Goal: Check status: Check status

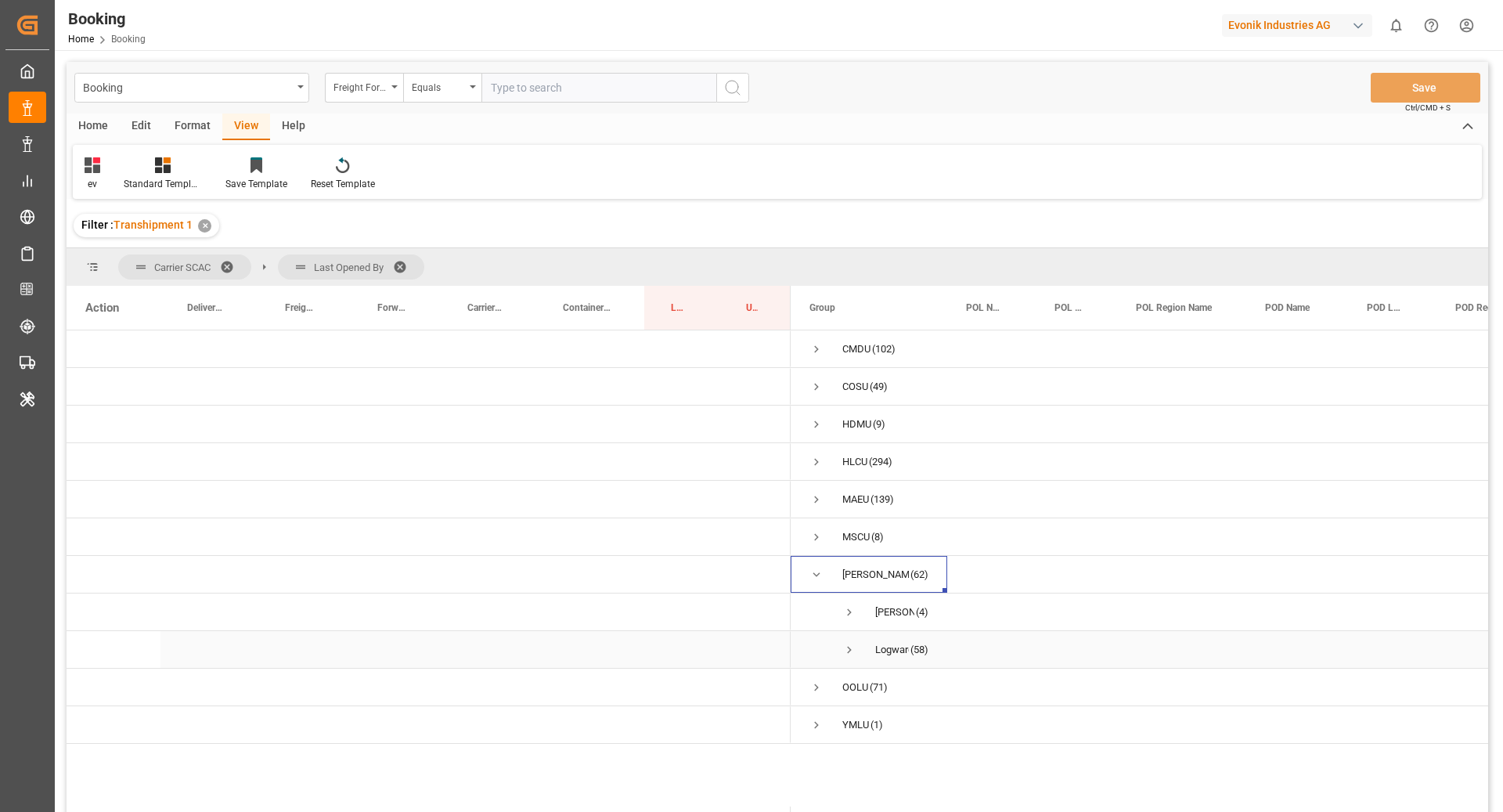
click at [848, 646] on span "Press SPACE to select this row." at bounding box center [849, 650] width 14 height 14
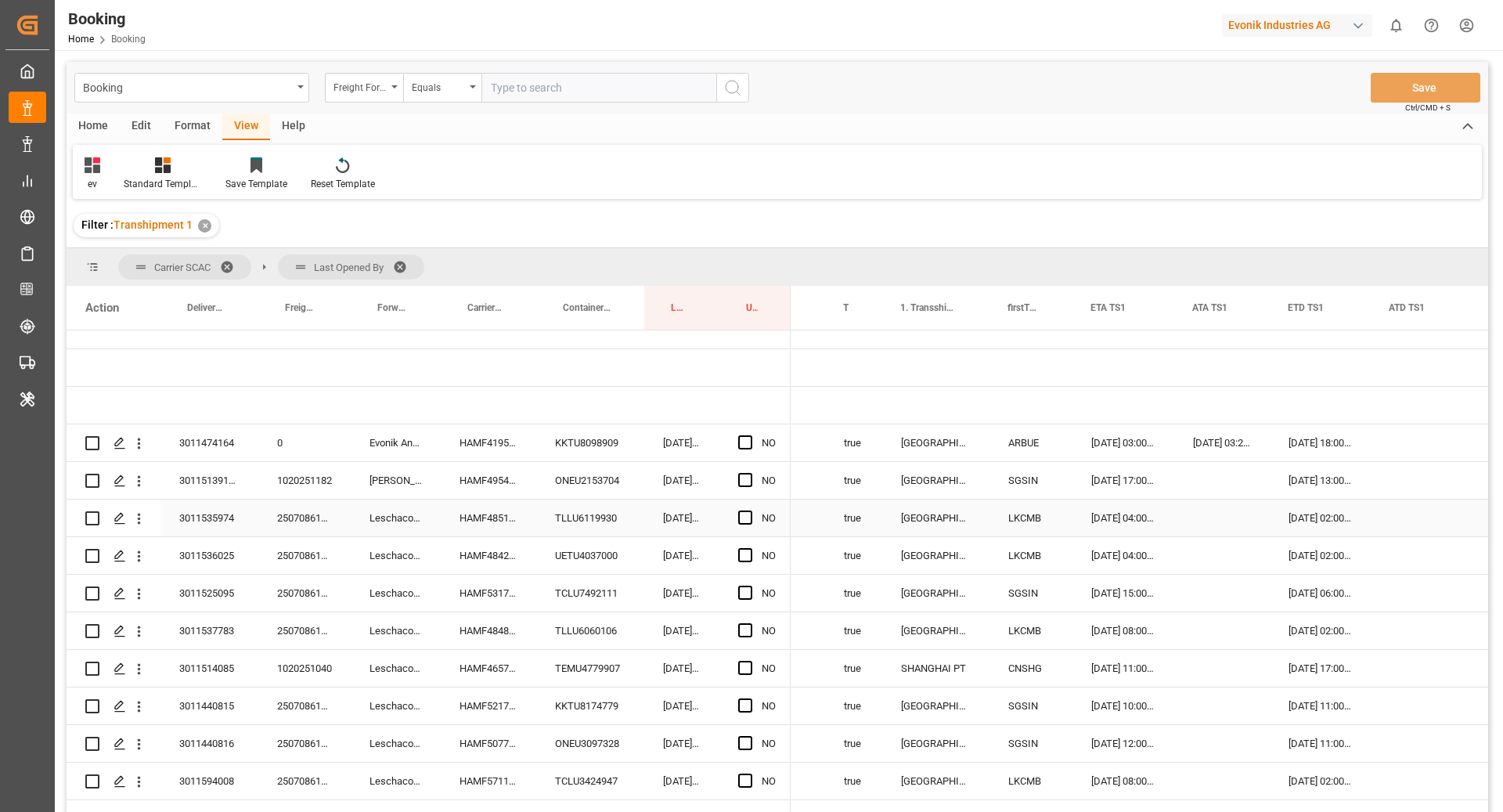
scroll to position [318, 0]
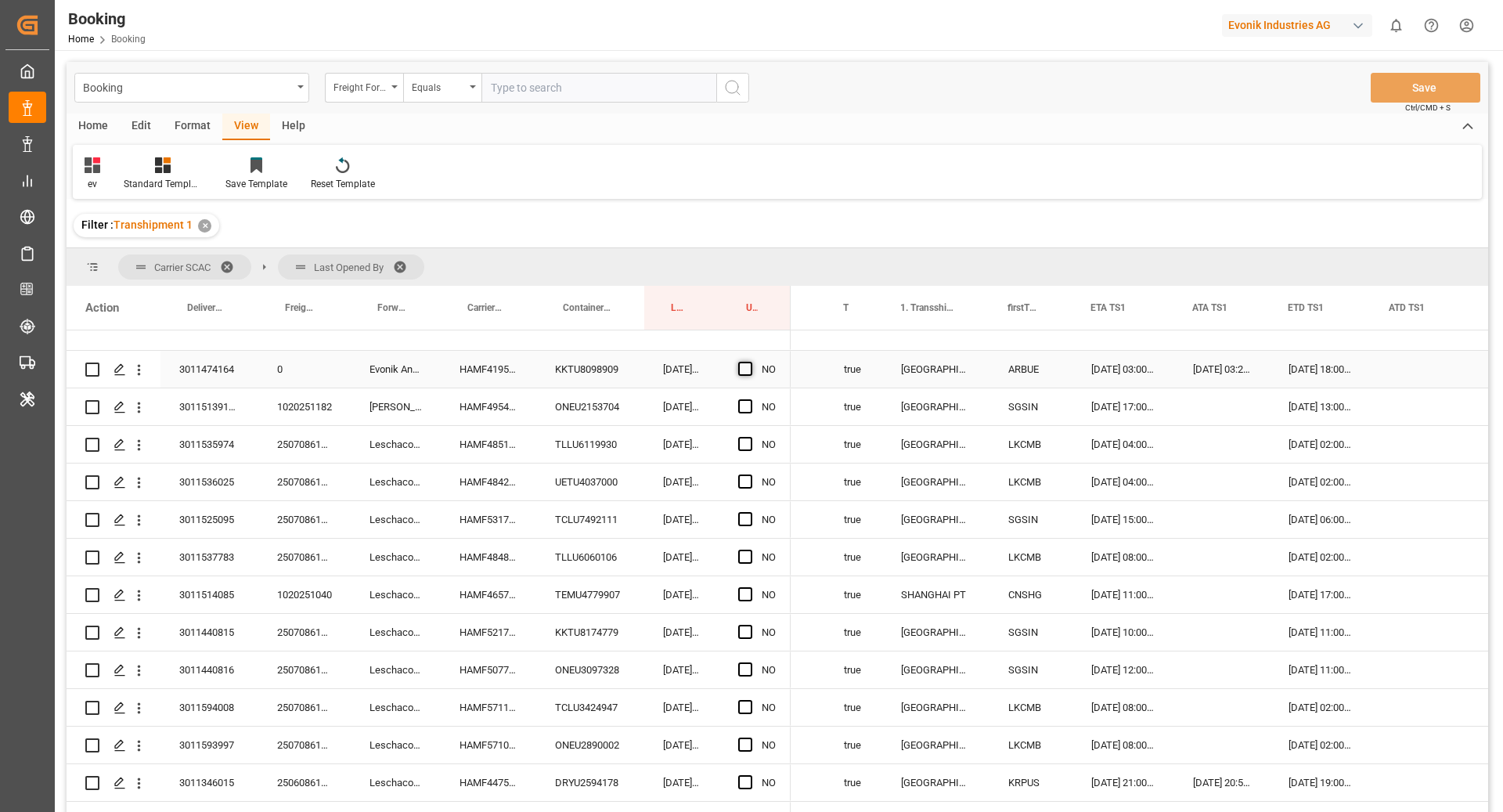
click at [741, 367] on span "Press SPACE to select this row." at bounding box center [746, 368] width 14 height 14
click at [750, 362] on input "Press SPACE to select this row." at bounding box center [750, 362] width 0 height 0
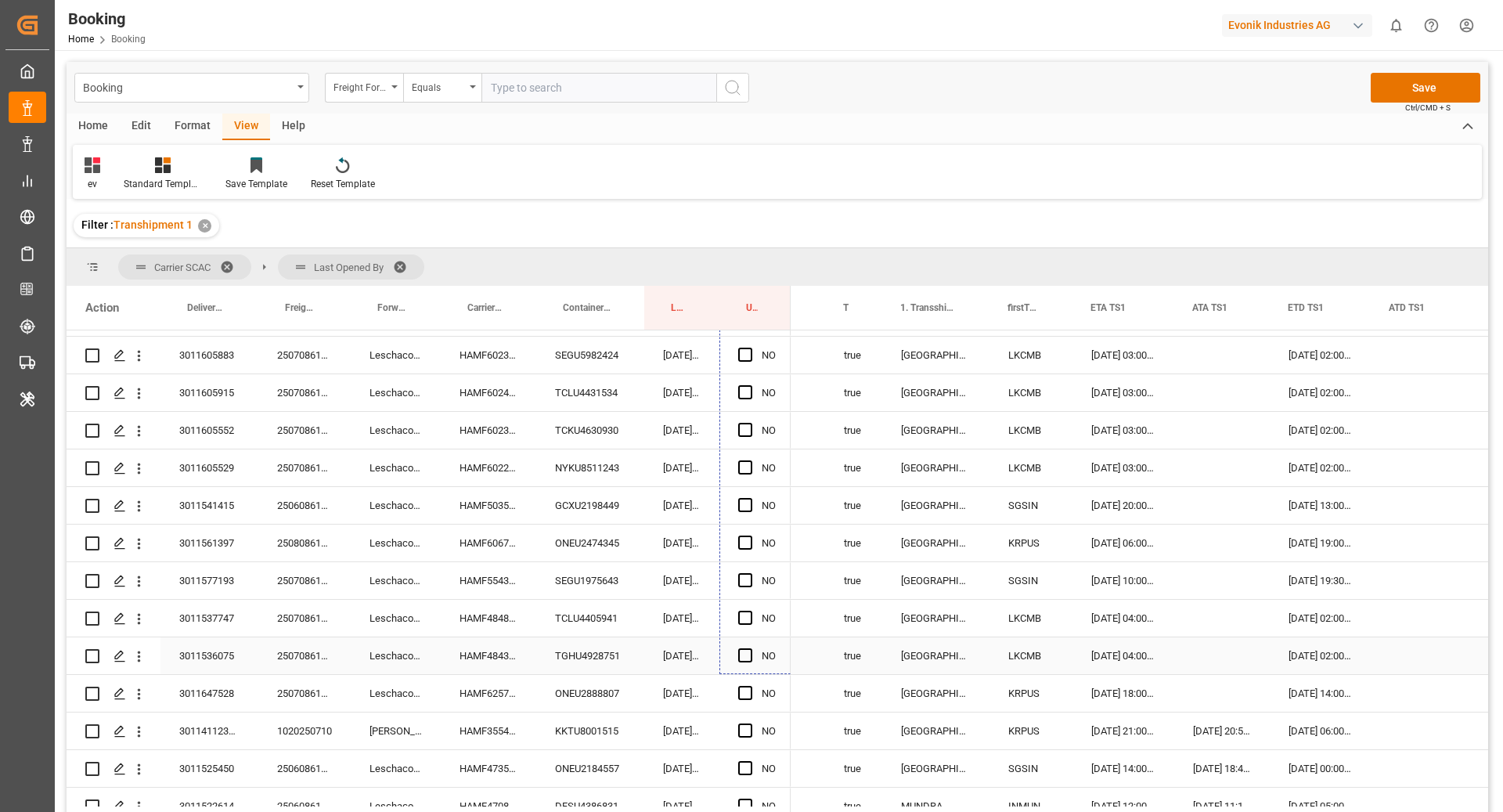
scroll to position [1278, 0]
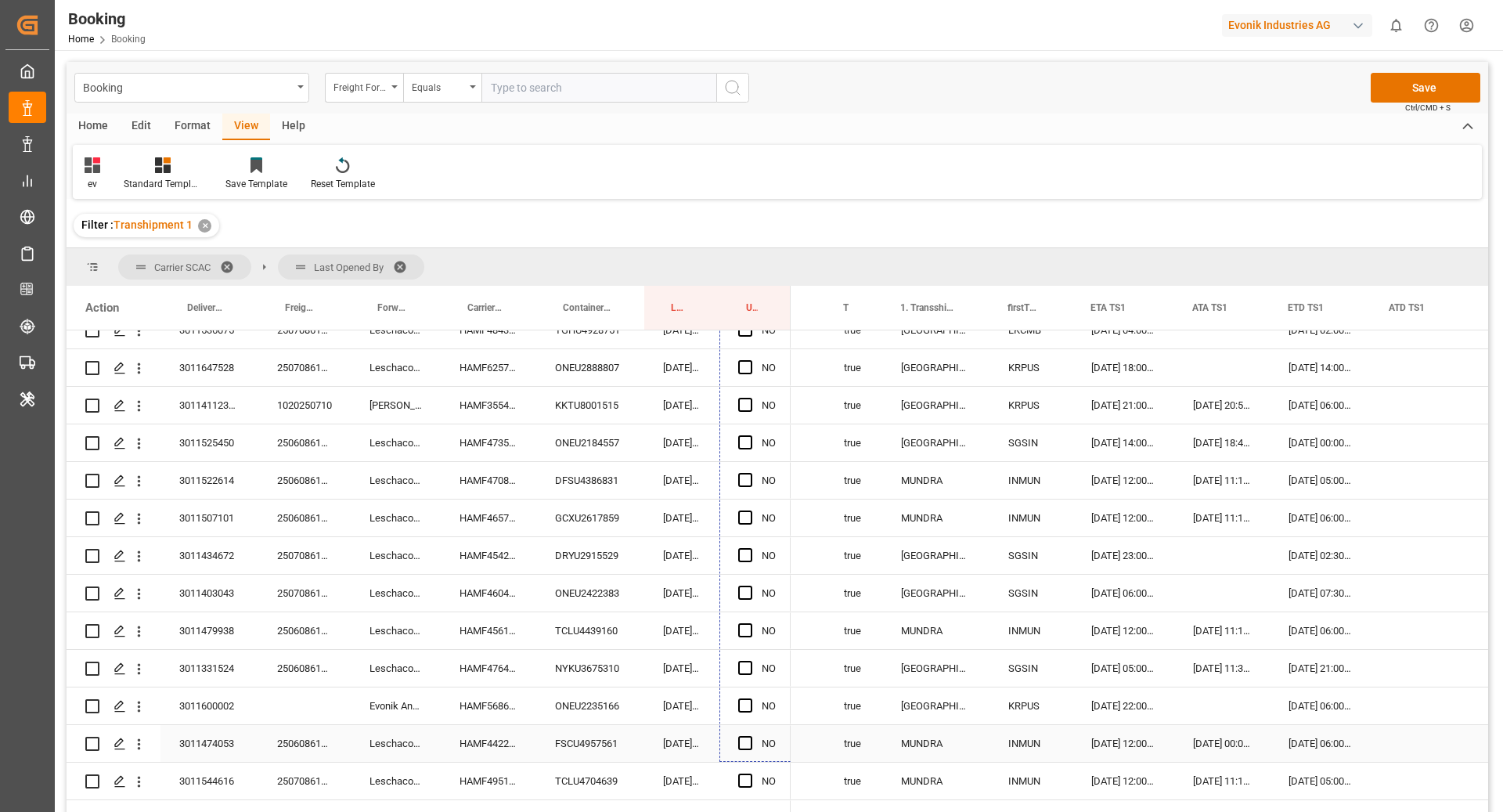
drag, startPoint x: 789, startPoint y: 385, endPoint x: 778, endPoint y: 746, distance: 361.2
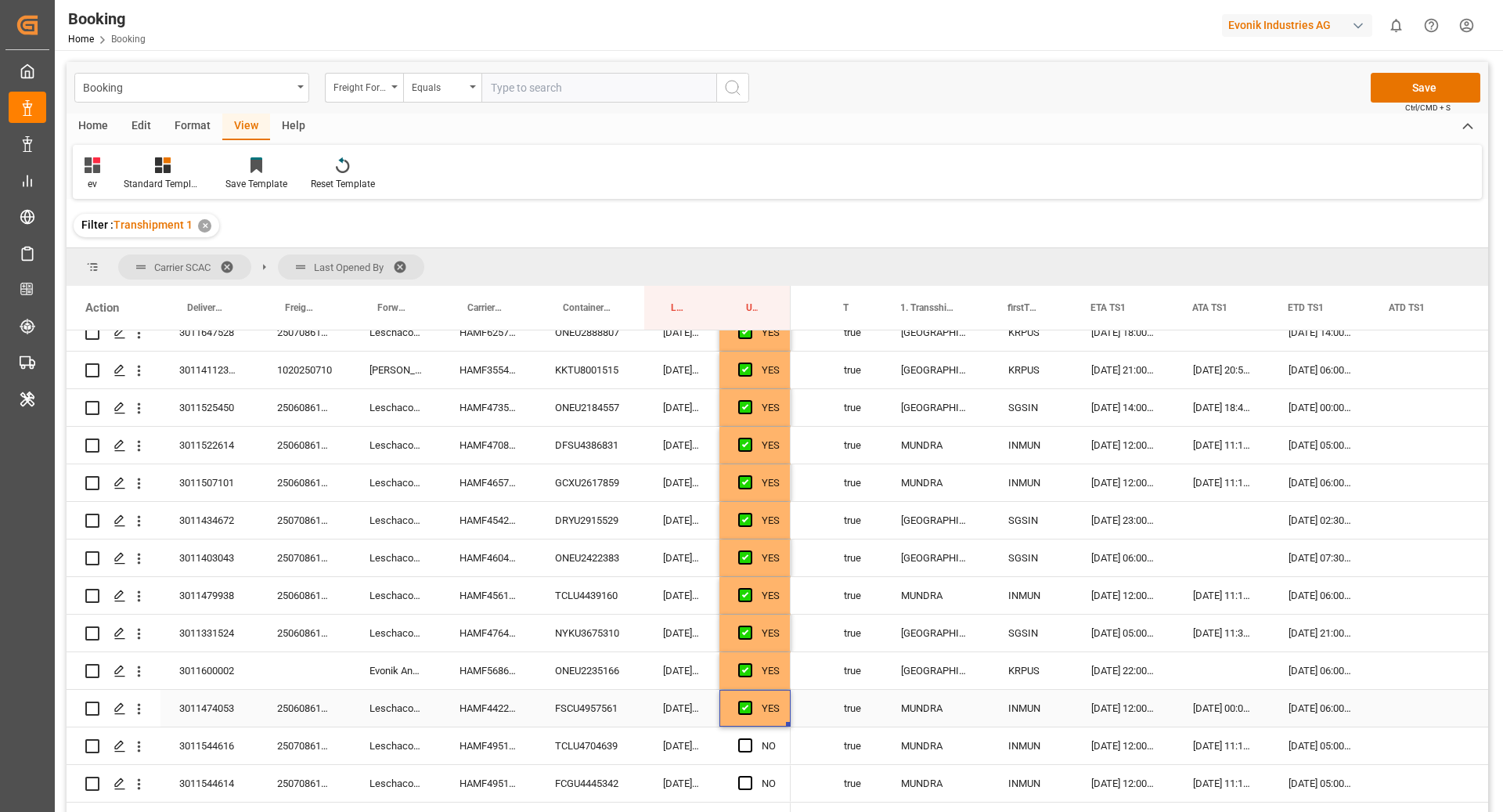
scroll to position [0, 0]
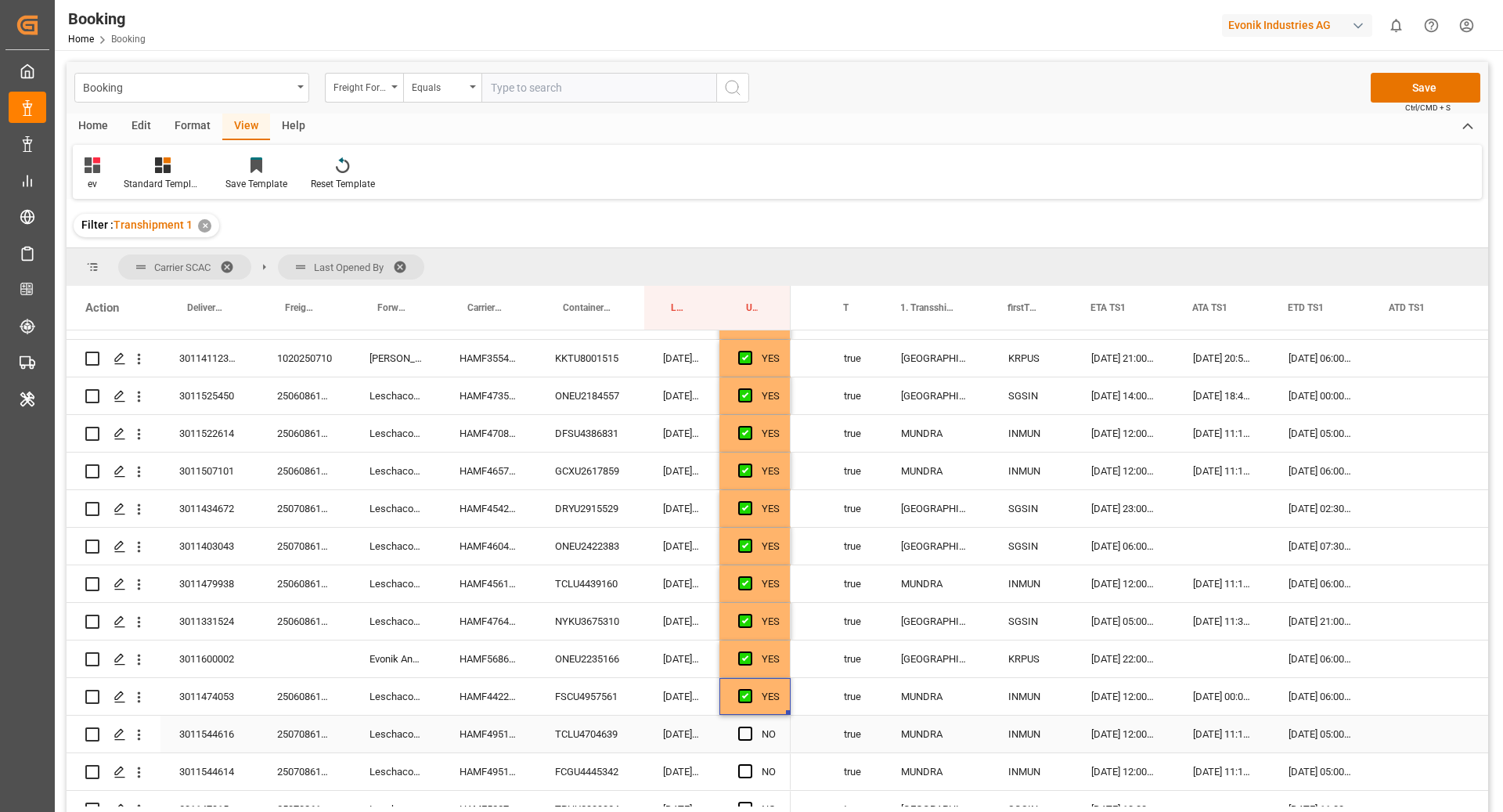
drag, startPoint x: 778, startPoint y: 746, endPoint x: 776, endPoint y: 708, distance: 38.1
click at [776, 712] on div "YES" at bounding box center [770, 697] width 18 height 36
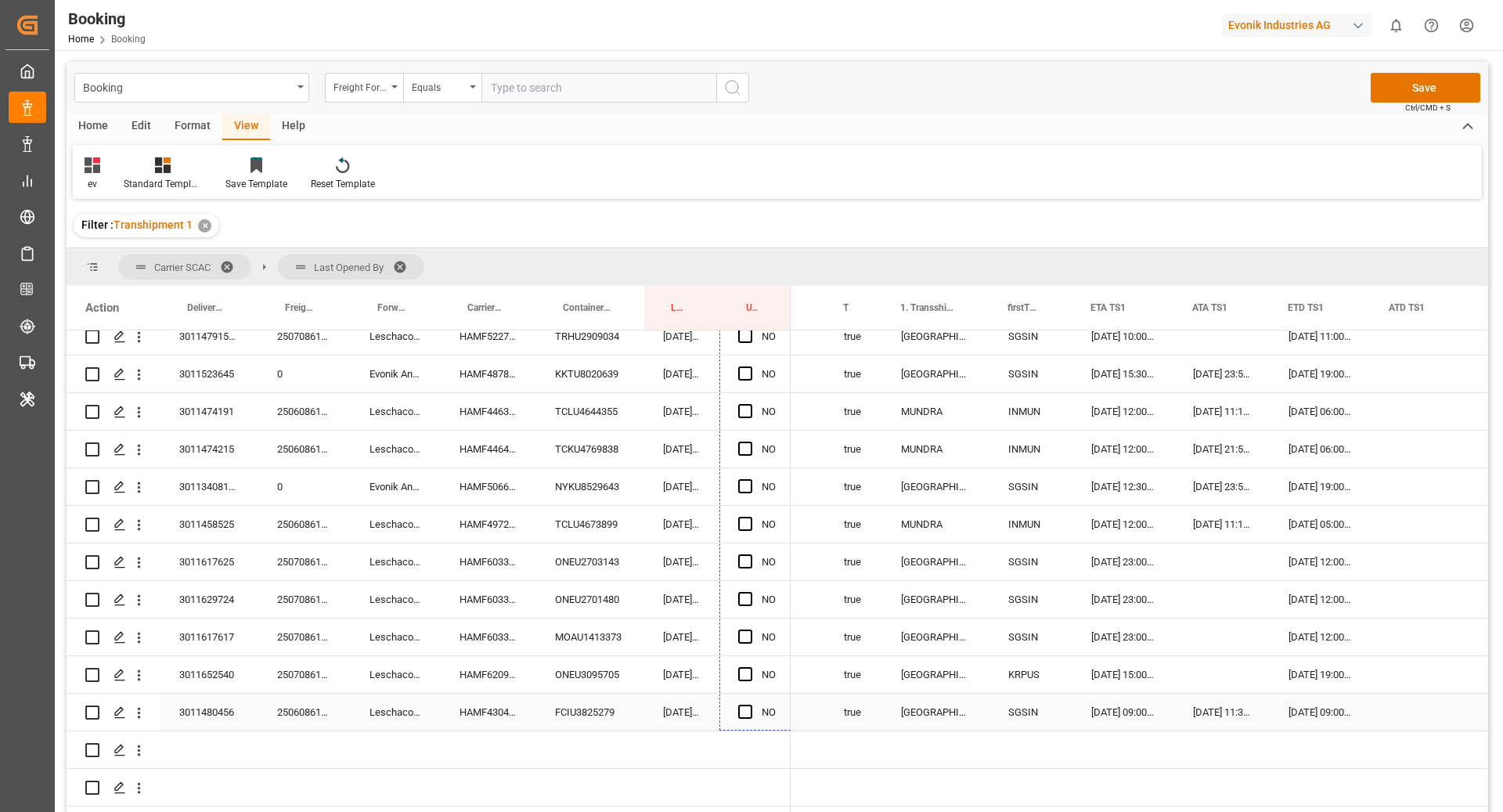
drag, startPoint x: 787, startPoint y: 712, endPoint x: 777, endPoint y: 709, distance: 10.4
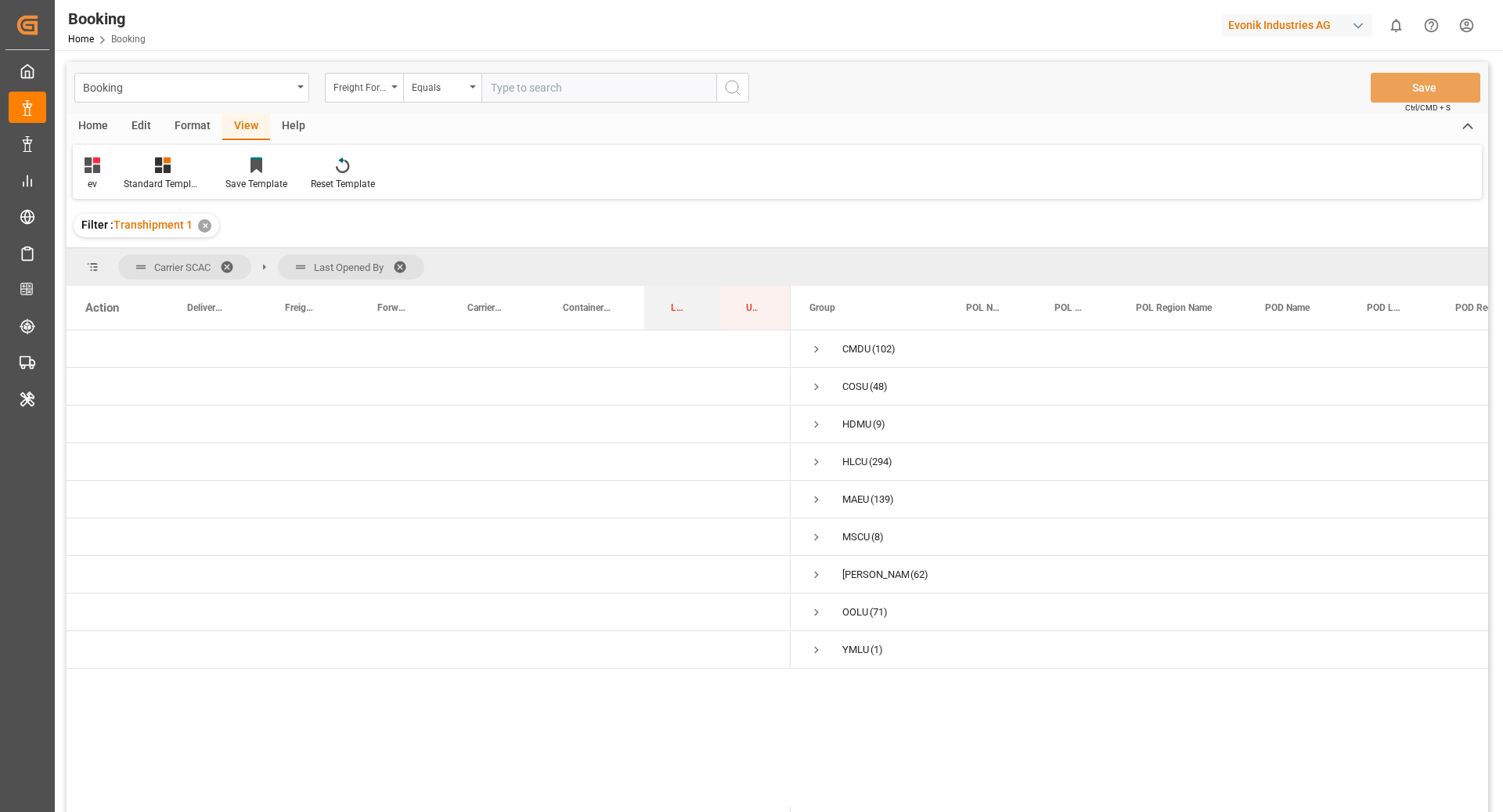
drag, startPoint x: 675, startPoint y: 297, endPoint x: 393, endPoint y: 212, distance: 294.5
click at [393, 212] on div "Booking Freight Forwarder's Reference No. Equals Save Ctrl/CMD + S Home Edit Fo…" at bounding box center [777, 457] width 1422 height 791
drag, startPoint x: 393, startPoint y: 212, endPoint x: 144, endPoint y: 250, distance: 251.9
click at [144, 250] on div "Booking Freight Forwarder's Reference No. Equals Save Ctrl/CMD + S Home Edit Fo…" at bounding box center [777, 457] width 1422 height 791
drag, startPoint x: 669, startPoint y: 309, endPoint x: 168, endPoint y: 261, distance: 503.3
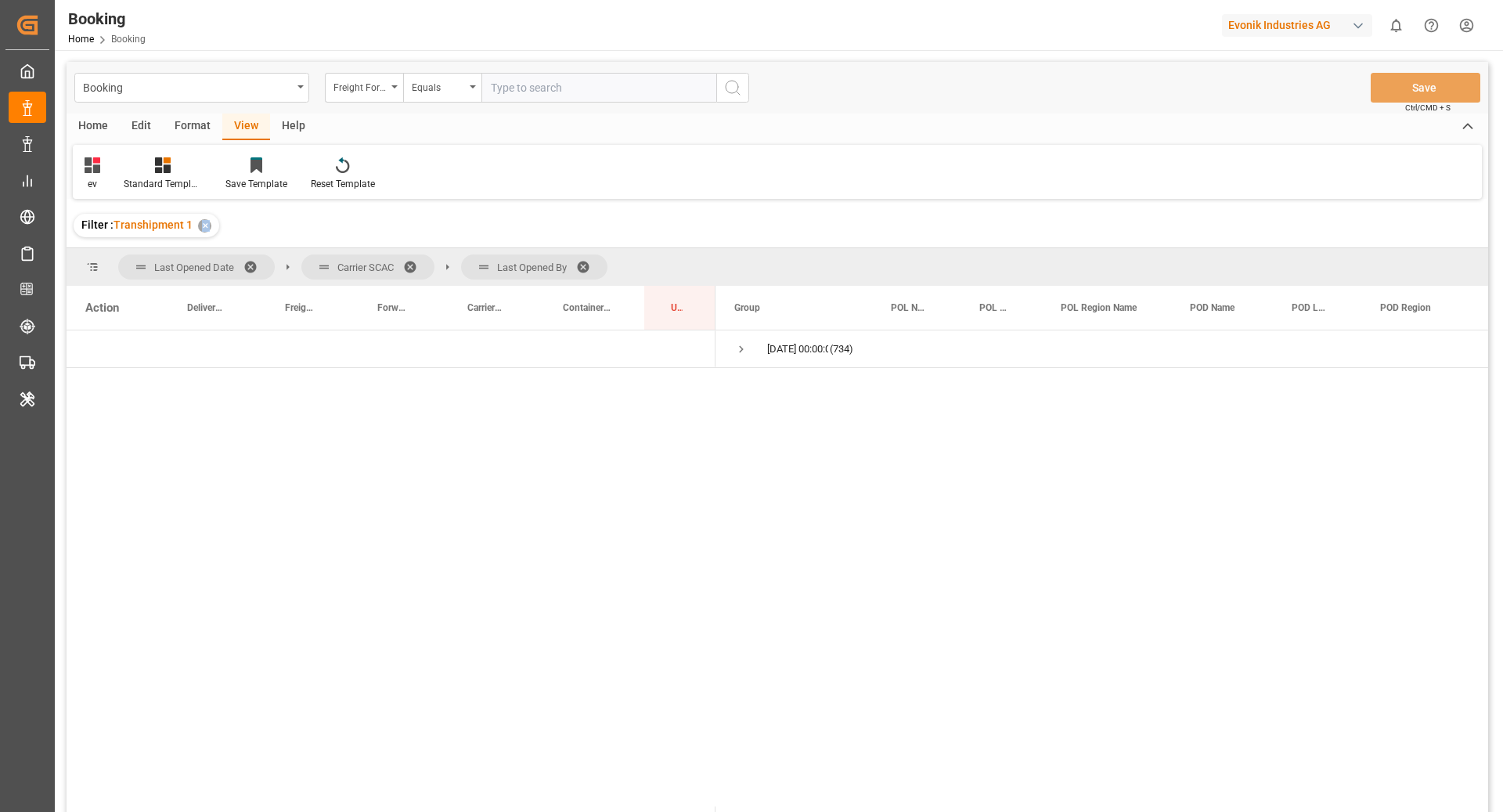
click at [199, 124] on div "Format" at bounding box center [193, 127] width 60 height 26
click at [121, 178] on div "Filter Rows" at bounding box center [108, 184] width 46 height 14
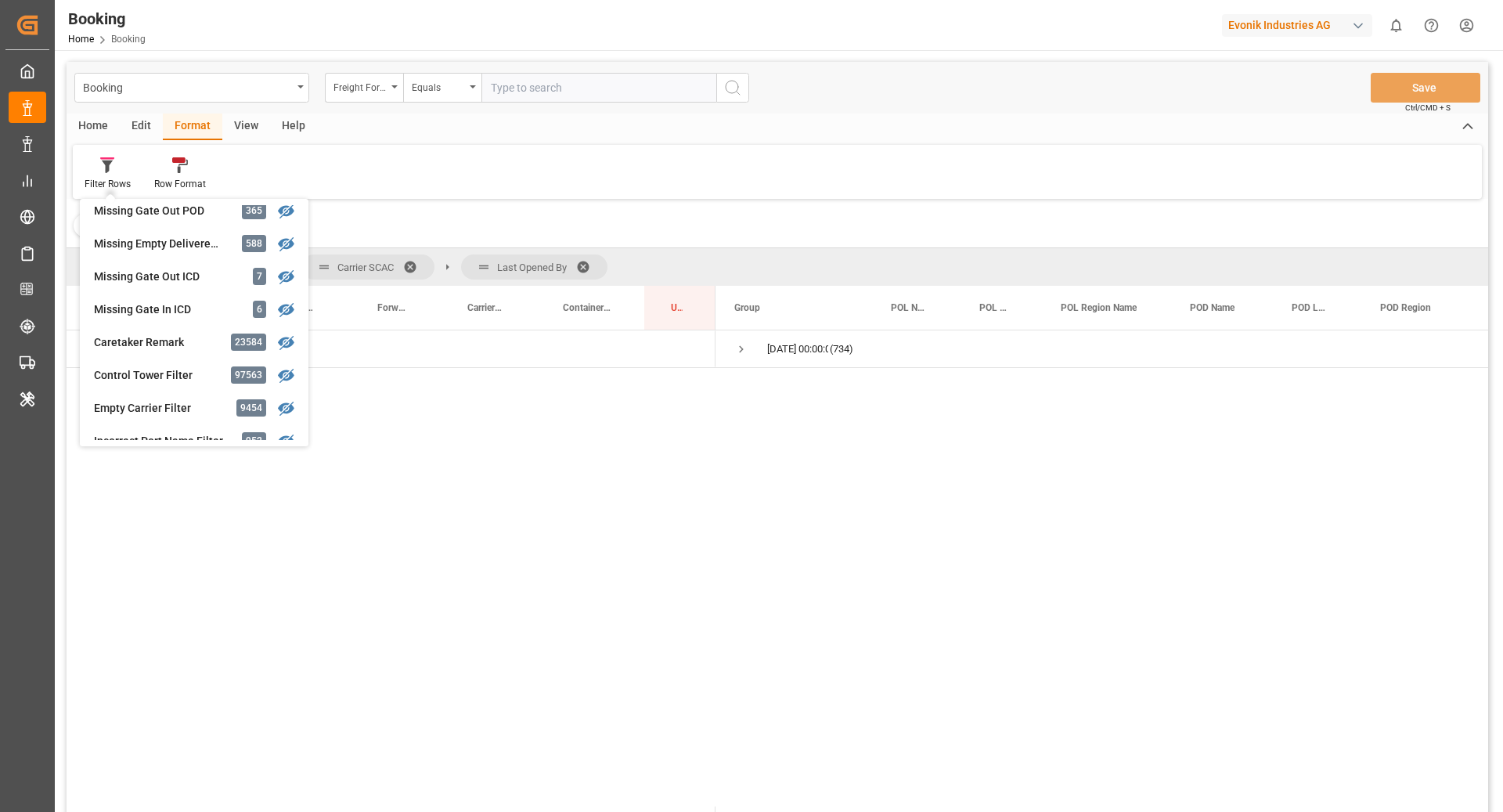
scroll to position [697, 0]
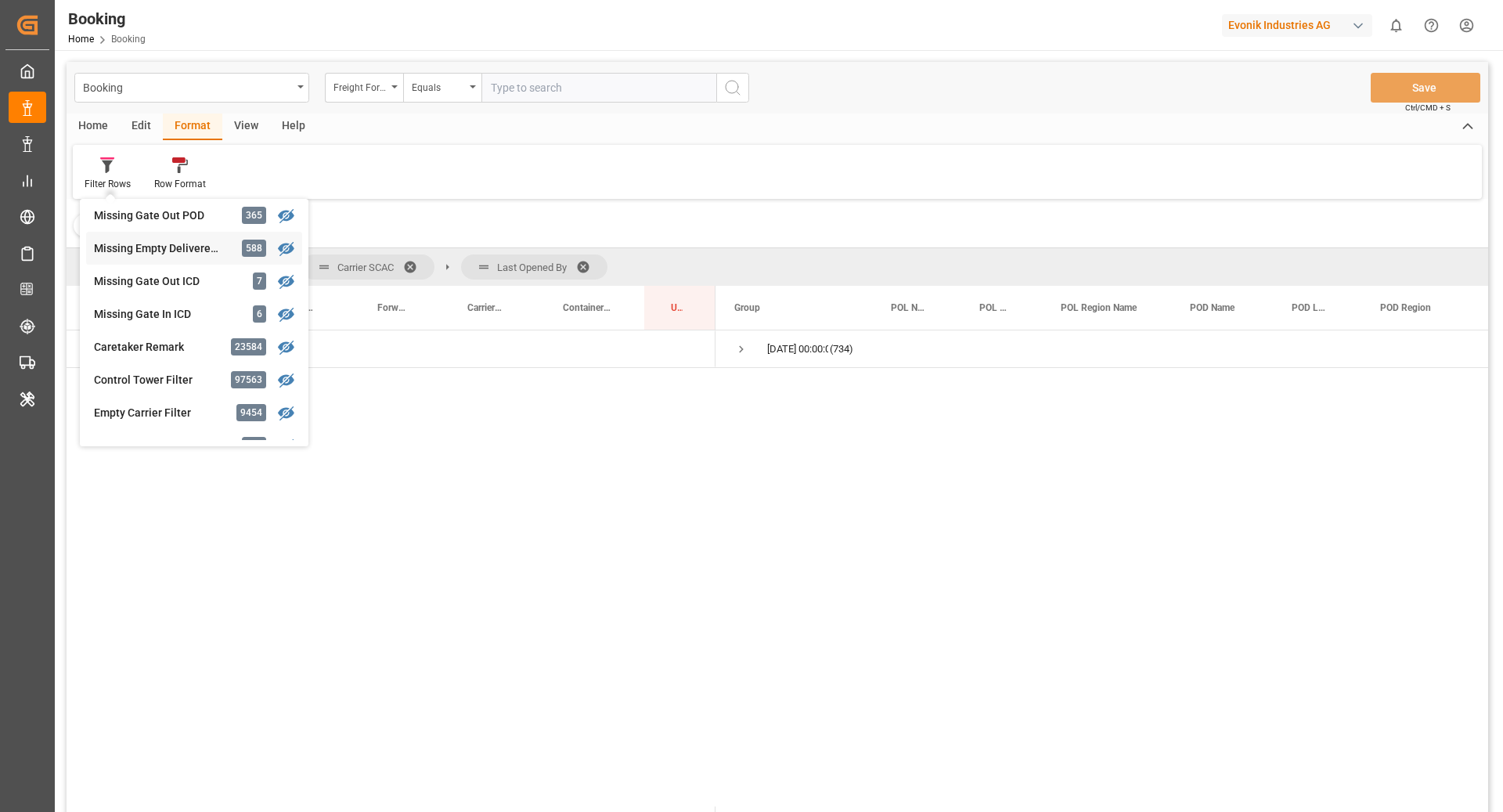
click at [141, 250] on div "Missing Empty Delivered Depot" at bounding box center [162, 248] width 137 height 16
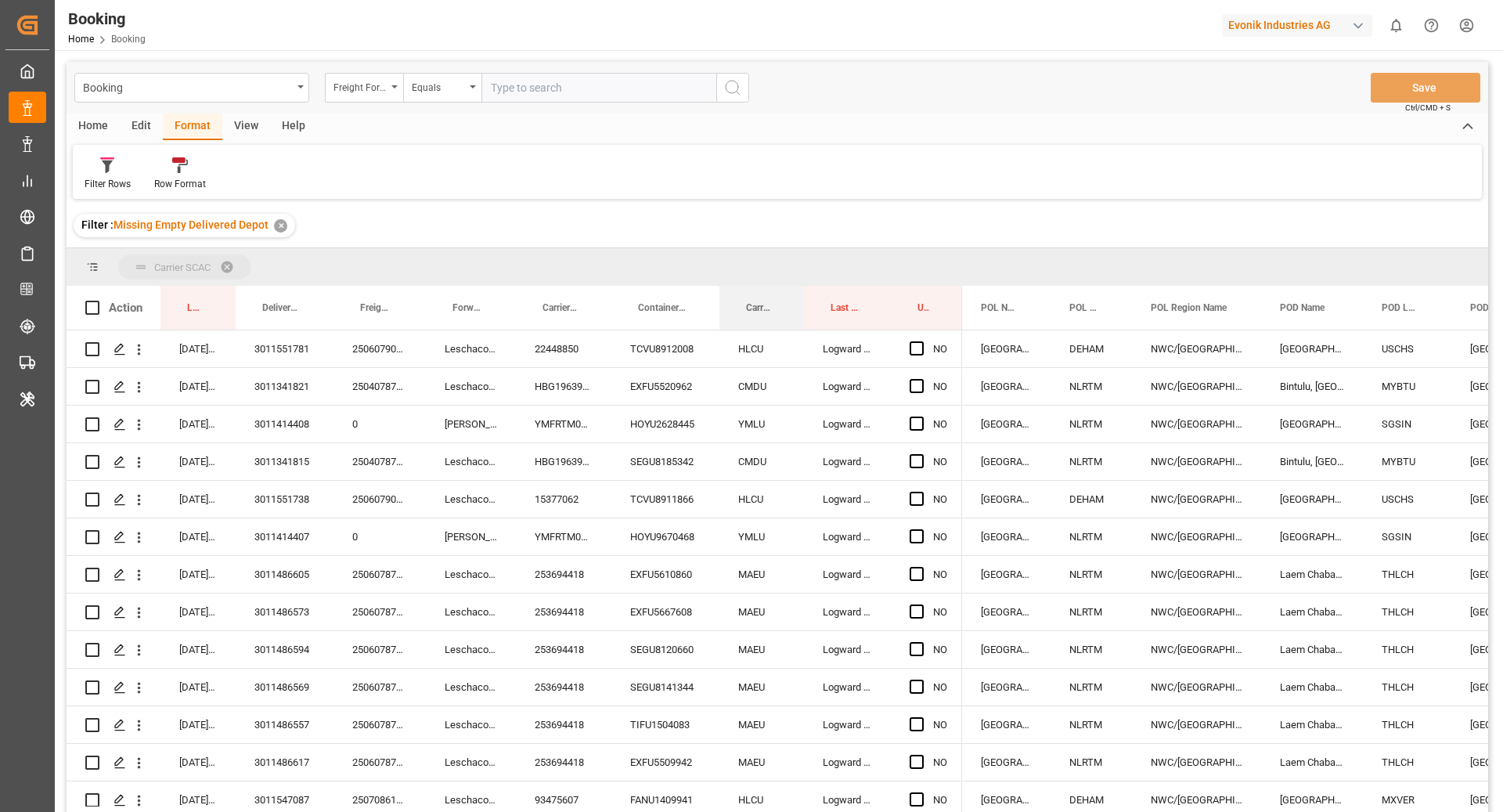
drag, startPoint x: 765, startPoint y: 301, endPoint x: 749, endPoint y: 259, distance: 44.9
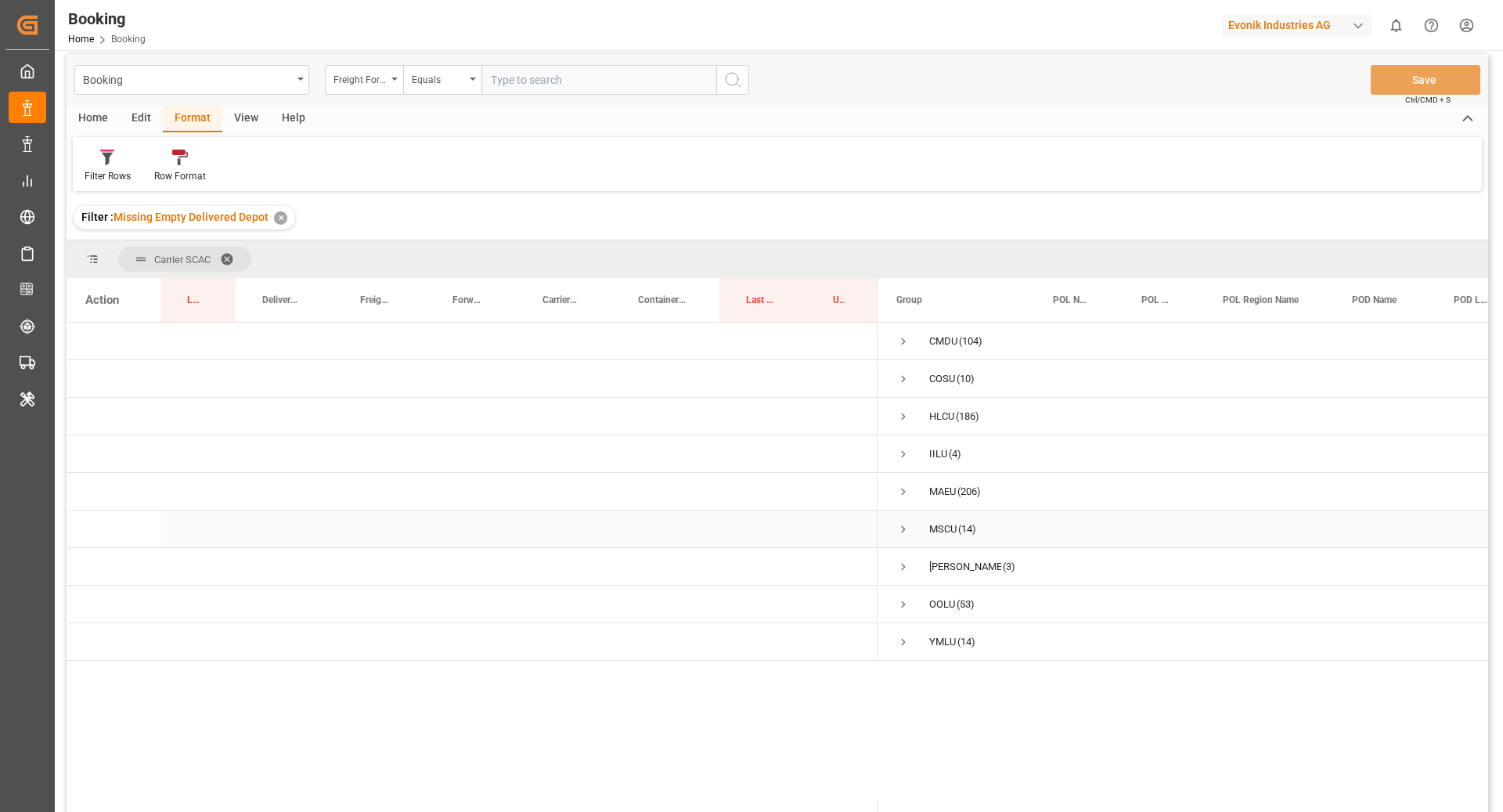
scroll to position [55, 0]
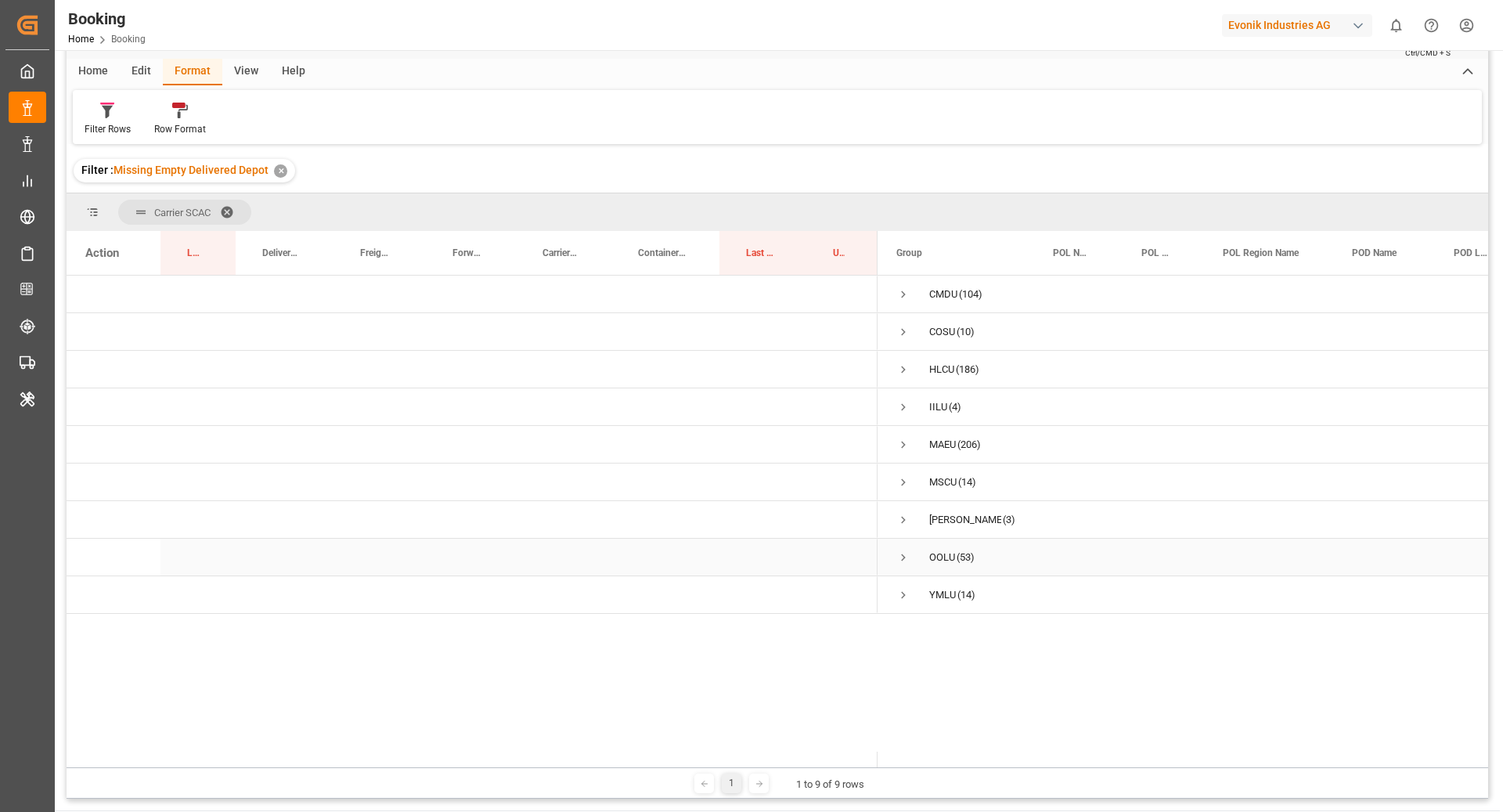
click at [907, 561] on span "Press SPACE to select this row." at bounding box center [904, 557] width 14 height 14
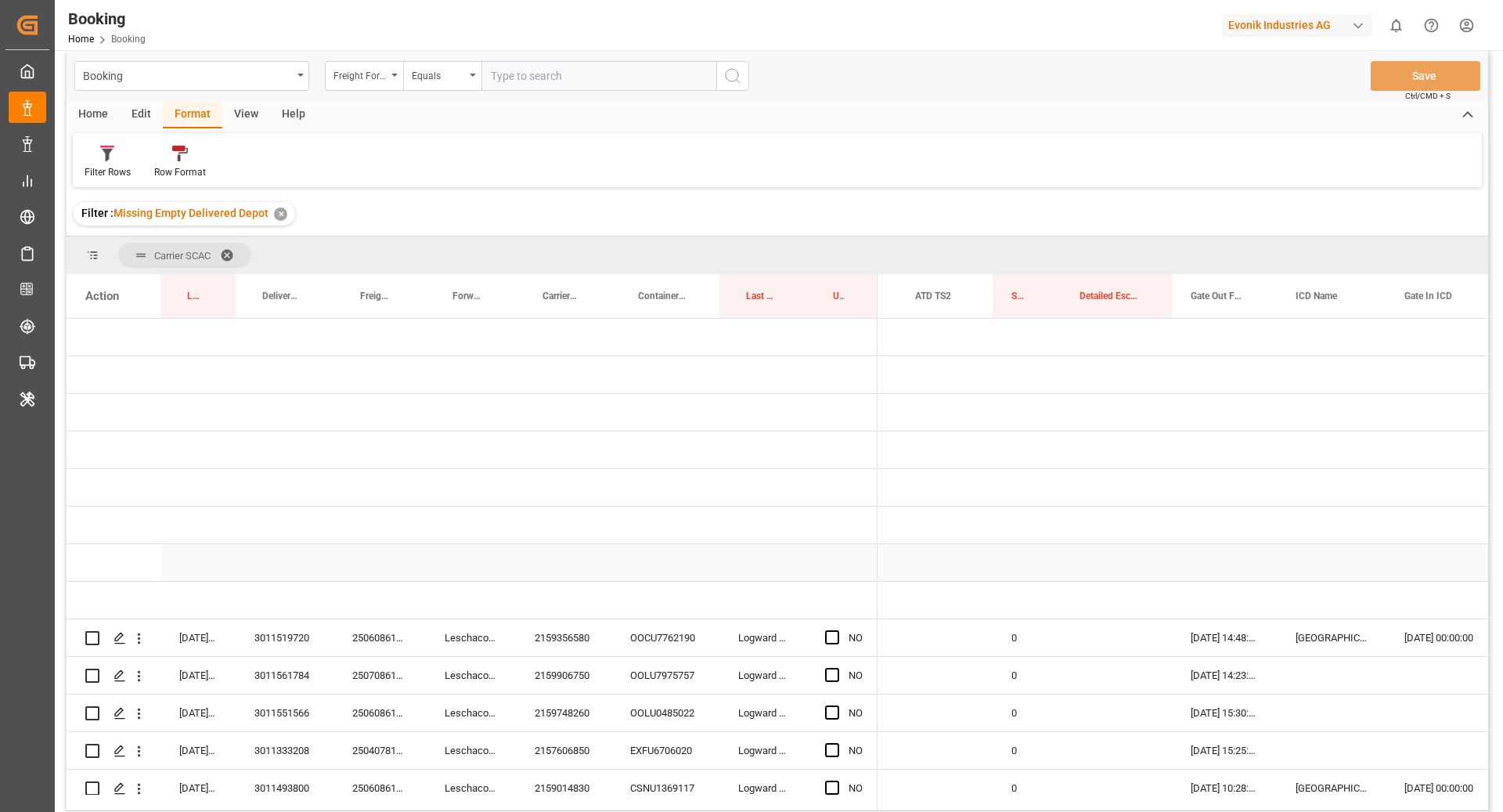
scroll to position [0, 0]
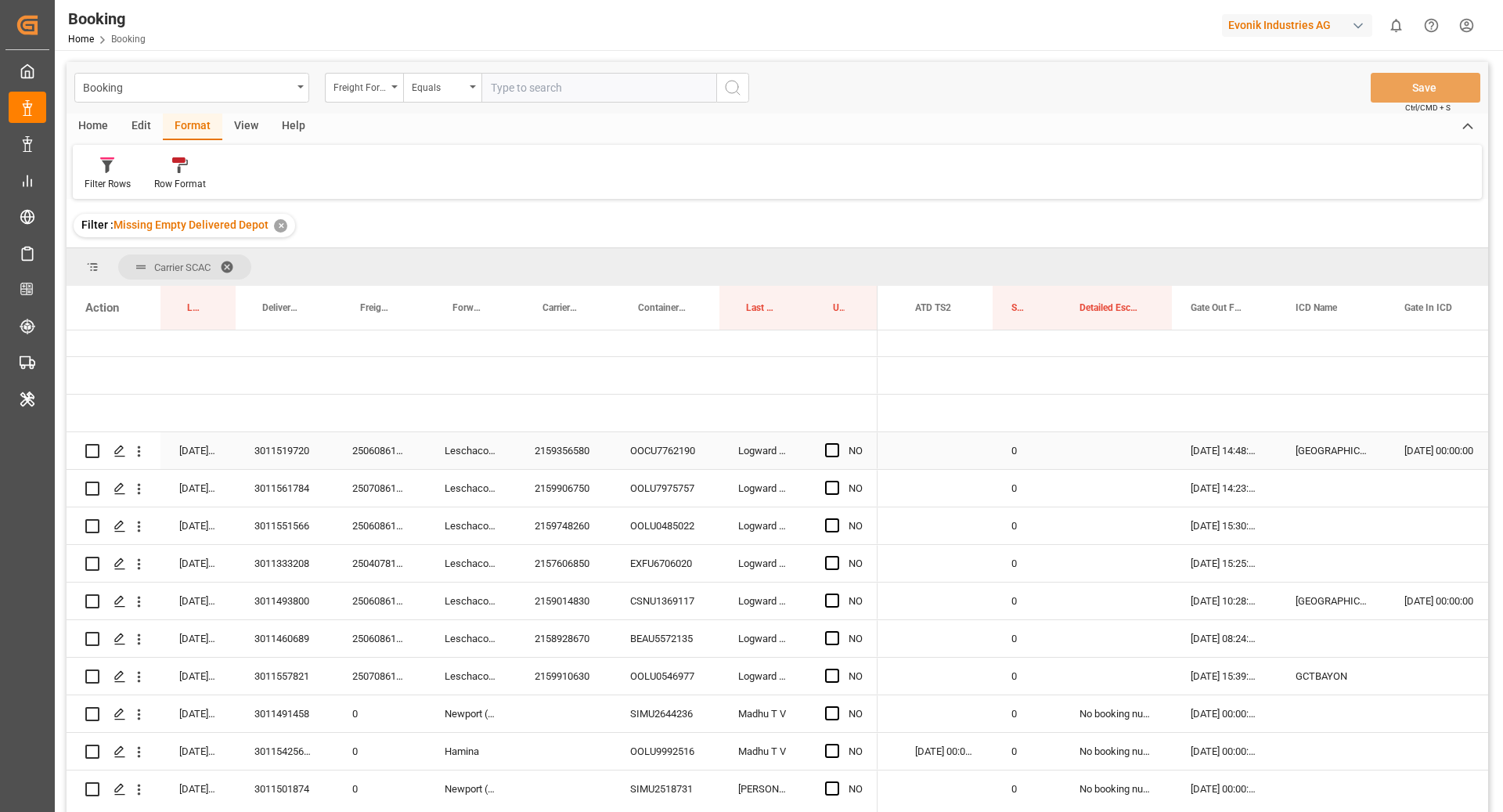
click at [671, 442] on div "OOCU7762190" at bounding box center [665, 450] width 108 height 37
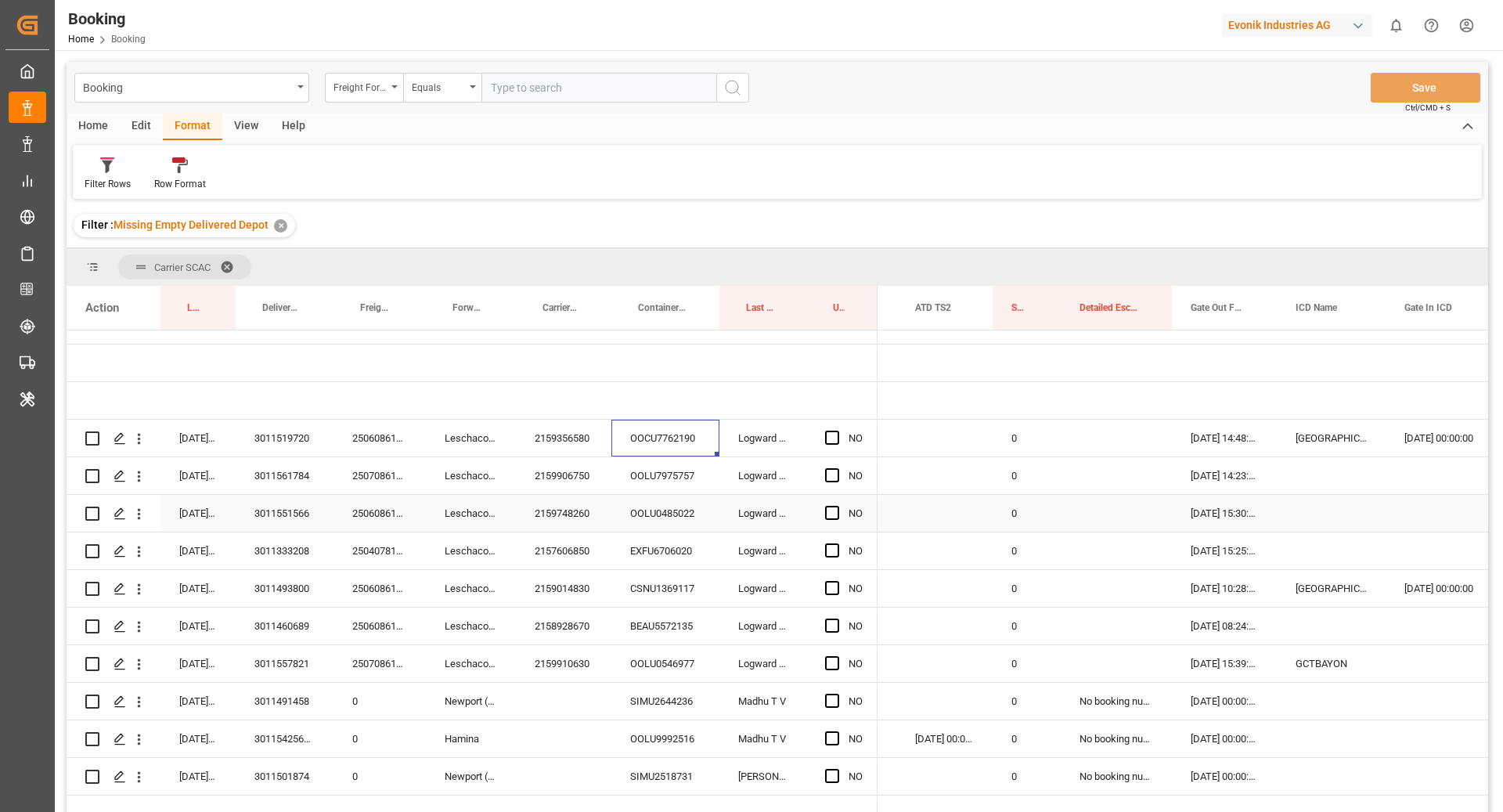
scroll to position [228, 0]
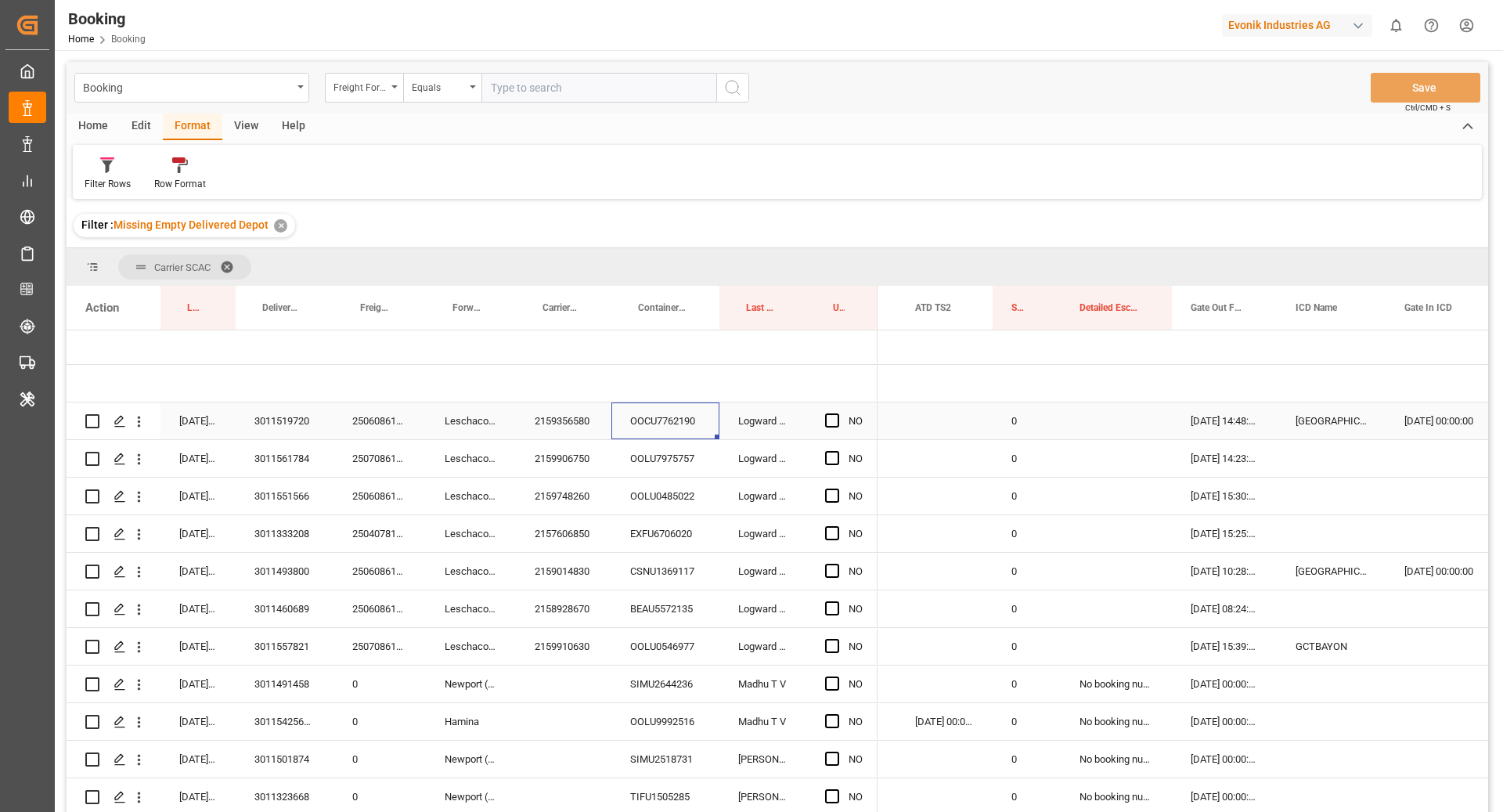
drag, startPoint x: 824, startPoint y: 426, endPoint x: 811, endPoint y: 454, distance: 30.9
click at [825, 426] on div "Press SPACE to select this row." at bounding box center [836, 421] width 23 height 36
click at [833, 414] on span "Press SPACE to select this row." at bounding box center [832, 421] width 14 height 14
click at [837, 414] on input "Press SPACE to select this row." at bounding box center [837, 414] width 0 height 0
click at [575, 472] on div "2159906750" at bounding box center [564, 458] width 96 height 37
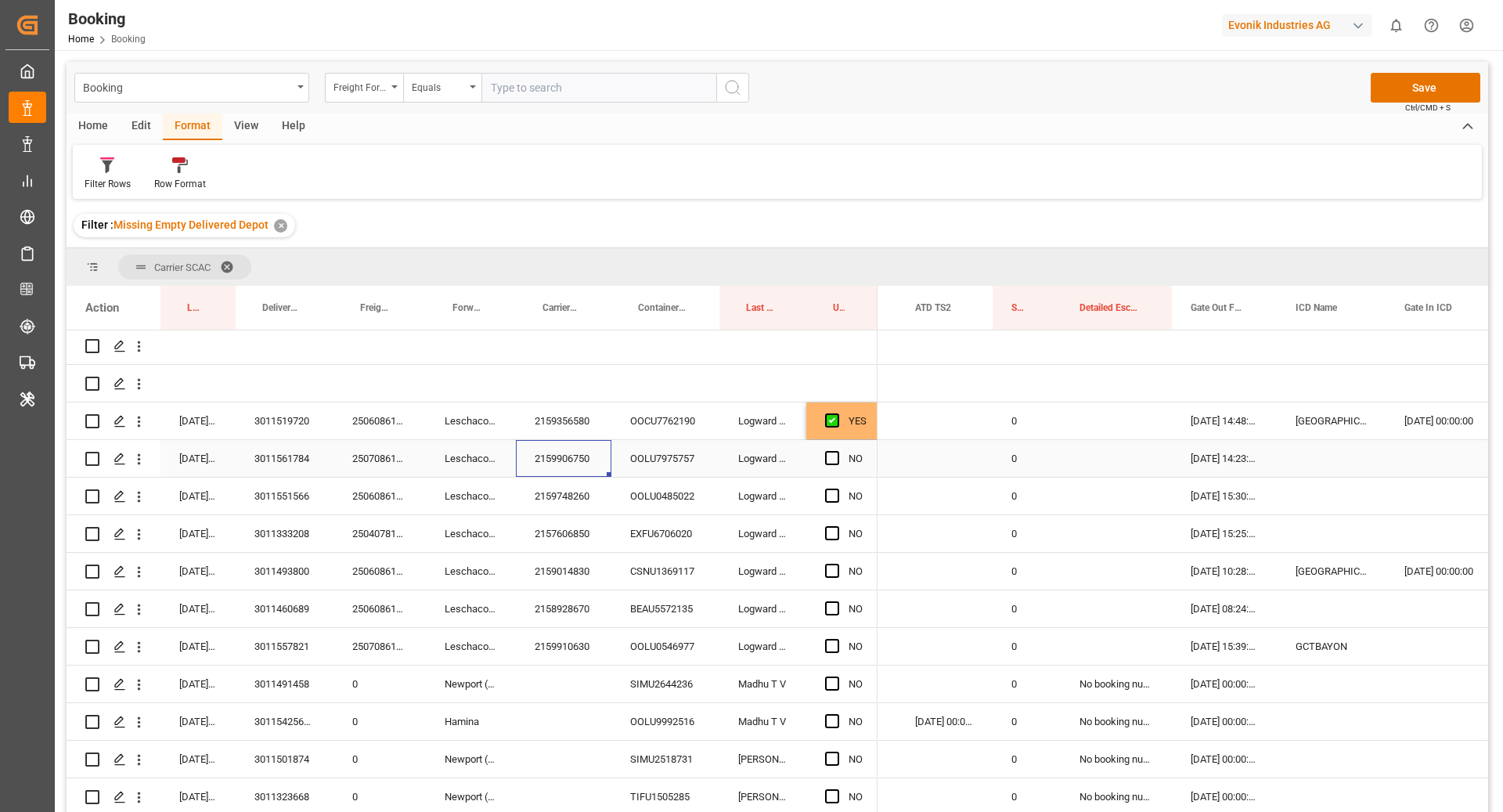
click at [657, 458] on div "OOLU7975757" at bounding box center [665, 458] width 108 height 37
drag, startPoint x: 833, startPoint y: 460, endPoint x: 928, endPoint y: 464, distance: 95.1
click at [833, 460] on span "Press SPACE to select this row." at bounding box center [832, 458] width 14 height 14
click at [837, 451] on input "Press SPACE to select this row." at bounding box center [837, 451] width 0 height 0
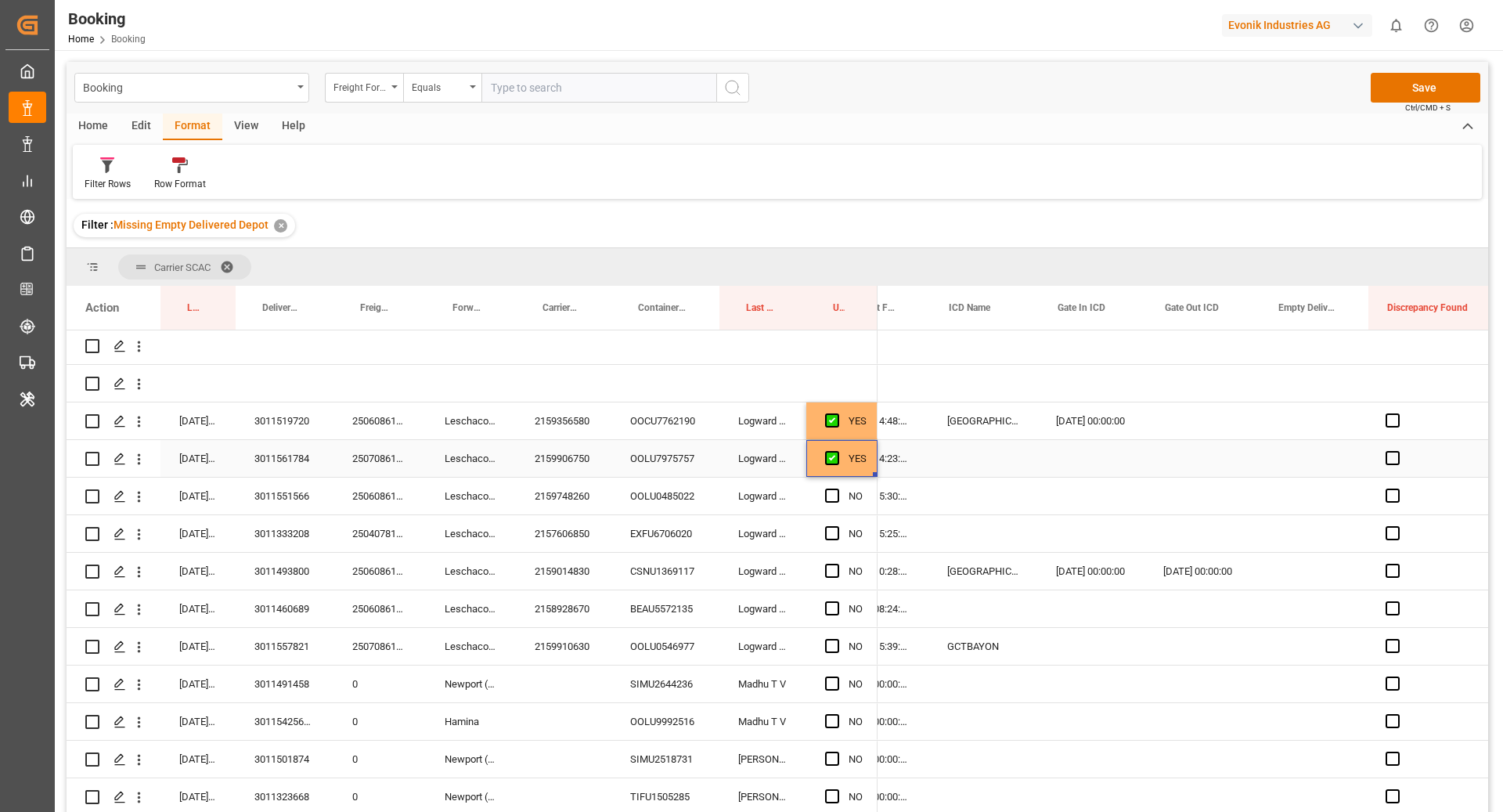
scroll to position [0, 2892]
drag, startPoint x: 657, startPoint y: 491, endPoint x: 673, endPoint y: 550, distance: 61.1
click at [657, 491] on div "OOLU0485022" at bounding box center [665, 496] width 108 height 37
click at [631, 417] on div "OOCU7762190" at bounding box center [665, 421] width 108 height 37
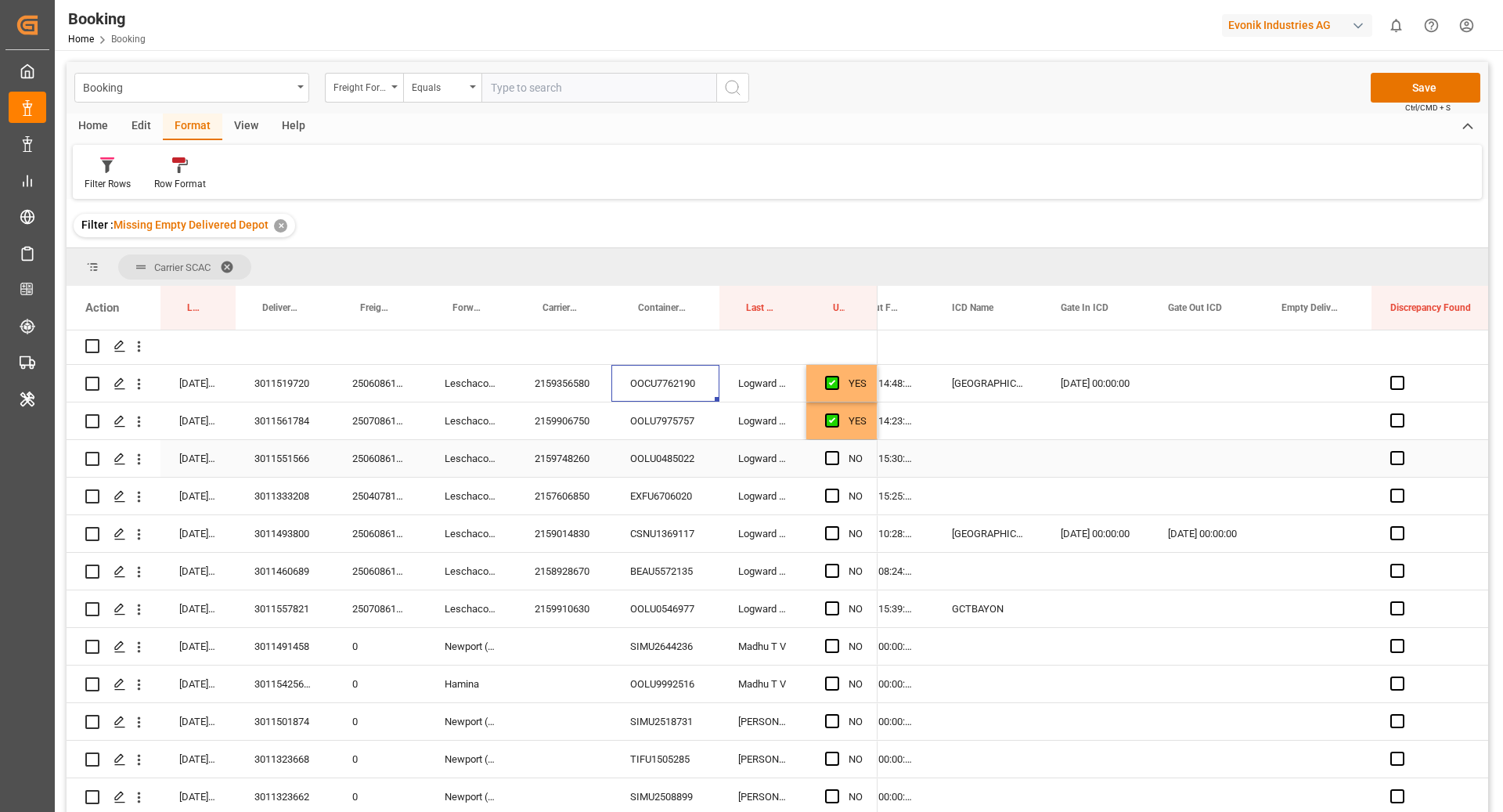
scroll to position [269, 0]
click at [658, 460] on div "OOLU0485022" at bounding box center [665, 455] width 108 height 37
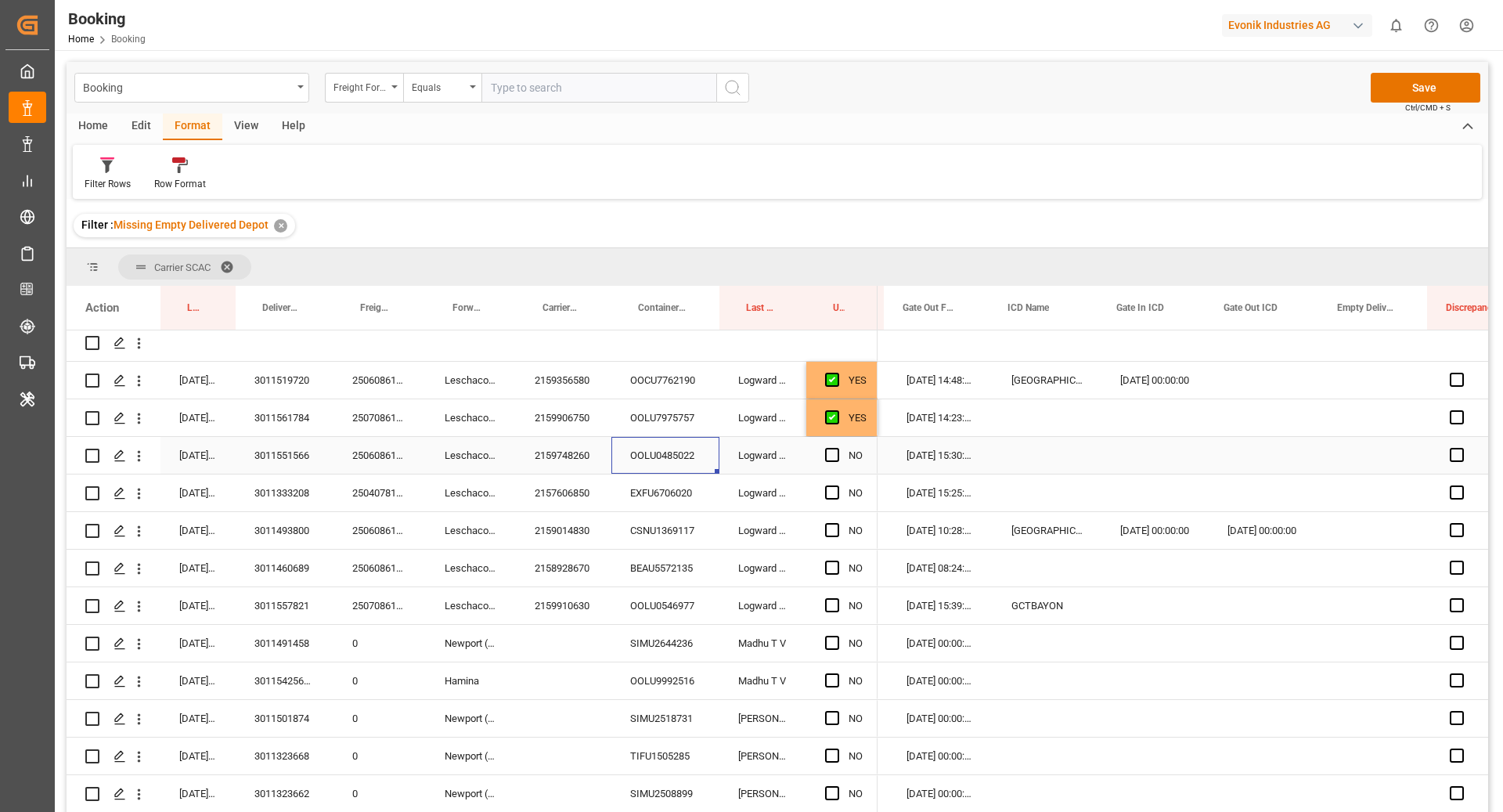
scroll to position [0, 2838]
click at [837, 458] on span "Press SPACE to select this row." at bounding box center [832, 455] width 14 height 14
click at [837, 448] on input "Press SPACE to select this row." at bounding box center [837, 448] width 0 height 0
click at [698, 485] on div "EXFU6706020" at bounding box center [665, 492] width 108 height 37
drag, startPoint x: 144, startPoint y: 495, endPoint x: 194, endPoint y: 517, distance: 54.6
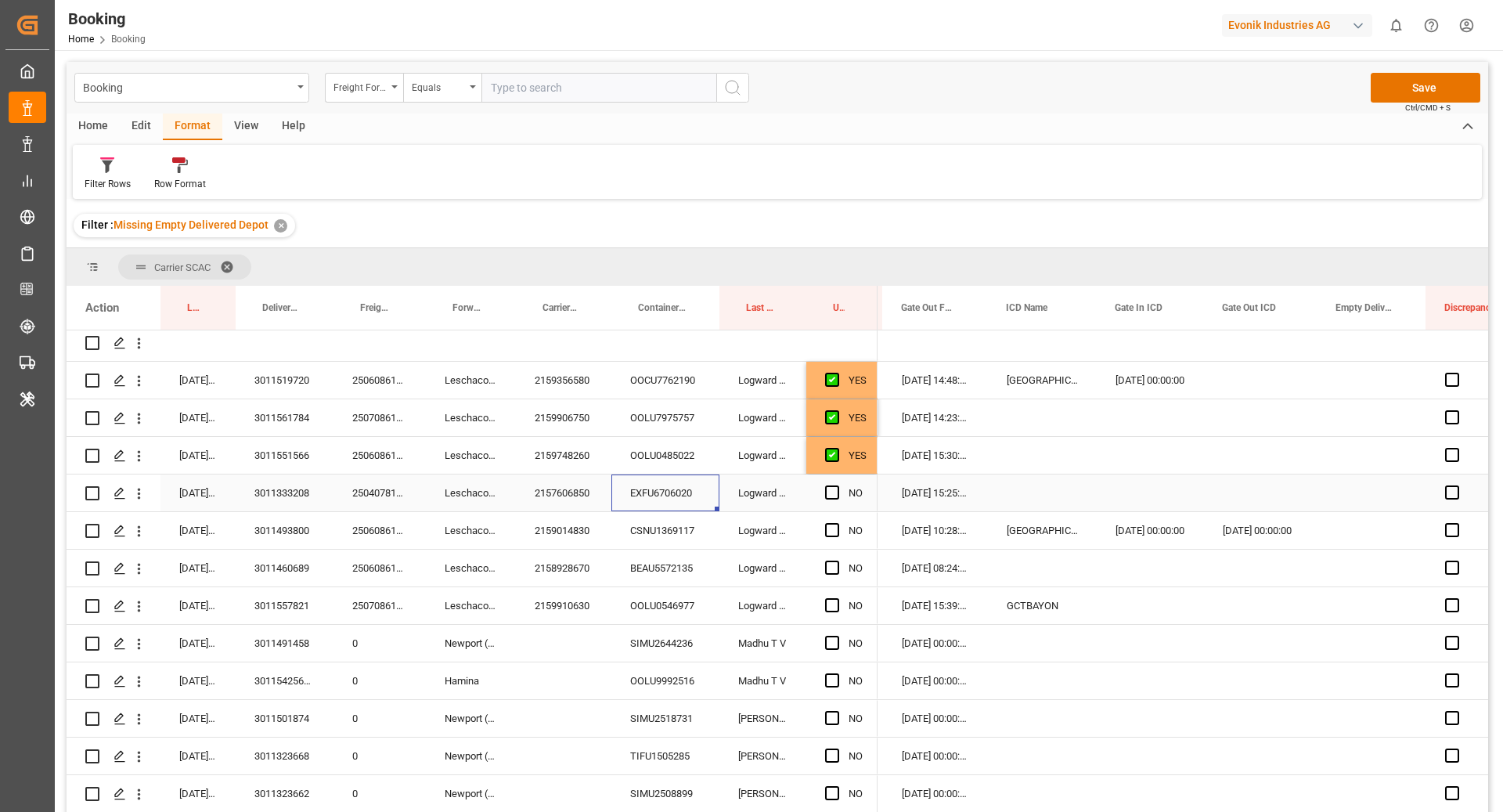
click at [144, 494] on icon "open menu" at bounding box center [139, 493] width 16 height 16
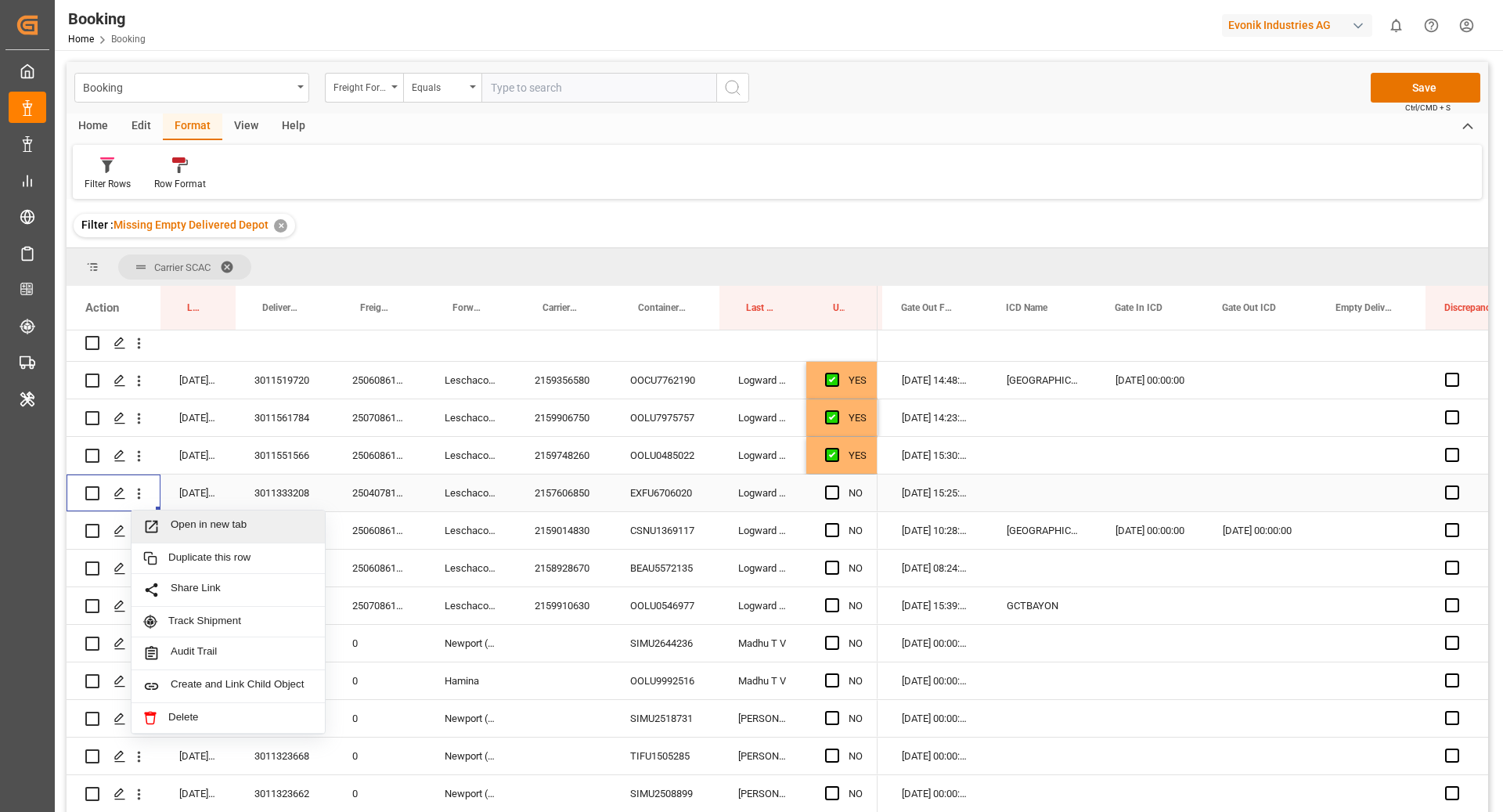
click at [205, 521] on span "Open in new tab" at bounding box center [242, 526] width 143 height 16
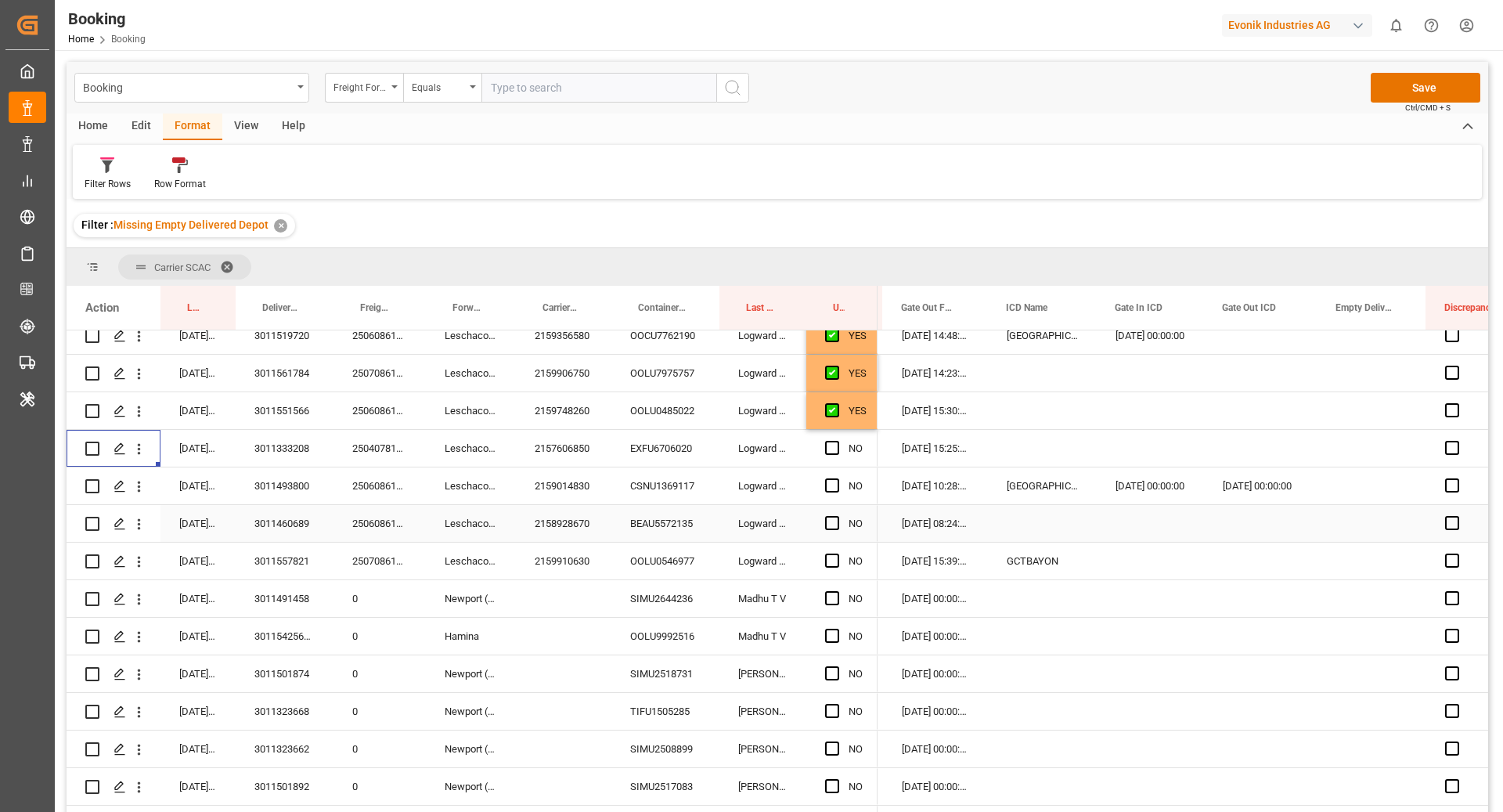
scroll to position [330, 0]
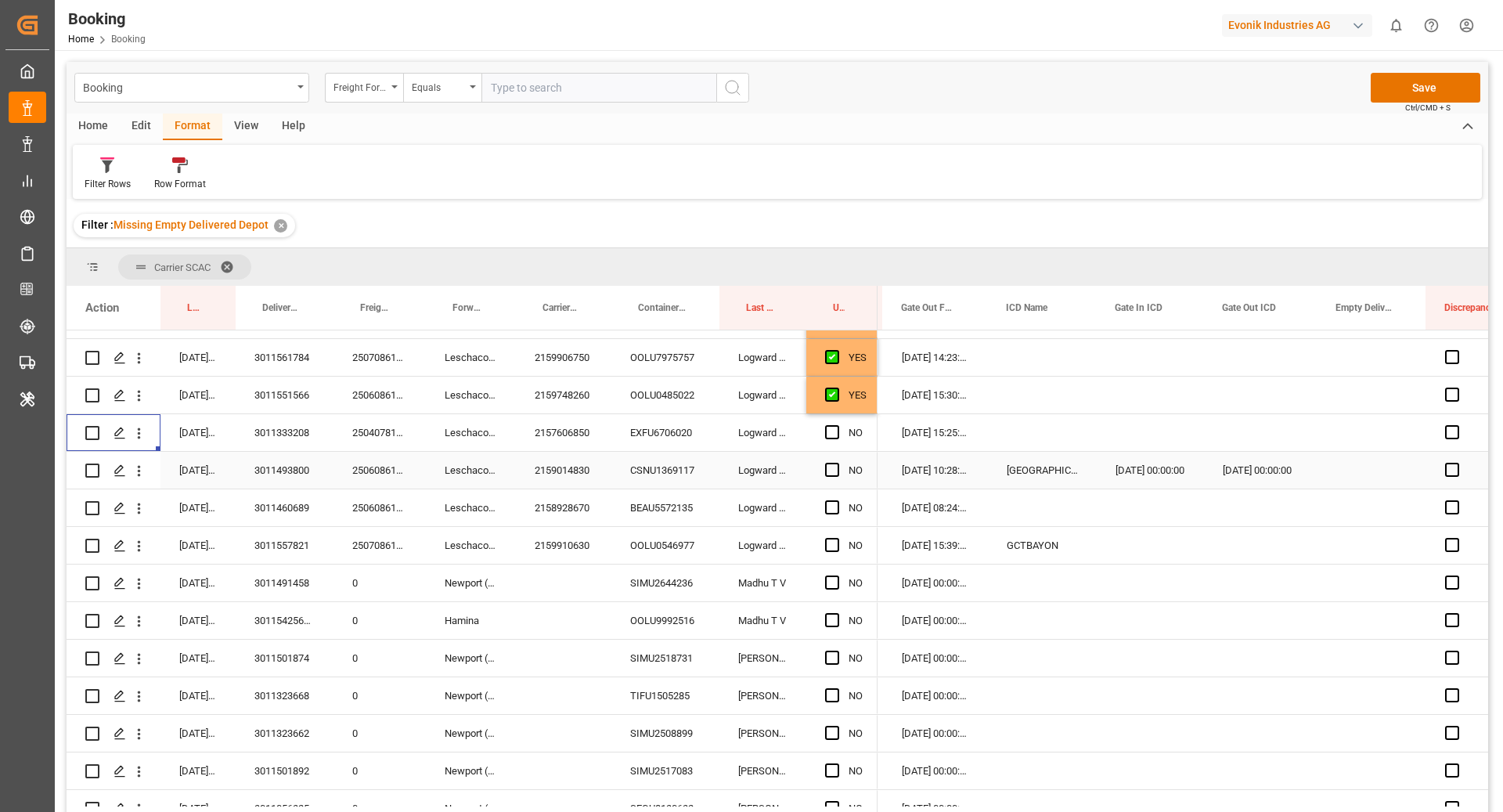
click at [651, 480] on div "CSNU1369117" at bounding box center [665, 469] width 108 height 37
click at [832, 477] on div "Press SPACE to select this row." at bounding box center [836, 470] width 23 height 36
click at [830, 469] on span "Press SPACE to select this row." at bounding box center [832, 469] width 14 height 14
click at [837, 462] on input "Press SPACE to select this row." at bounding box center [837, 462] width 0 height 0
click at [674, 502] on div "BEAU5572135" at bounding box center [665, 507] width 108 height 37
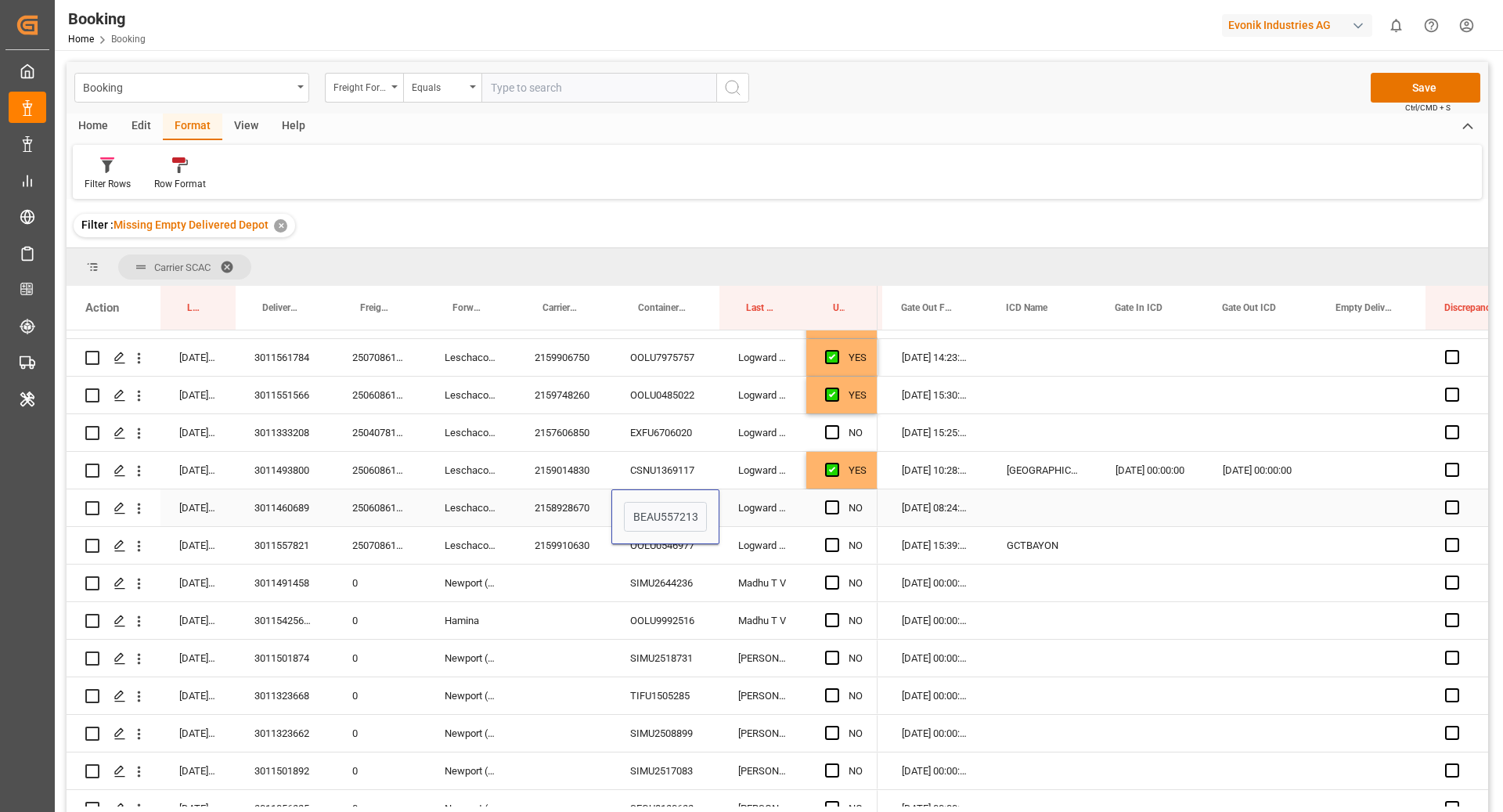
click at [749, 509] on div "Logward System" at bounding box center [763, 507] width 87 height 37
click at [681, 488] on div "CSNU1369117" at bounding box center [665, 469] width 108 height 37
click at [675, 499] on div "BEAU5572135" at bounding box center [665, 507] width 108 height 37
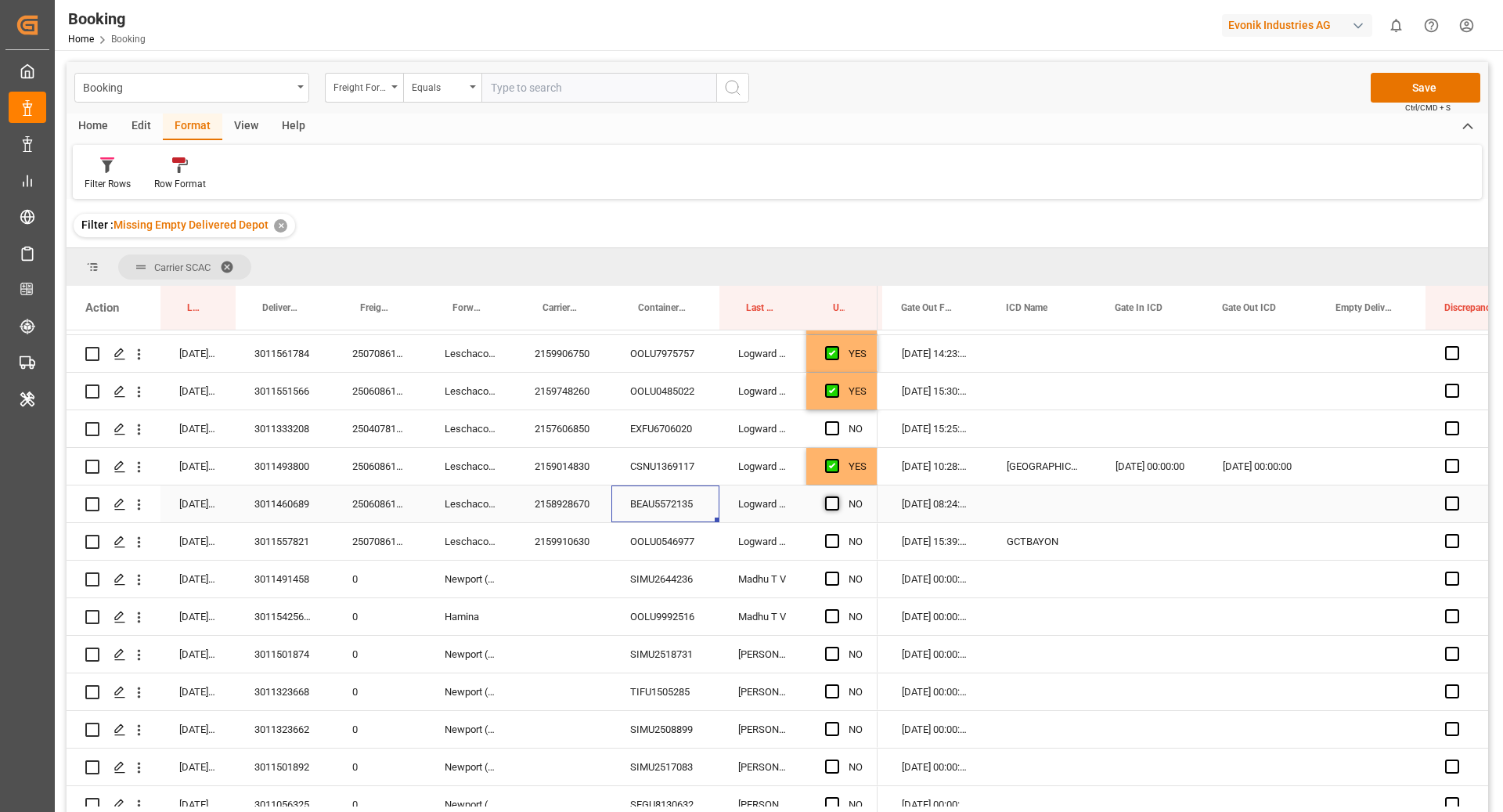
click at [827, 498] on span "Press SPACE to select this row." at bounding box center [832, 503] width 14 height 14
click at [837, 497] on input "Press SPACE to select this row." at bounding box center [837, 497] width 0 height 0
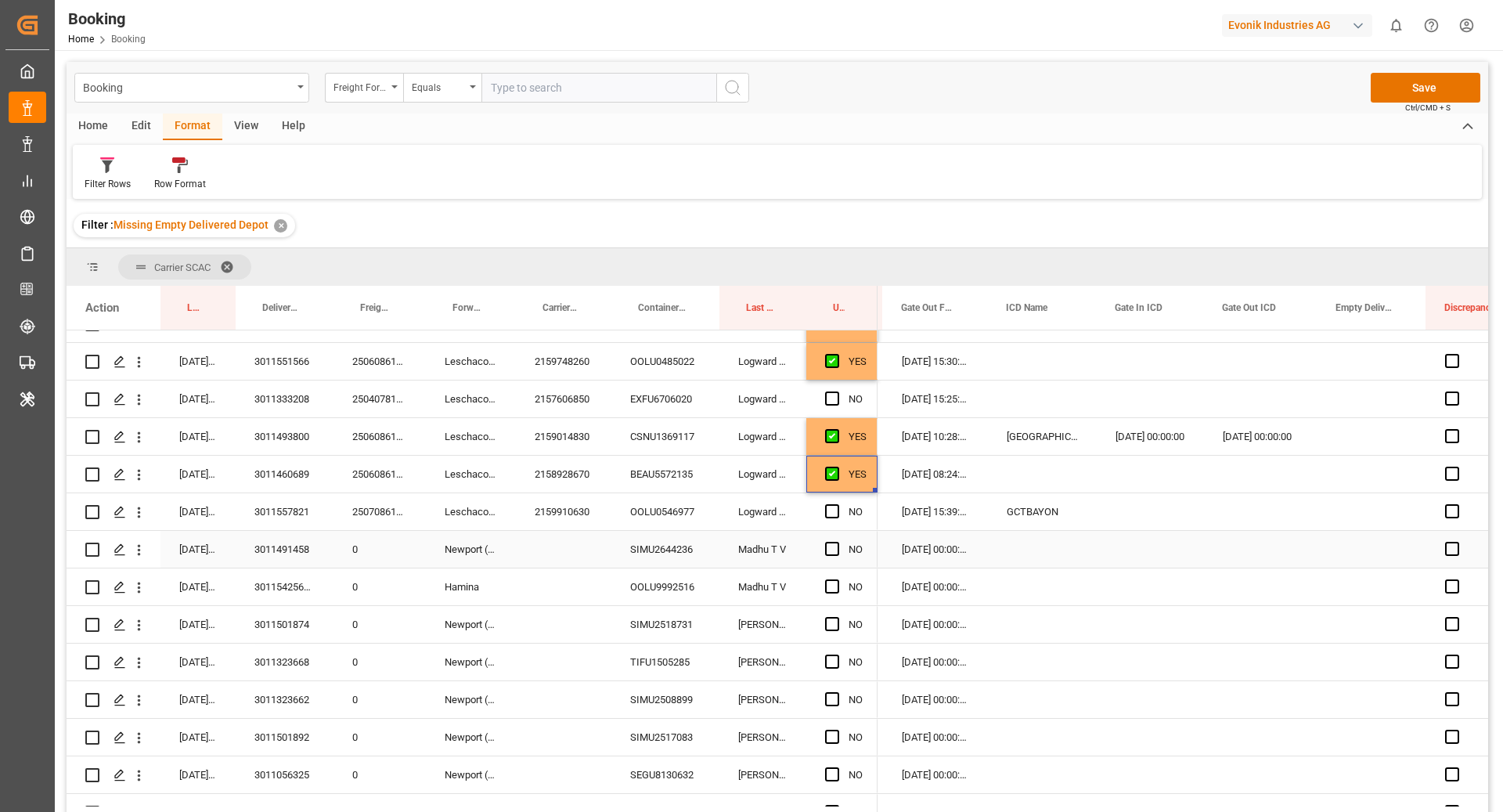
scroll to position [363, 0]
click at [577, 517] on div "2159910630" at bounding box center [564, 511] width 96 height 37
click at [656, 516] on div "OOLU0546977" at bounding box center [665, 511] width 108 height 37
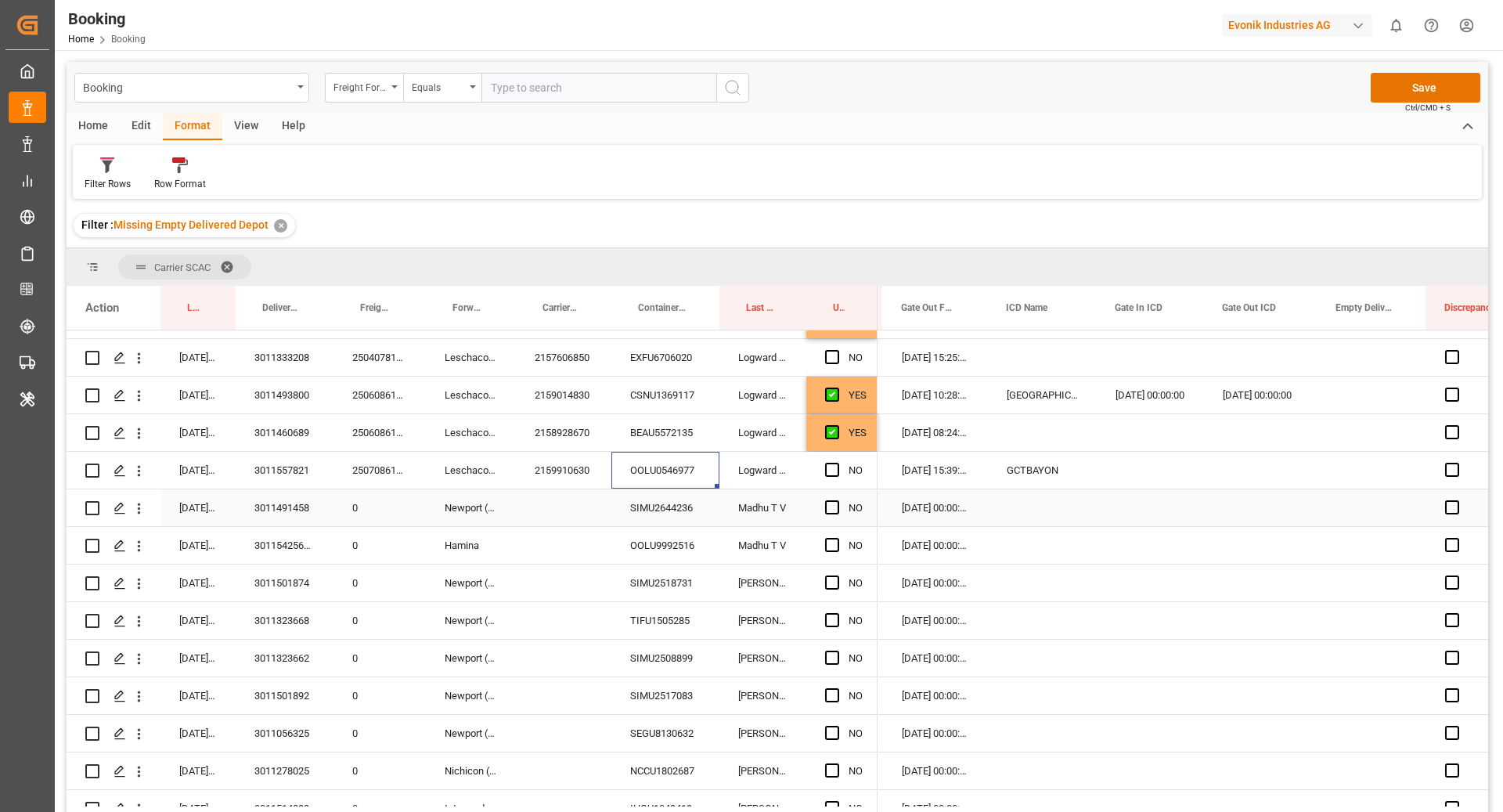
scroll to position [407, 0]
click at [688, 507] on div "SIMU2644236" at bounding box center [665, 505] width 108 height 37
click at [834, 468] on span "Press SPACE to select this row." at bounding box center [832, 468] width 14 height 14
click at [837, 461] on input "Press SPACE to select this row." at bounding box center [837, 461] width 0 height 0
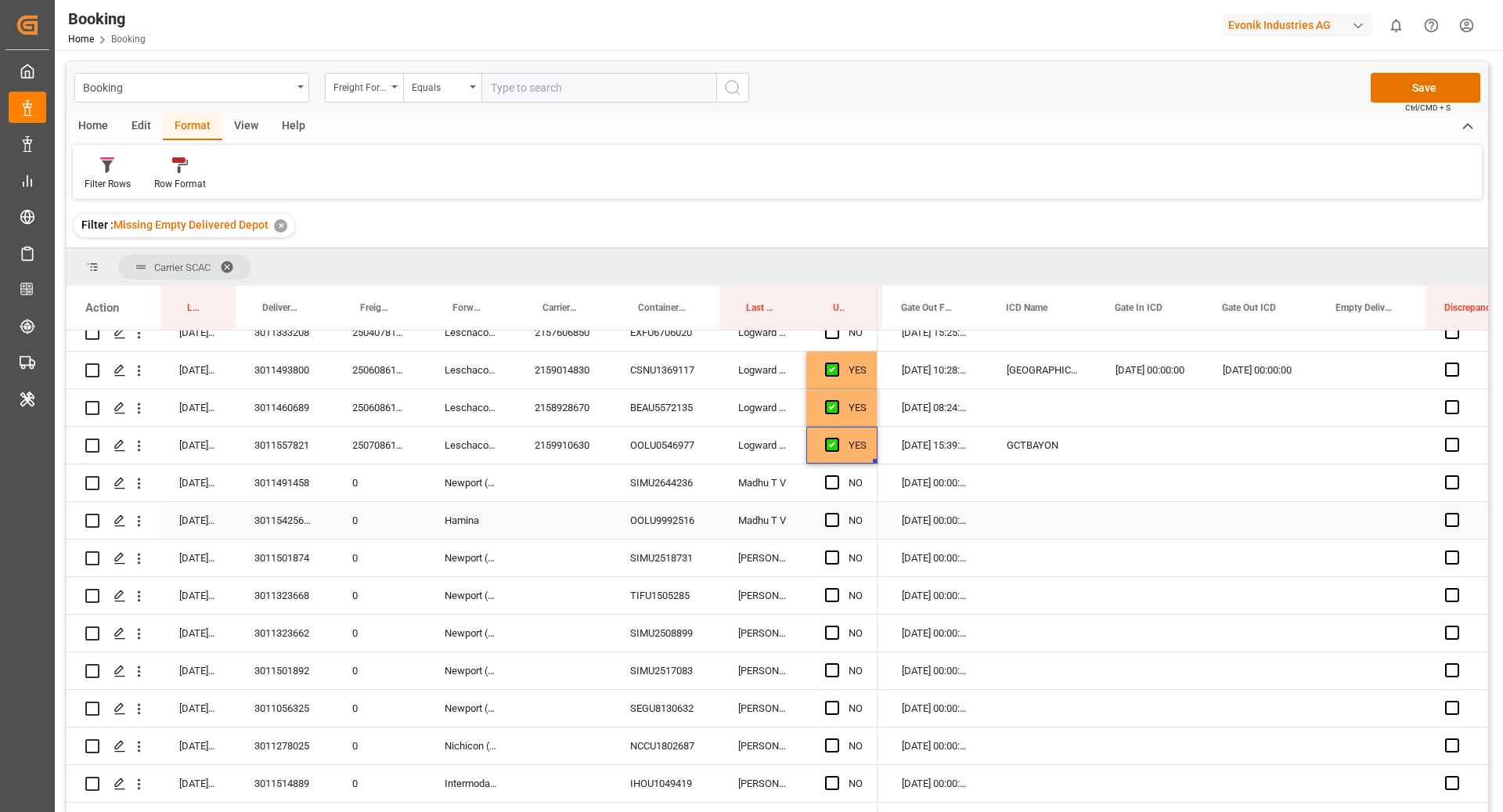
scroll to position [437, 0]
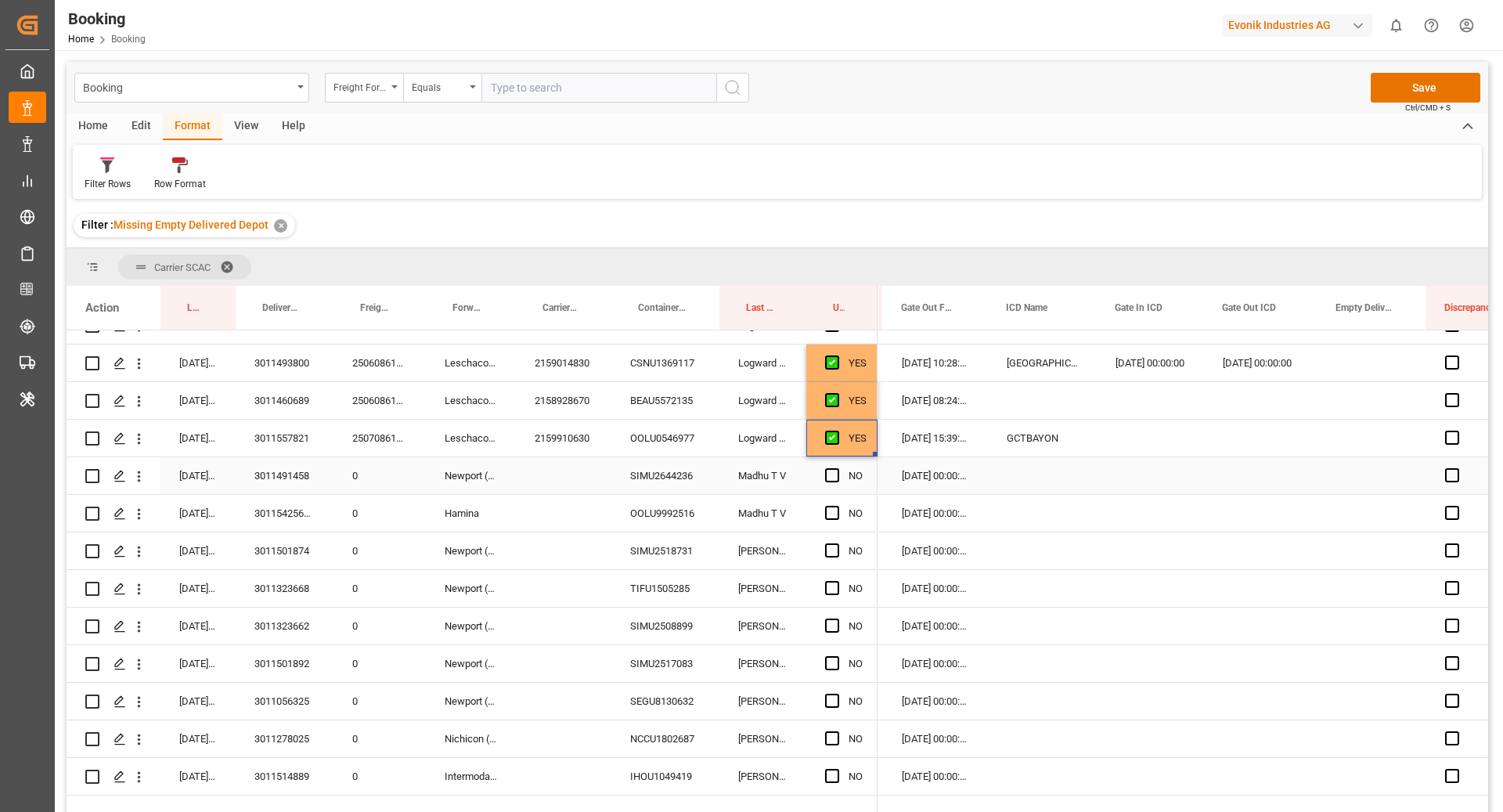
click at [829, 478] on span "Press SPACE to select this row." at bounding box center [832, 475] width 14 height 14
click at [837, 468] on input "Press SPACE to select this row." at bounding box center [837, 468] width 0 height 0
drag, startPoint x: 875, startPoint y: 491, endPoint x: 874, endPoint y: 512, distance: 21.0
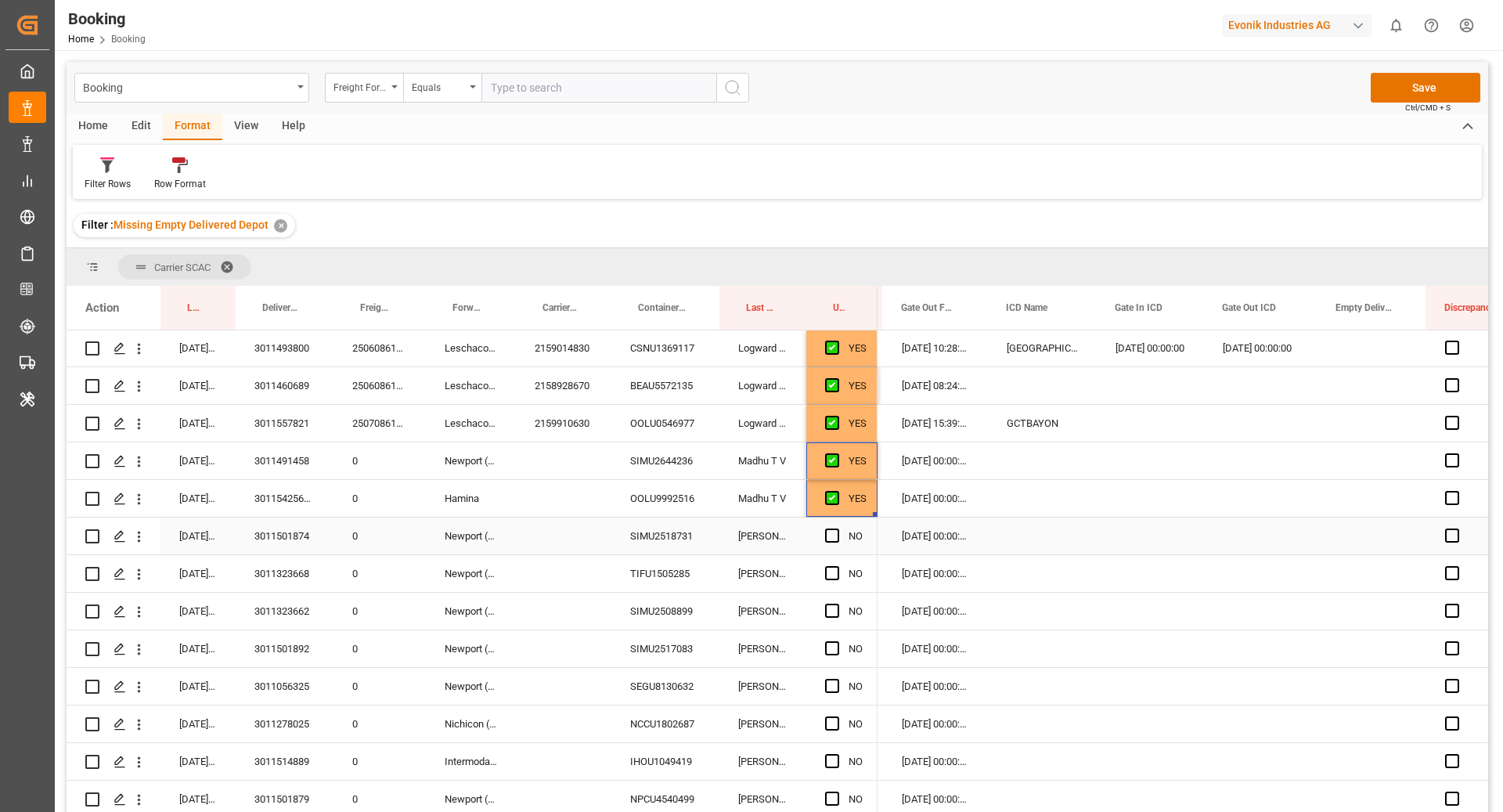
scroll to position [485, 0]
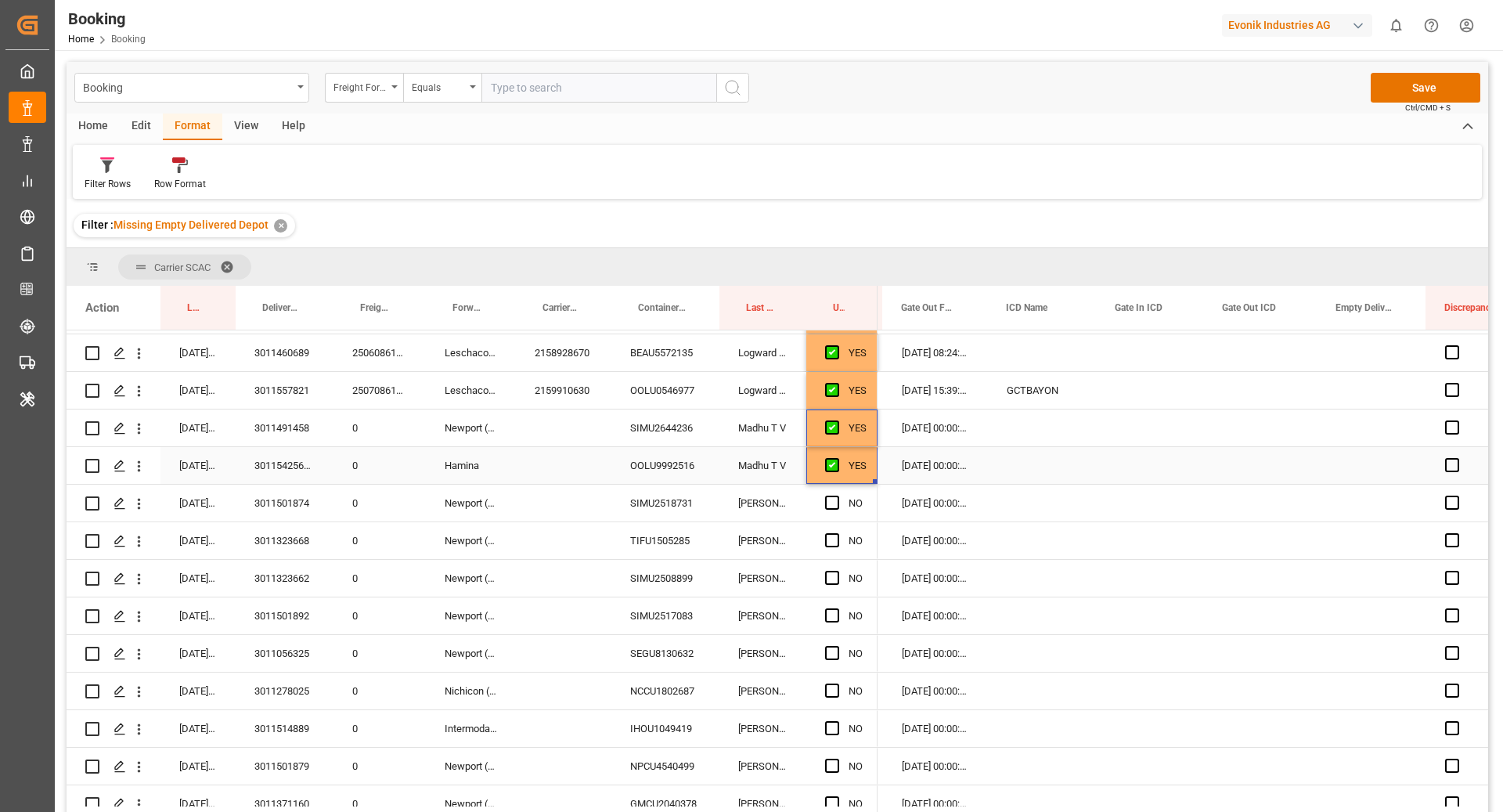
click at [757, 469] on div "Madhu T V" at bounding box center [763, 465] width 87 height 37
click at [656, 466] on div "OOLU9992516" at bounding box center [665, 465] width 108 height 37
click at [659, 521] on div "SIMU2518731" at bounding box center [665, 503] width 108 height 37
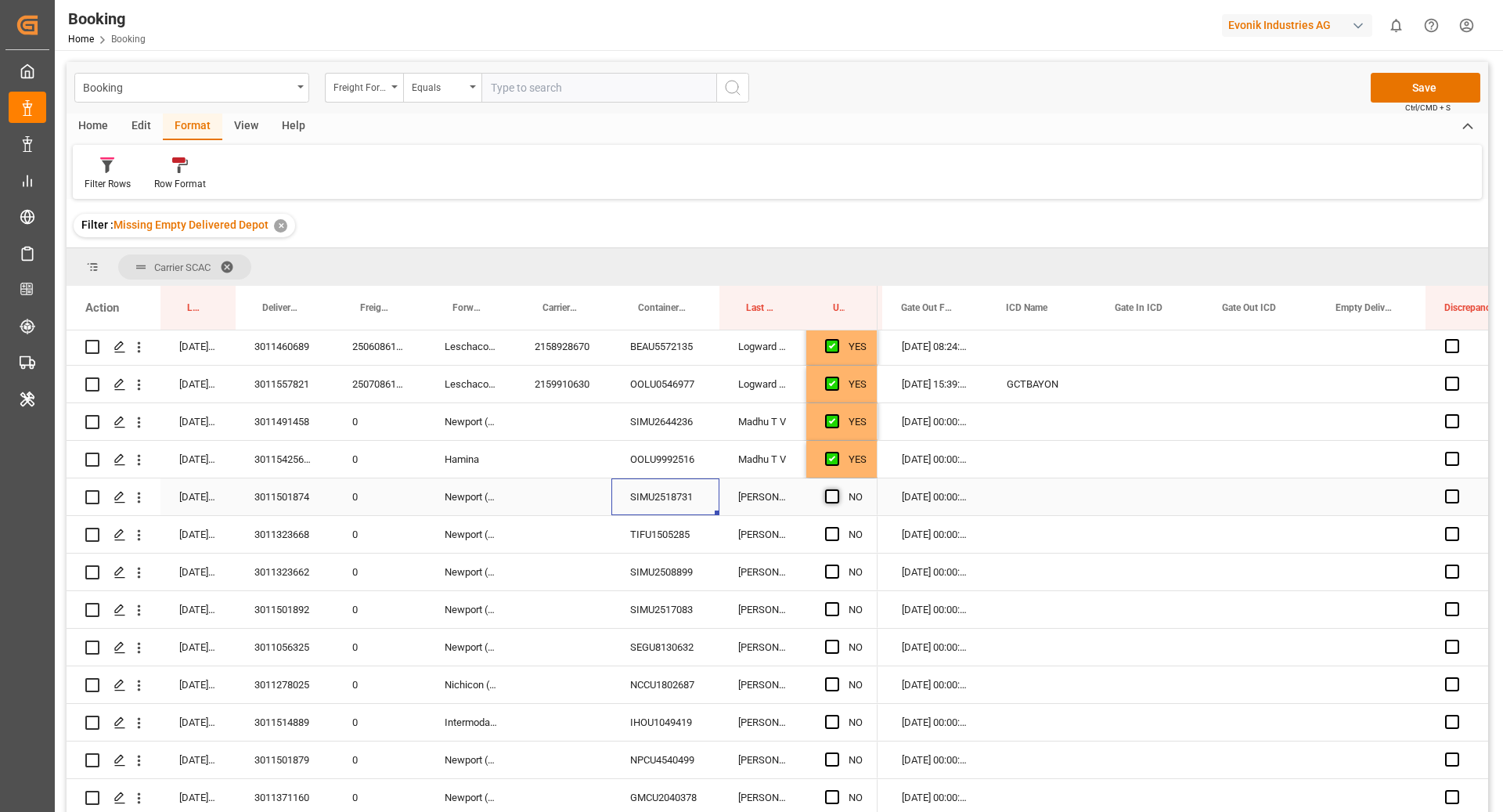
scroll to position [493, 0]
click at [835, 493] on span "Press SPACE to select this row." at bounding box center [832, 494] width 14 height 14
click at [837, 487] on input "Press SPACE to select this row." at bounding box center [837, 487] width 0 height 0
click at [829, 526] on span "Press SPACE to select this row." at bounding box center [832, 532] width 14 height 14
click at [837, 525] on input "Press SPACE to select this row." at bounding box center [837, 525] width 0 height 0
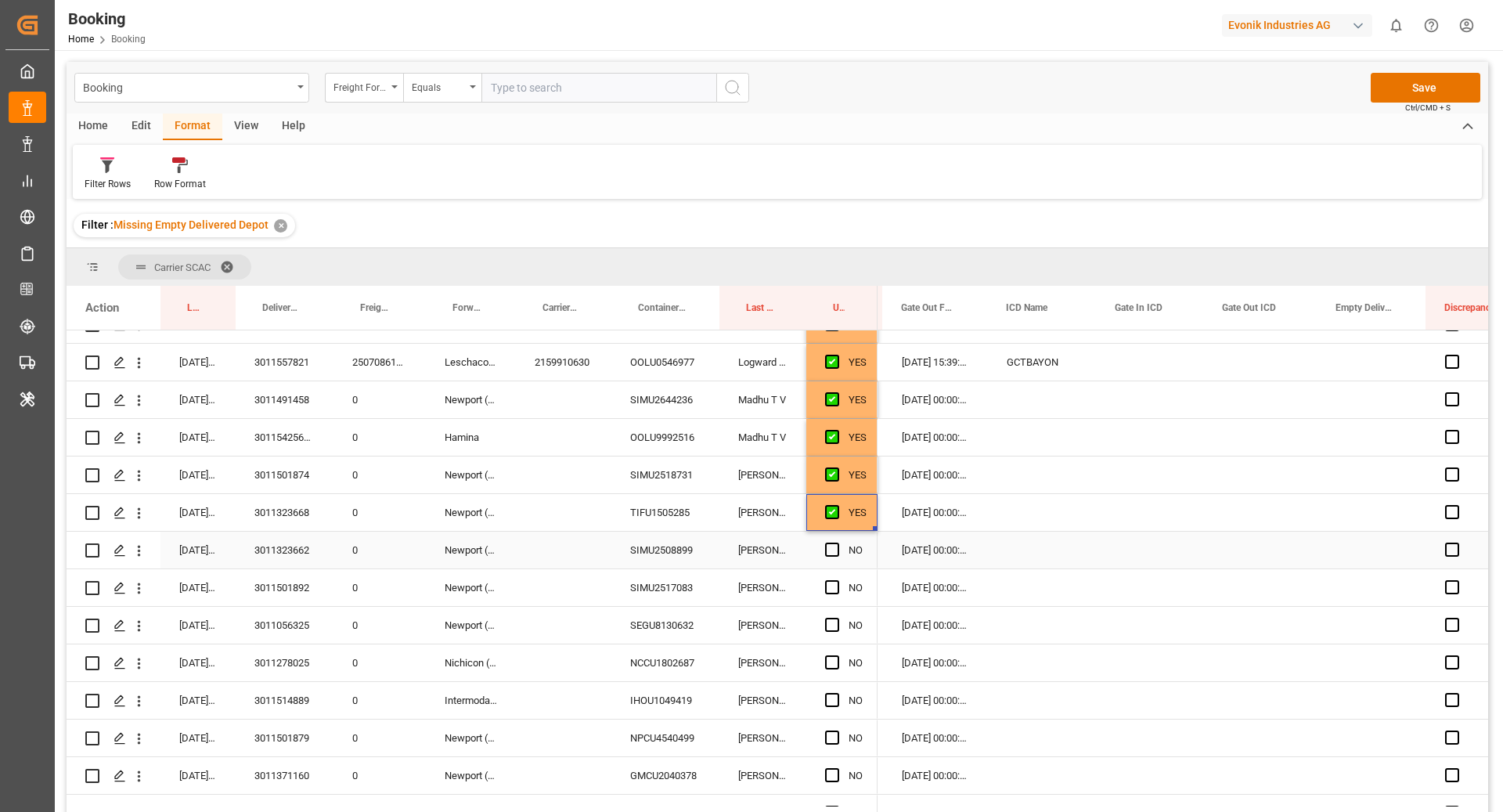
scroll to position [515, 0]
click at [678, 550] on div "SIMU2508899" at bounding box center [665, 547] width 108 height 37
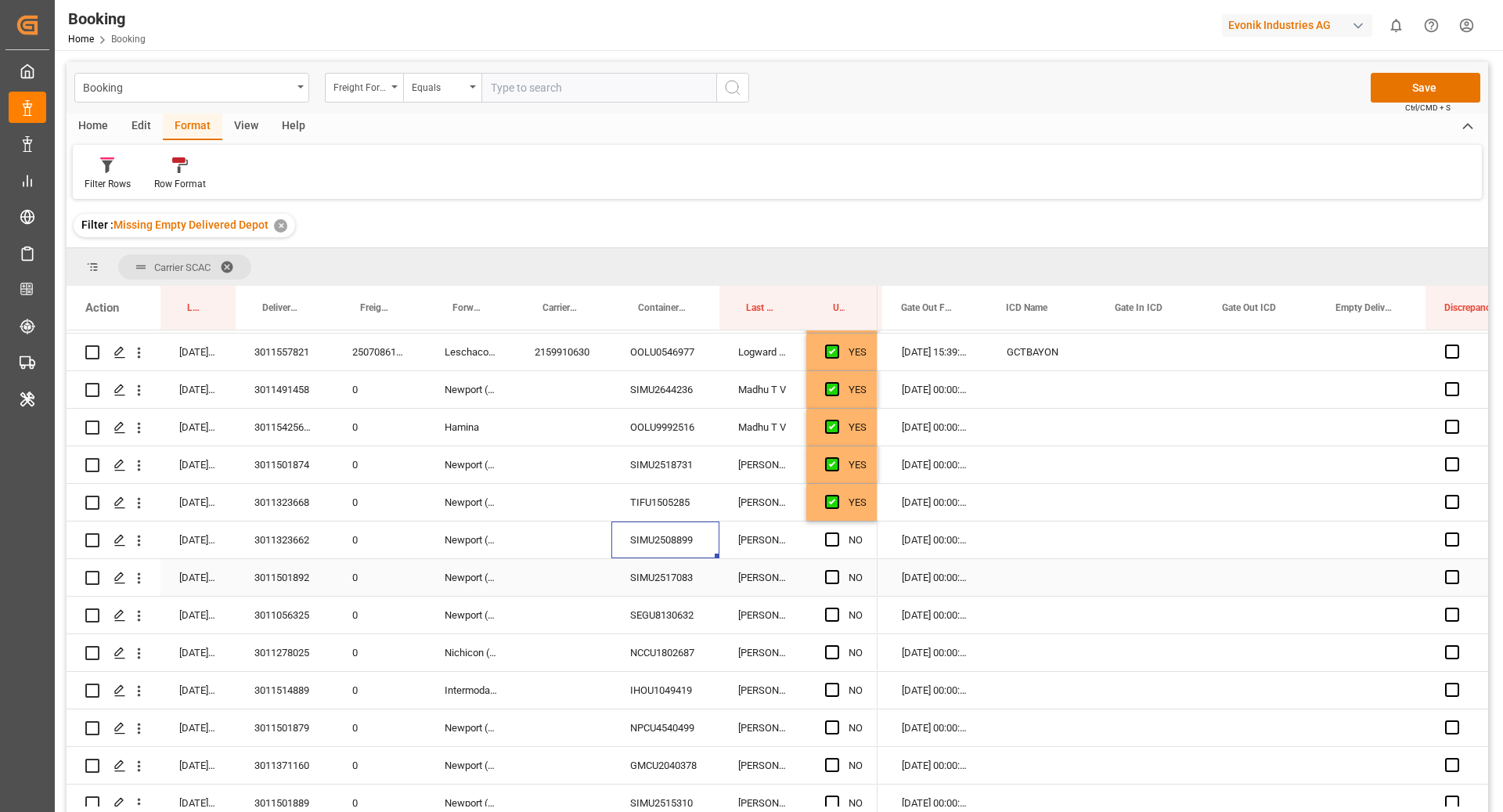
scroll to position [540, 0]
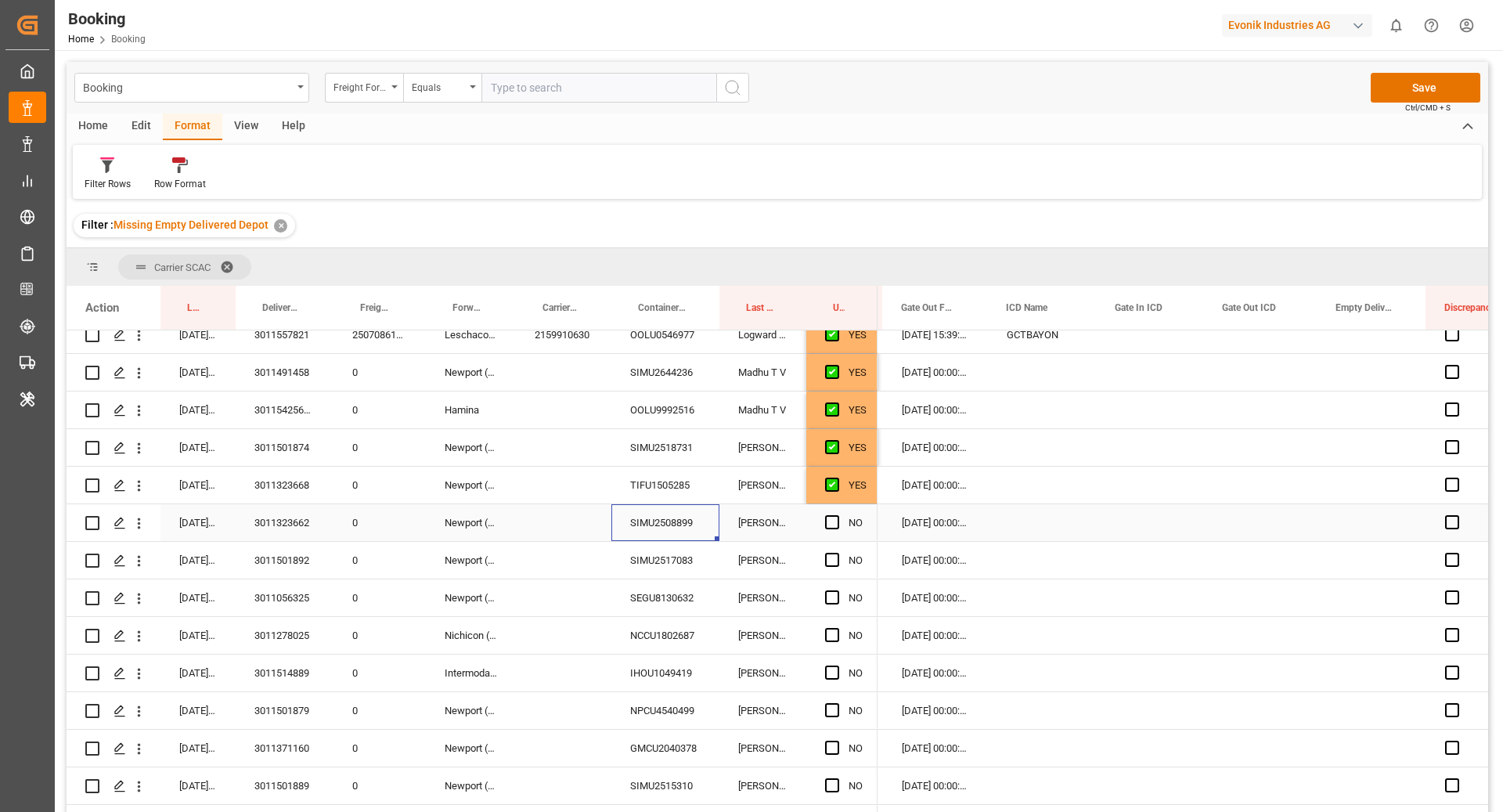
drag, startPoint x: 829, startPoint y: 521, endPoint x: 839, endPoint y: 550, distance: 30.7
click at [829, 521] on span "Press SPACE to select this row." at bounding box center [832, 522] width 14 height 14
click at [837, 515] on input "Press SPACE to select this row." at bounding box center [837, 515] width 0 height 0
click at [638, 580] on div "SEGU8130632" at bounding box center [665, 597] width 108 height 37
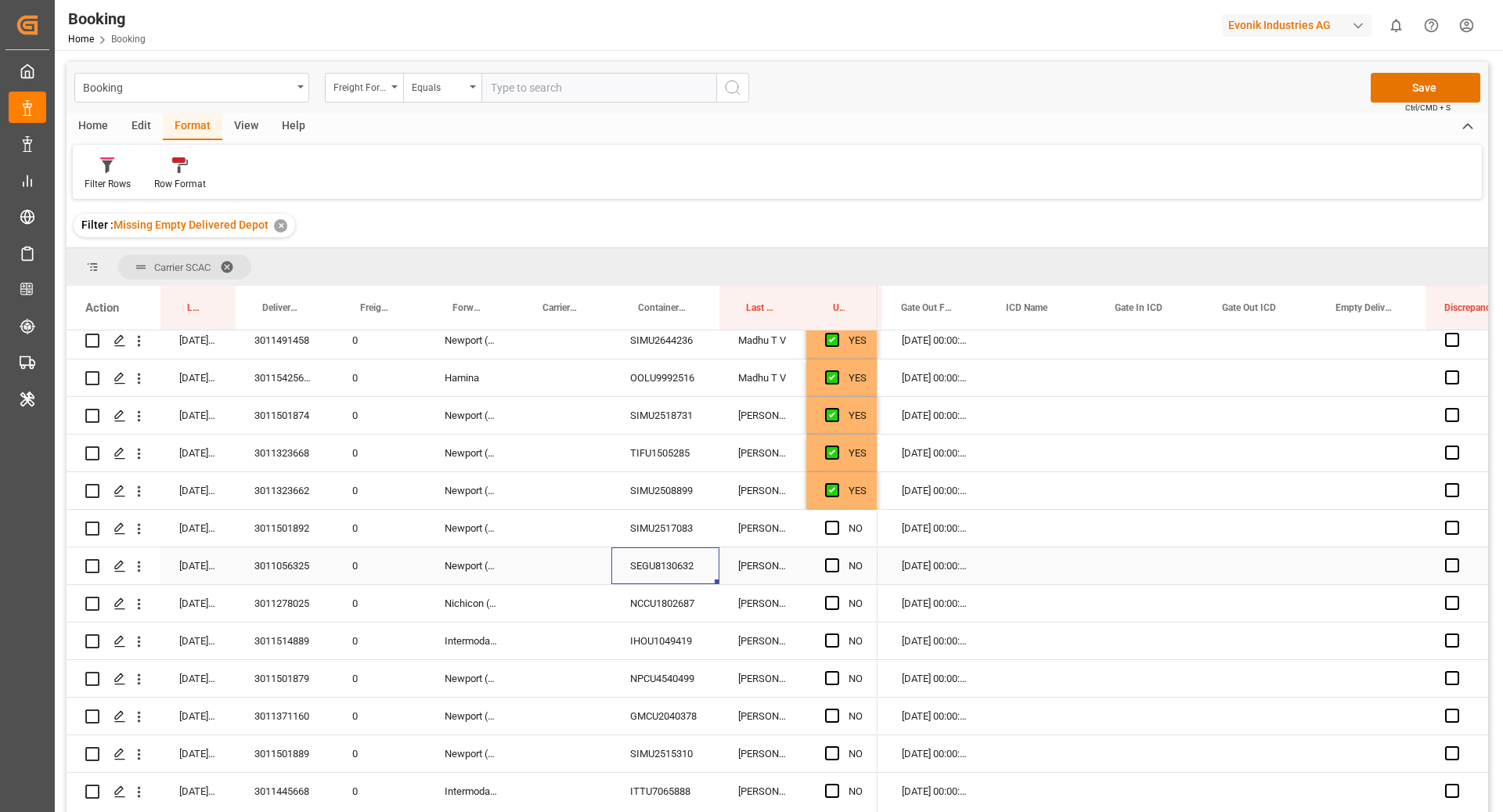
scroll to position [574, 0]
click at [634, 521] on div "SIMU2517083" at bounding box center [665, 526] width 108 height 37
click at [825, 532] on span "Press SPACE to select this row." at bounding box center [832, 526] width 14 height 14
click at [837, 519] on input "Press SPACE to select this row." at bounding box center [837, 519] width 0 height 0
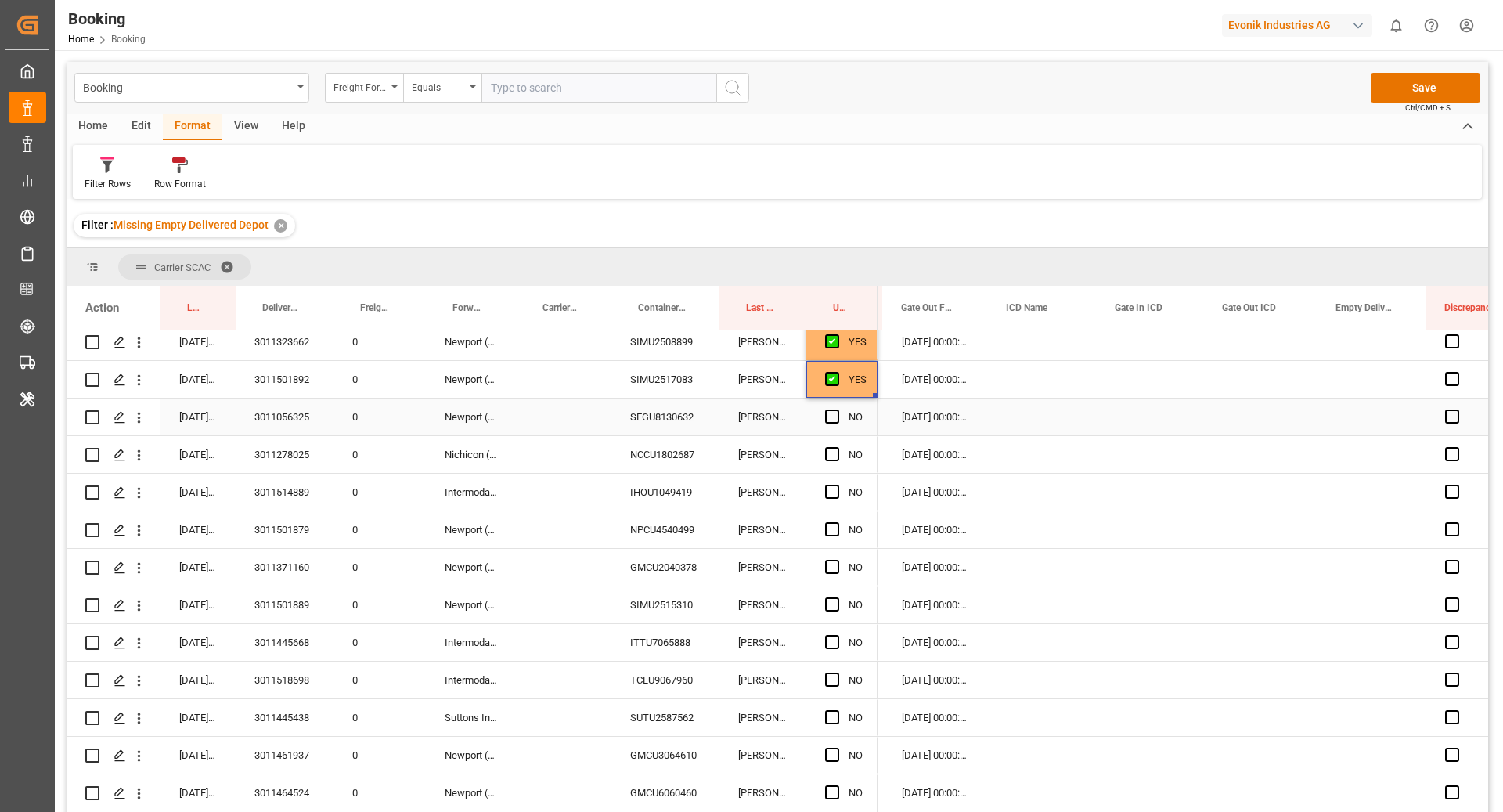
scroll to position [725, 0]
click at [646, 411] on div "SEGU8130632" at bounding box center [665, 413] width 108 height 37
click at [839, 413] on span "Press SPACE to select this row." at bounding box center [832, 412] width 14 height 14
click at [837, 405] on input "Press SPACE to select this row." at bounding box center [837, 405] width 0 height 0
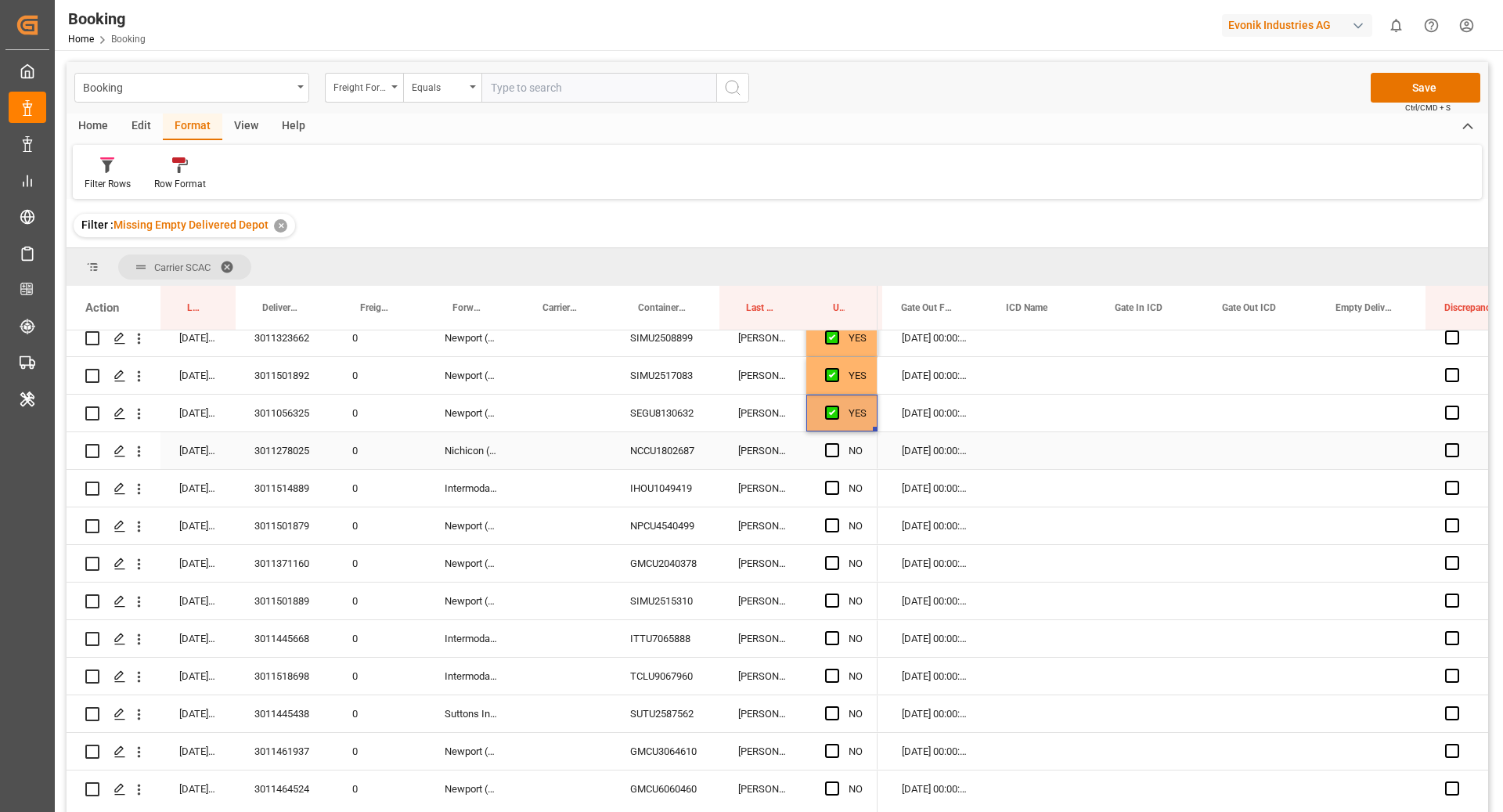
click at [634, 458] on div "NCCU1802687" at bounding box center [665, 450] width 108 height 37
click at [833, 449] on span "Press SPACE to select this row." at bounding box center [832, 450] width 14 height 14
click at [837, 443] on input "Press SPACE to select this row." at bounding box center [837, 443] width 0 height 0
click at [682, 484] on div "IHOU1049419" at bounding box center [665, 488] width 108 height 37
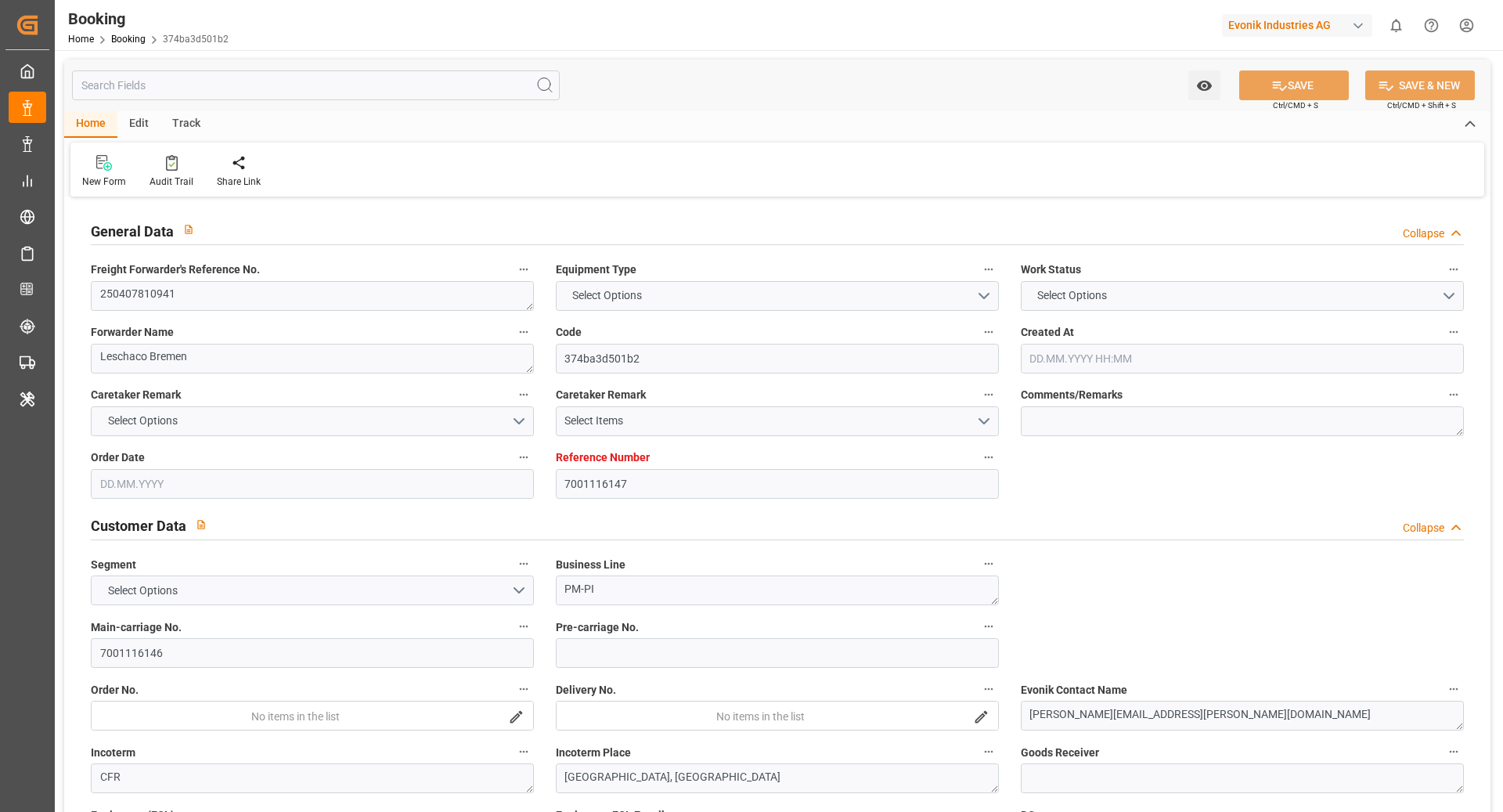
type input "7001116147"
type input "9300415"
type input "9356713"
type input "OOCL"
type input "Orient Overseas Container Line Ltd"
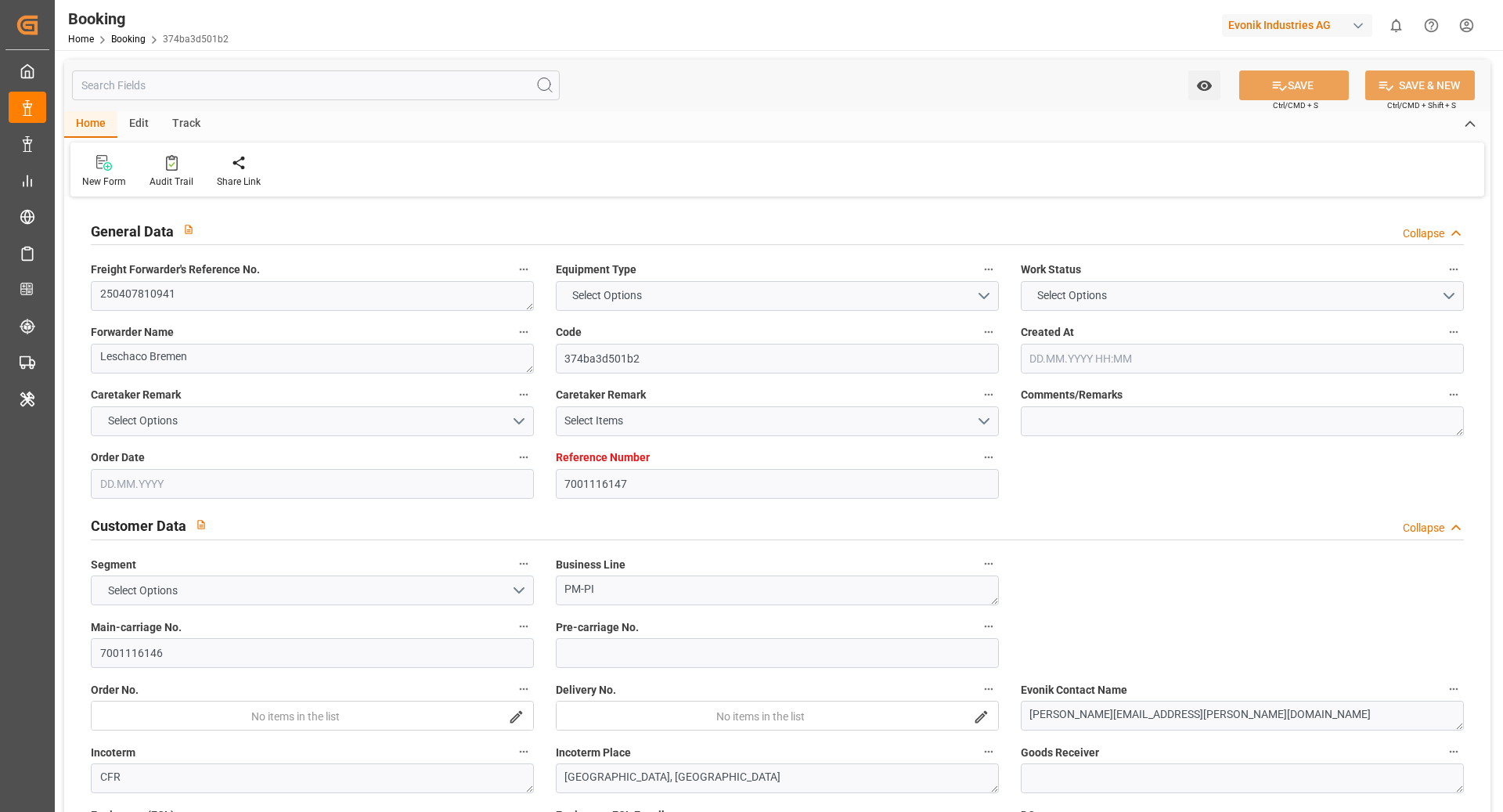
type input "BEANR"
type input "USSAV"
type input "32"
type input "0"
type input "-17"
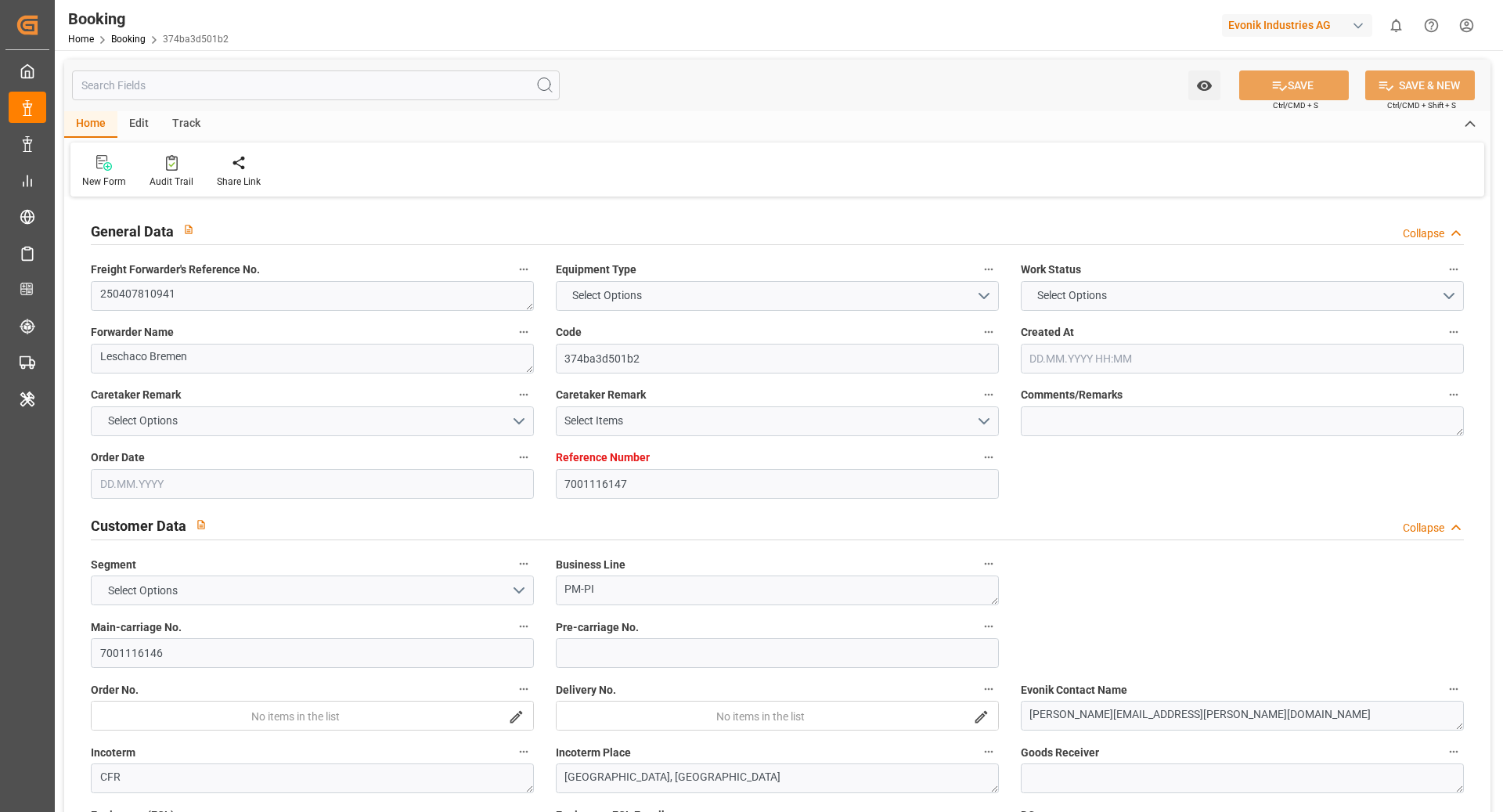
type input "BEANR"
type input "USSAV"
type input "9300415"
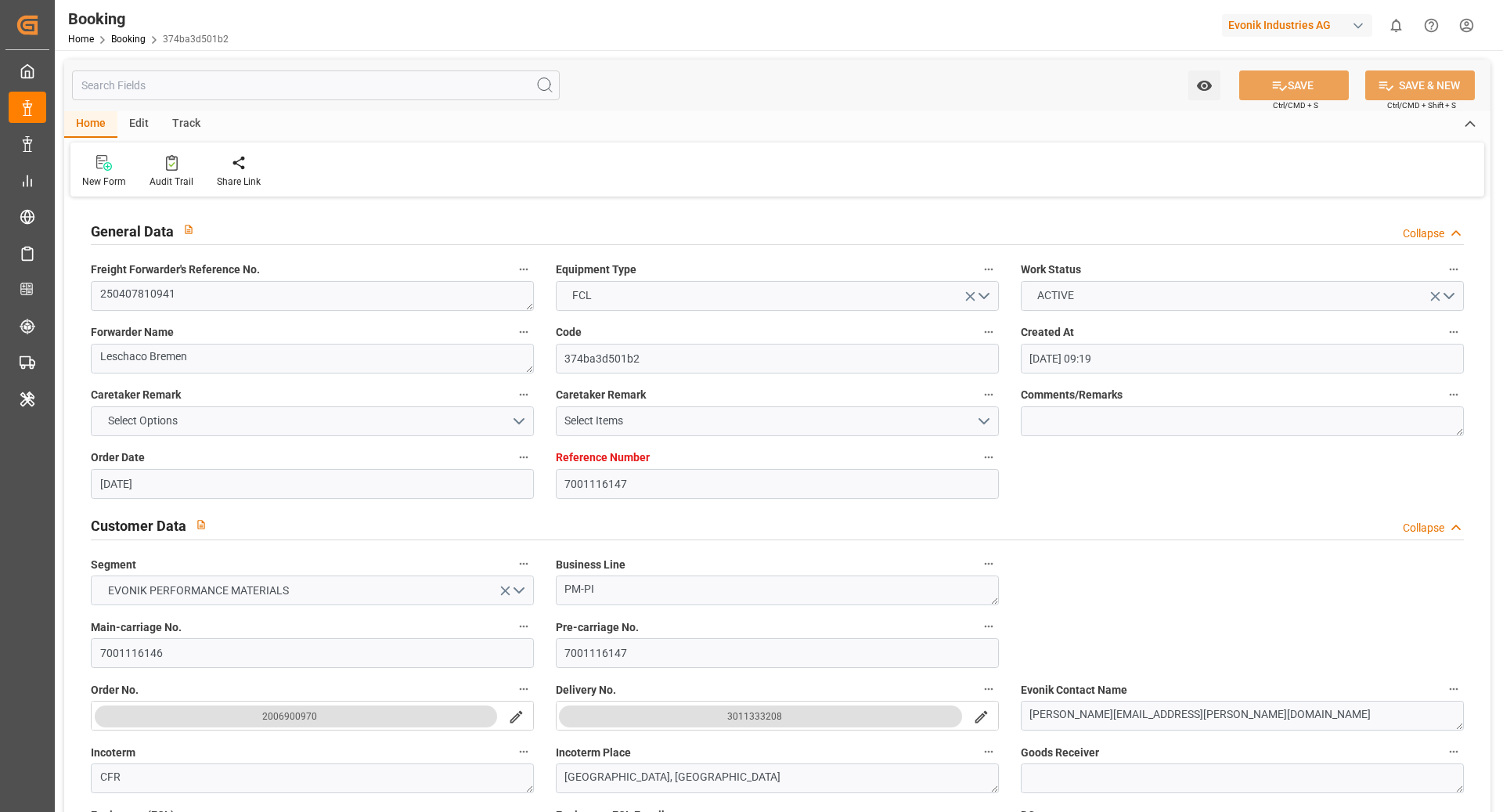
type input "[DATE] 09:19"
type input "[DATE]"
type input "[DATE] 00:00"
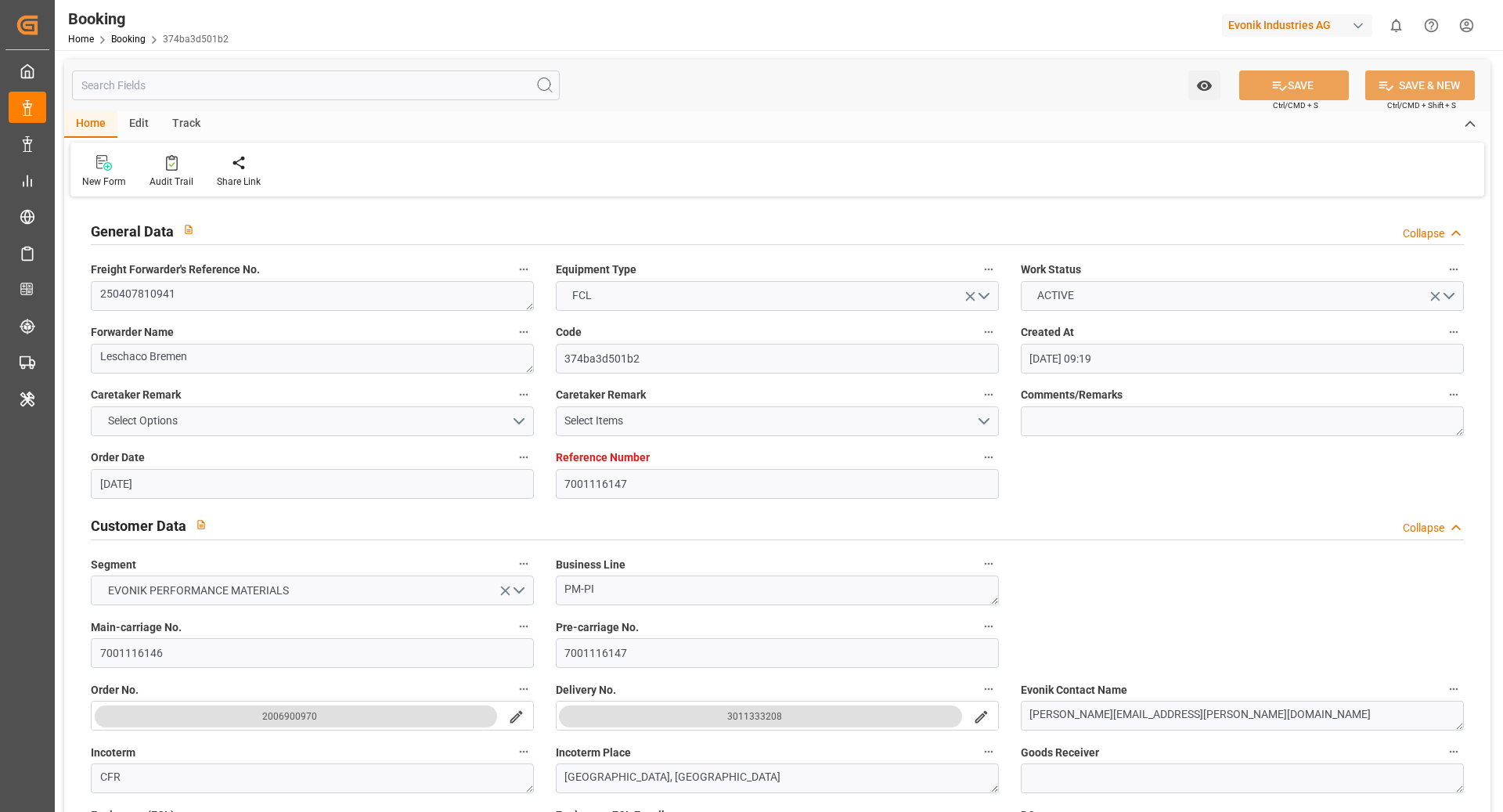
type input "[DATE] 00:00"
type input "[DATE]"
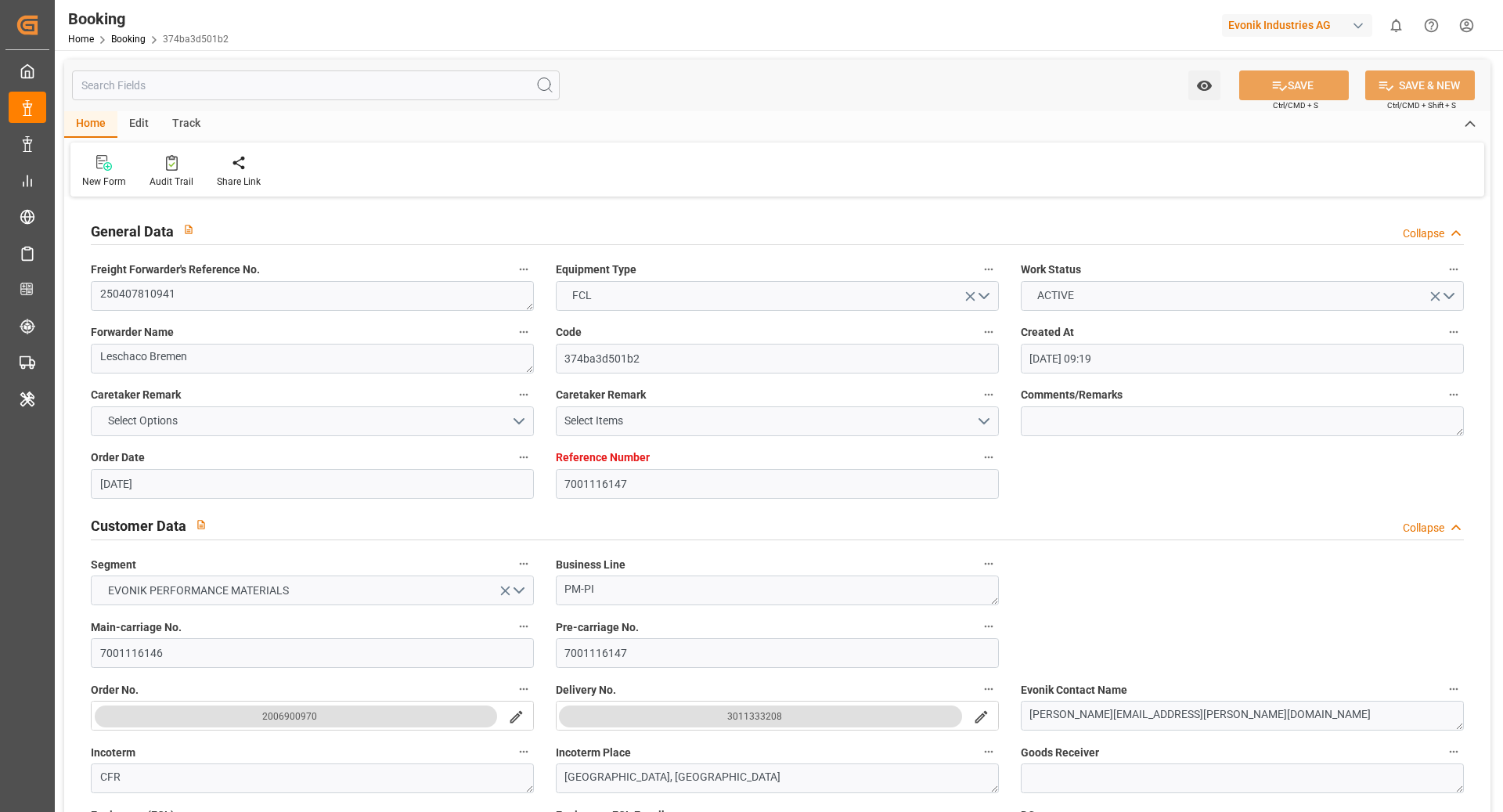
type input "[DATE] 18:17"
type input "[DATE] 12:55"
type input "[DATE] 00:00"
type input "[DATE]"
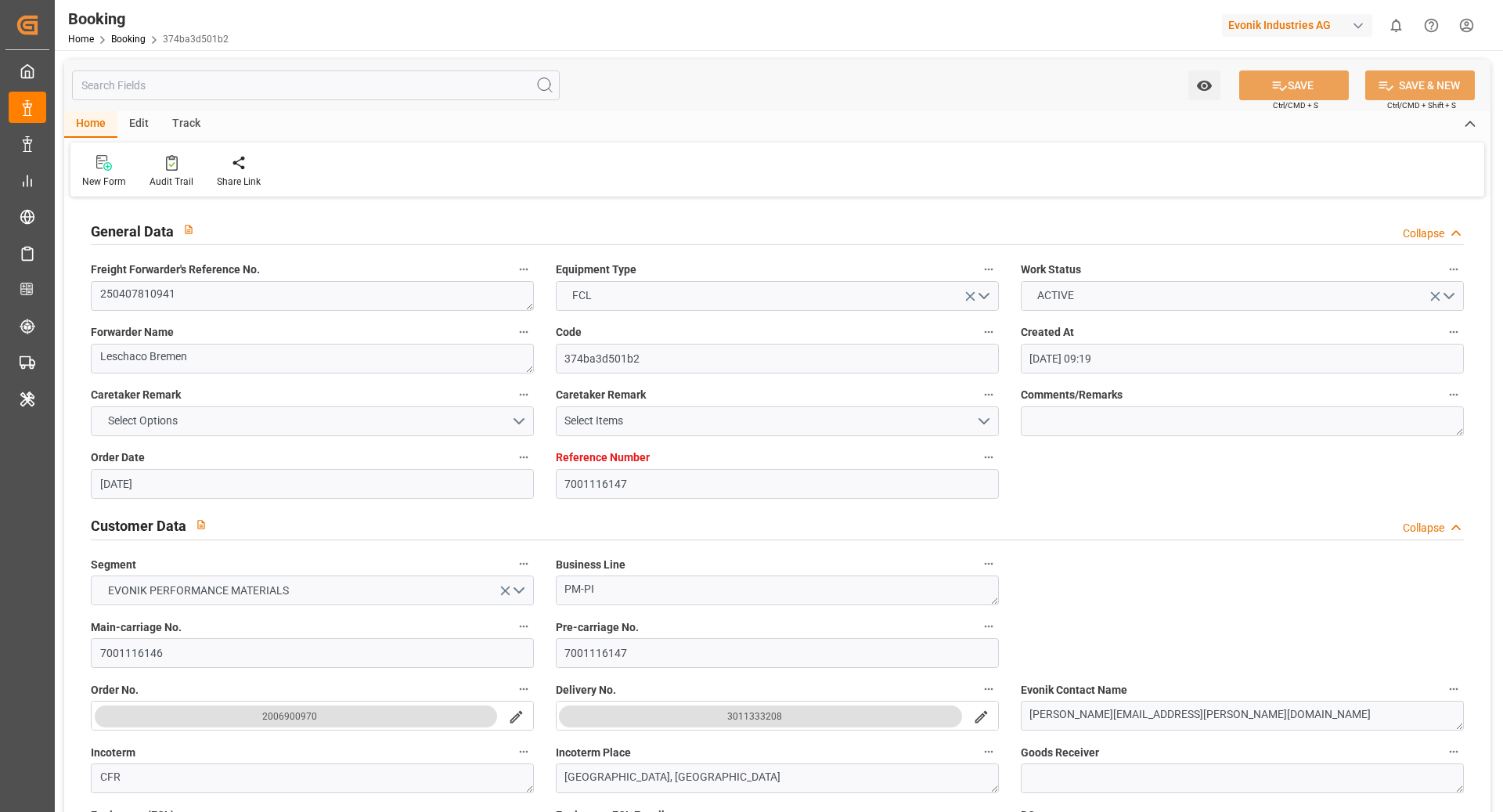
type input "[DATE] 01:29"
type input "[DATE] 15:25"
type input "[DATE]"
type input "[DATE] 06:57"
type input "[DATE]"
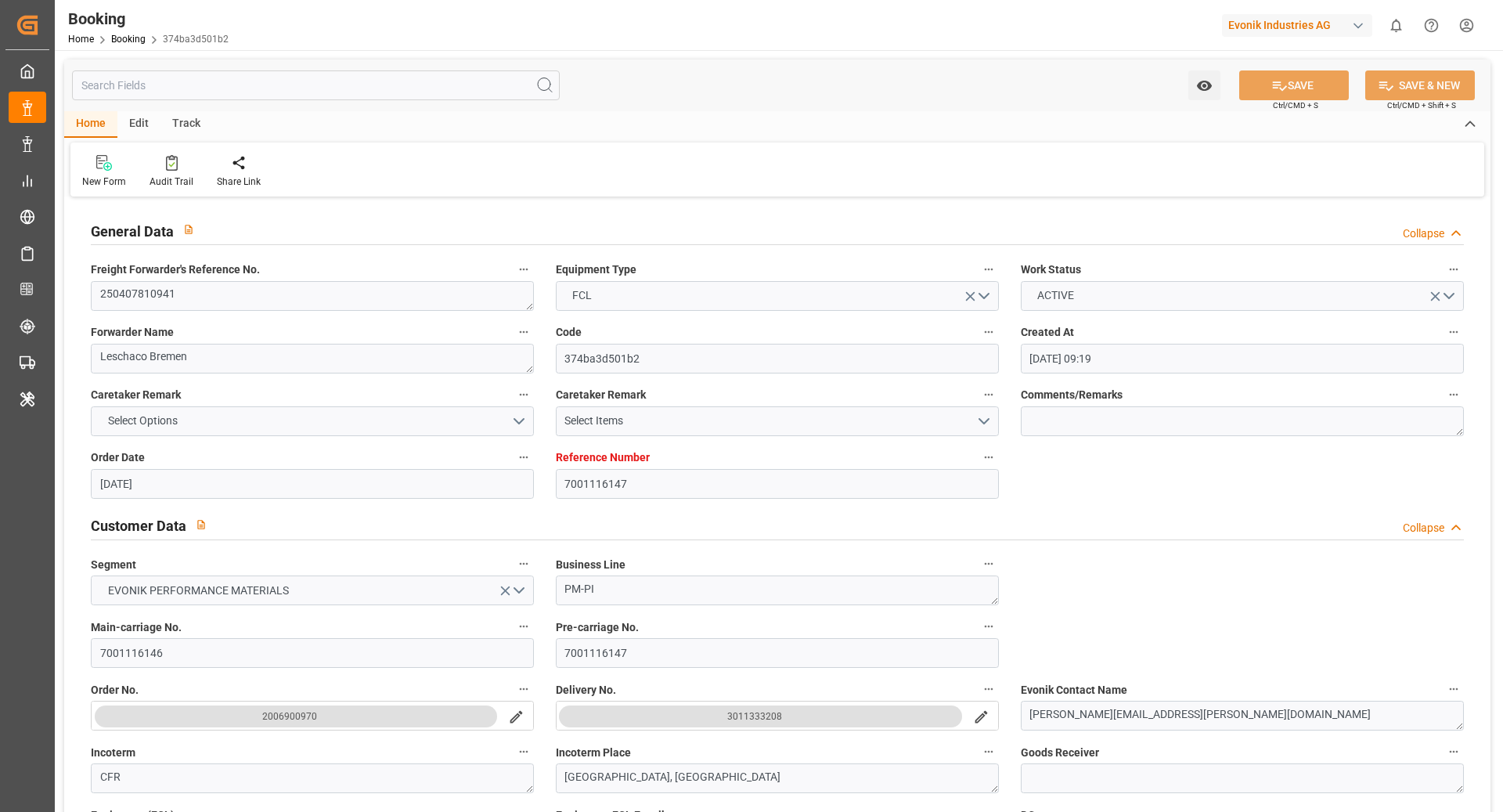
type input "[DATE] 12:57"
type input "[DATE] 18:30"
type input "[DATE] 05:15"
type input "[DATE] 23:15"
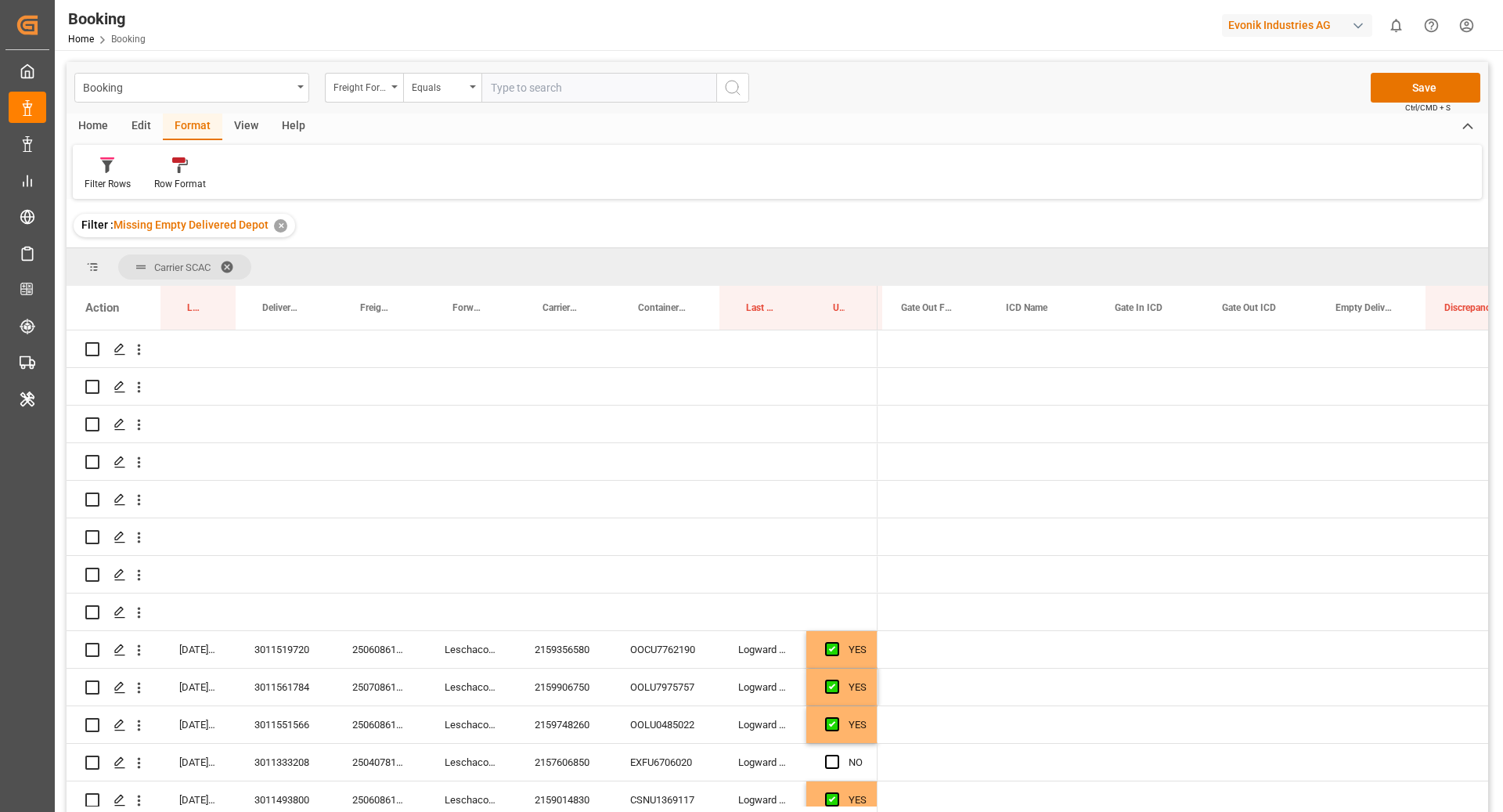
scroll to position [0, 2838]
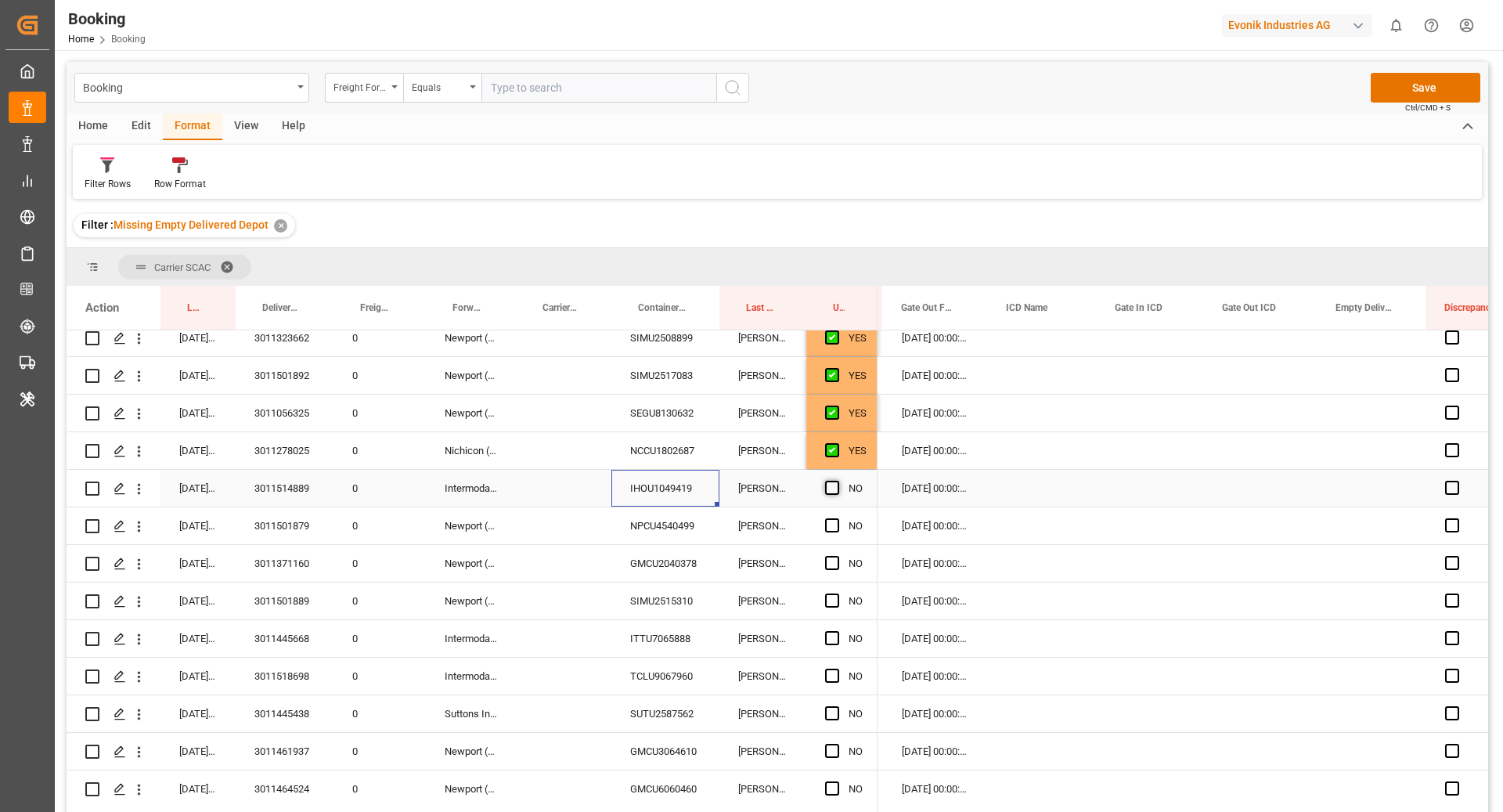
click at [834, 491] on span "Press SPACE to select this row." at bounding box center [832, 487] width 14 height 14
click at [837, 480] on input "Press SPACE to select this row." at bounding box center [837, 480] width 0 height 0
click at [676, 533] on div "NPCU4540499" at bounding box center [665, 525] width 108 height 37
click at [823, 527] on div "NO" at bounding box center [841, 525] width 71 height 37
click at [833, 527] on span "Press SPACE to select this row." at bounding box center [832, 525] width 14 height 14
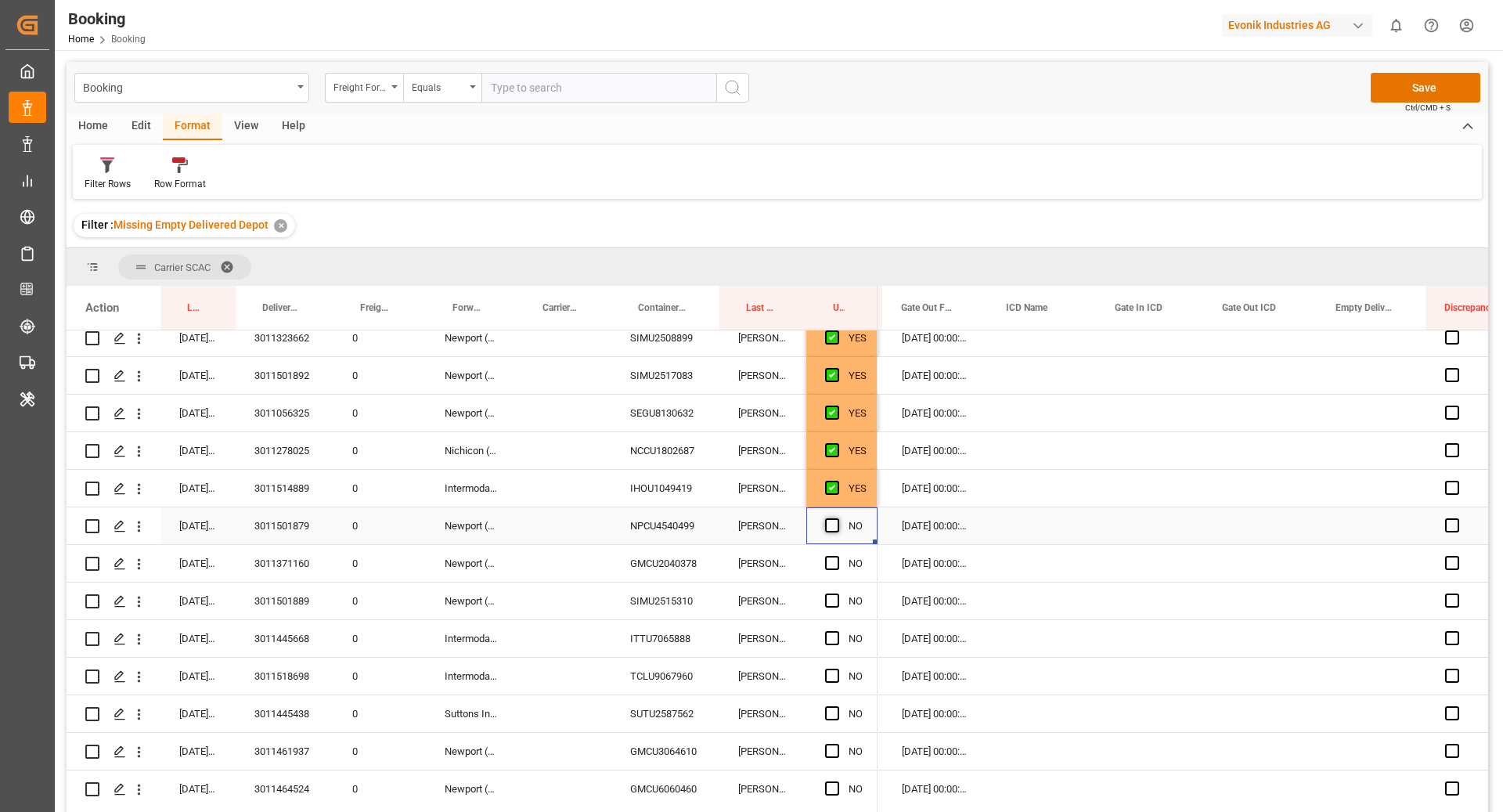
click at [837, 518] on input "Press SPACE to select this row." at bounding box center [837, 518] width 0 height 0
click at [676, 557] on div "GMCU2040378" at bounding box center [665, 562] width 108 height 37
click at [832, 556] on span "Press SPACE to select this row." at bounding box center [832, 562] width 14 height 14
click at [837, 556] on input "Press SPACE to select this row." at bounding box center [837, 556] width 0 height 0
click at [698, 591] on div "SIMU2515310" at bounding box center [665, 600] width 108 height 37
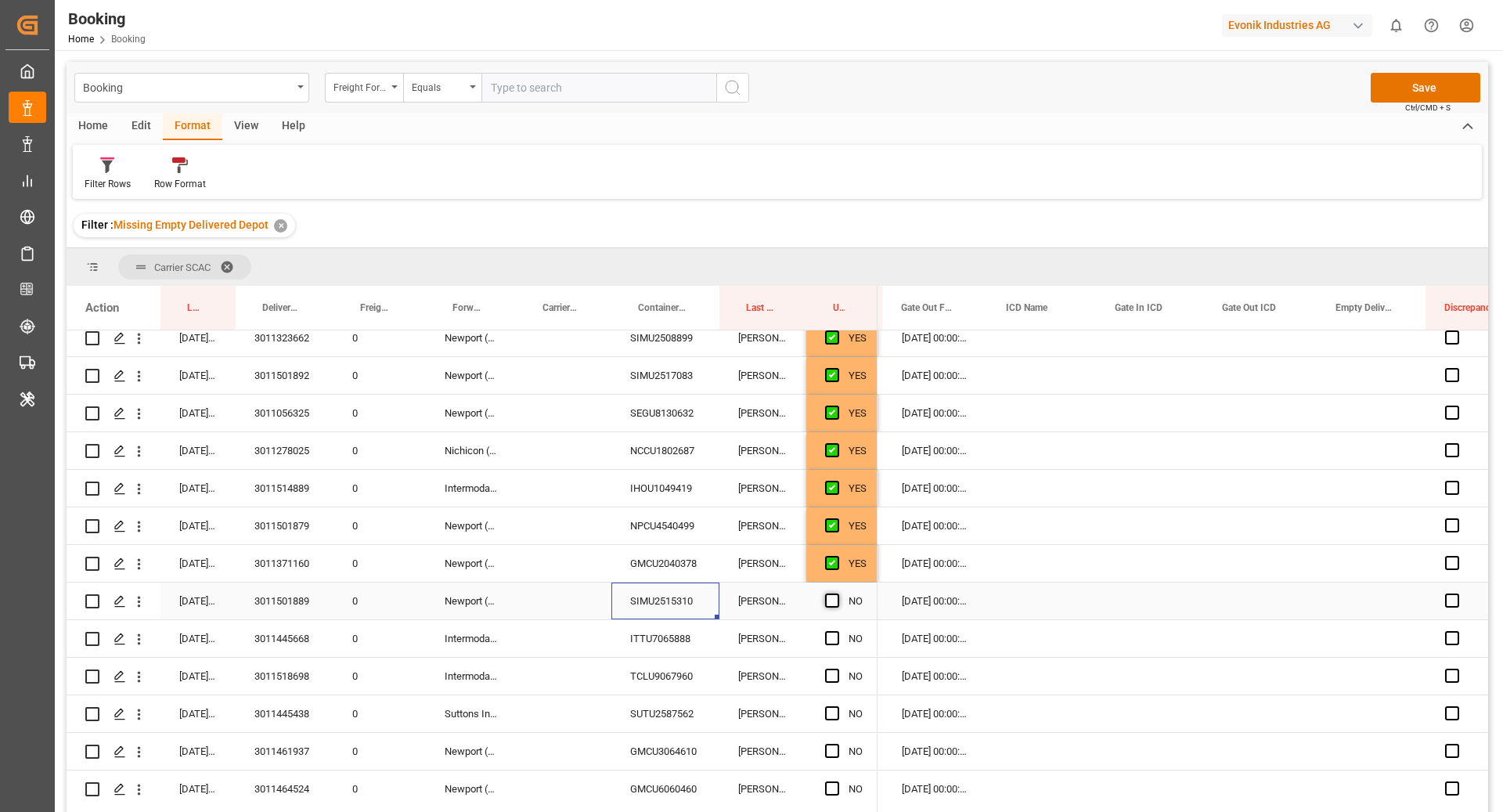
click at [829, 598] on span "Press SPACE to select this row." at bounding box center [832, 600] width 14 height 14
click at [837, 593] on input "Press SPACE to select this row." at bounding box center [837, 593] width 0 height 0
click at [682, 621] on div "ITTU7065888" at bounding box center [665, 638] width 108 height 37
click at [841, 637] on div "Press SPACE to select this row." at bounding box center [836, 638] width 23 height 36
click at [827, 640] on span "Press SPACE to select this row." at bounding box center [832, 638] width 14 height 14
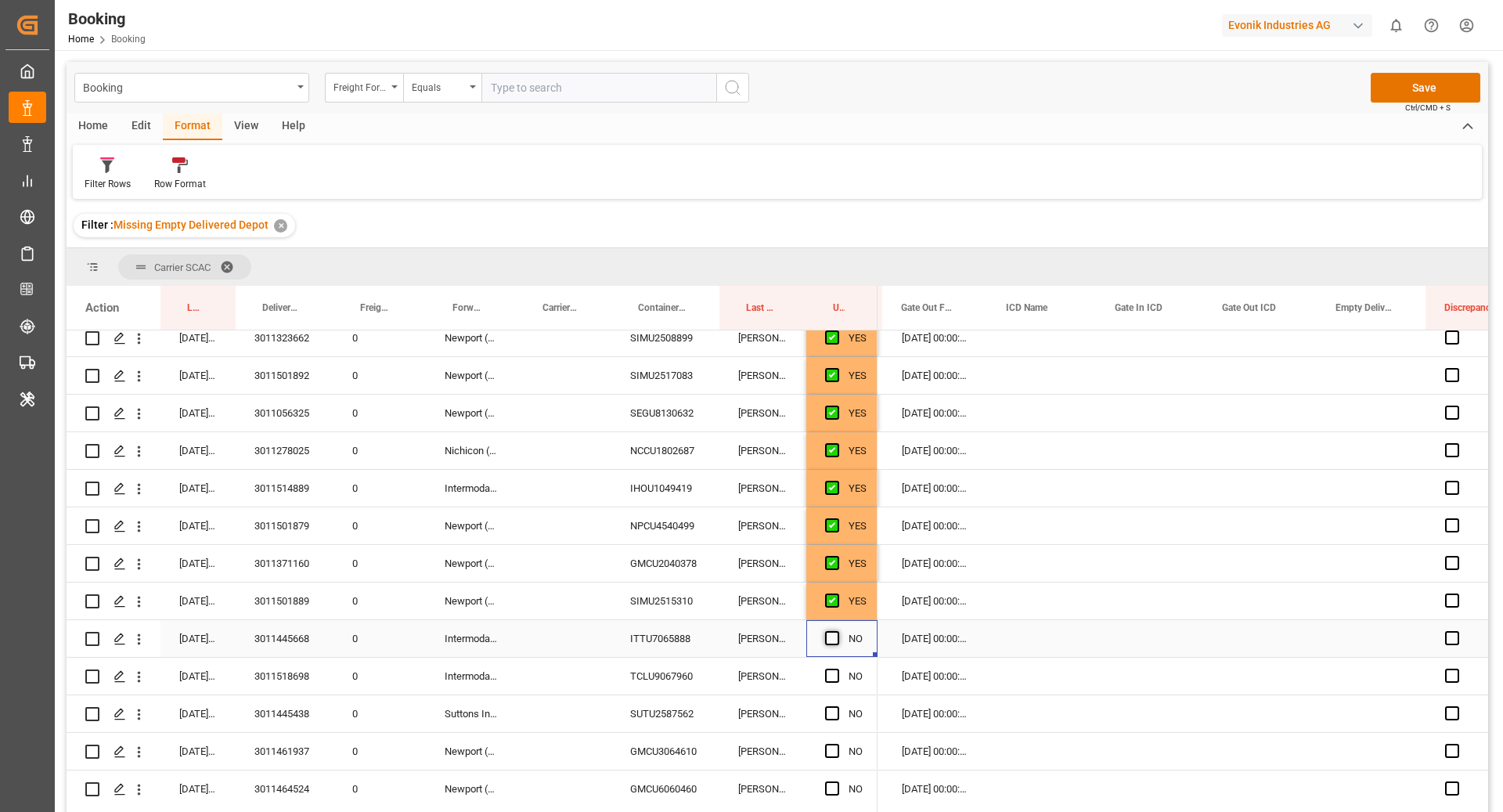
click at [837, 631] on input "Press SPACE to select this row." at bounding box center [837, 631] width 0 height 0
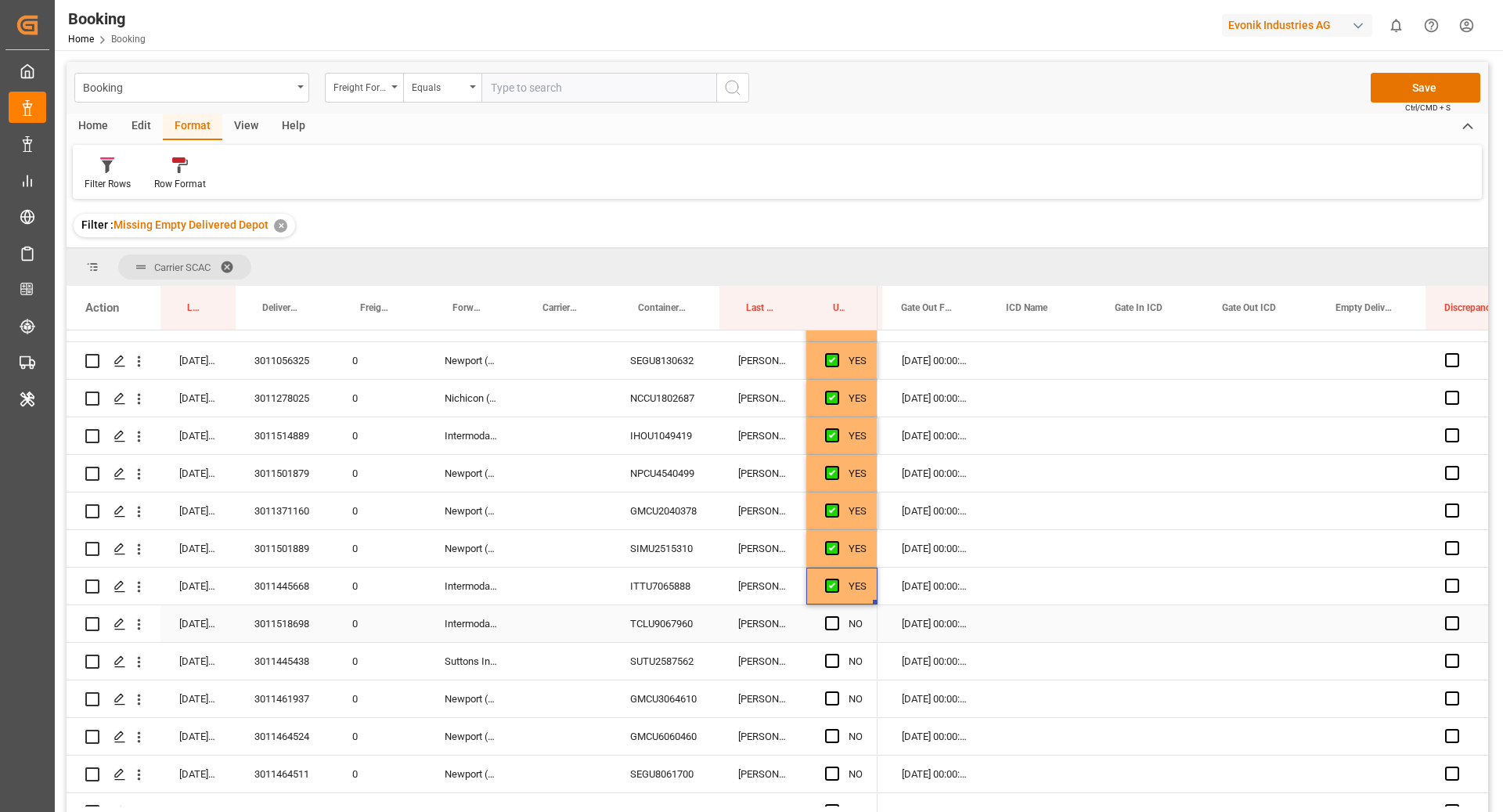
scroll to position [789, 0]
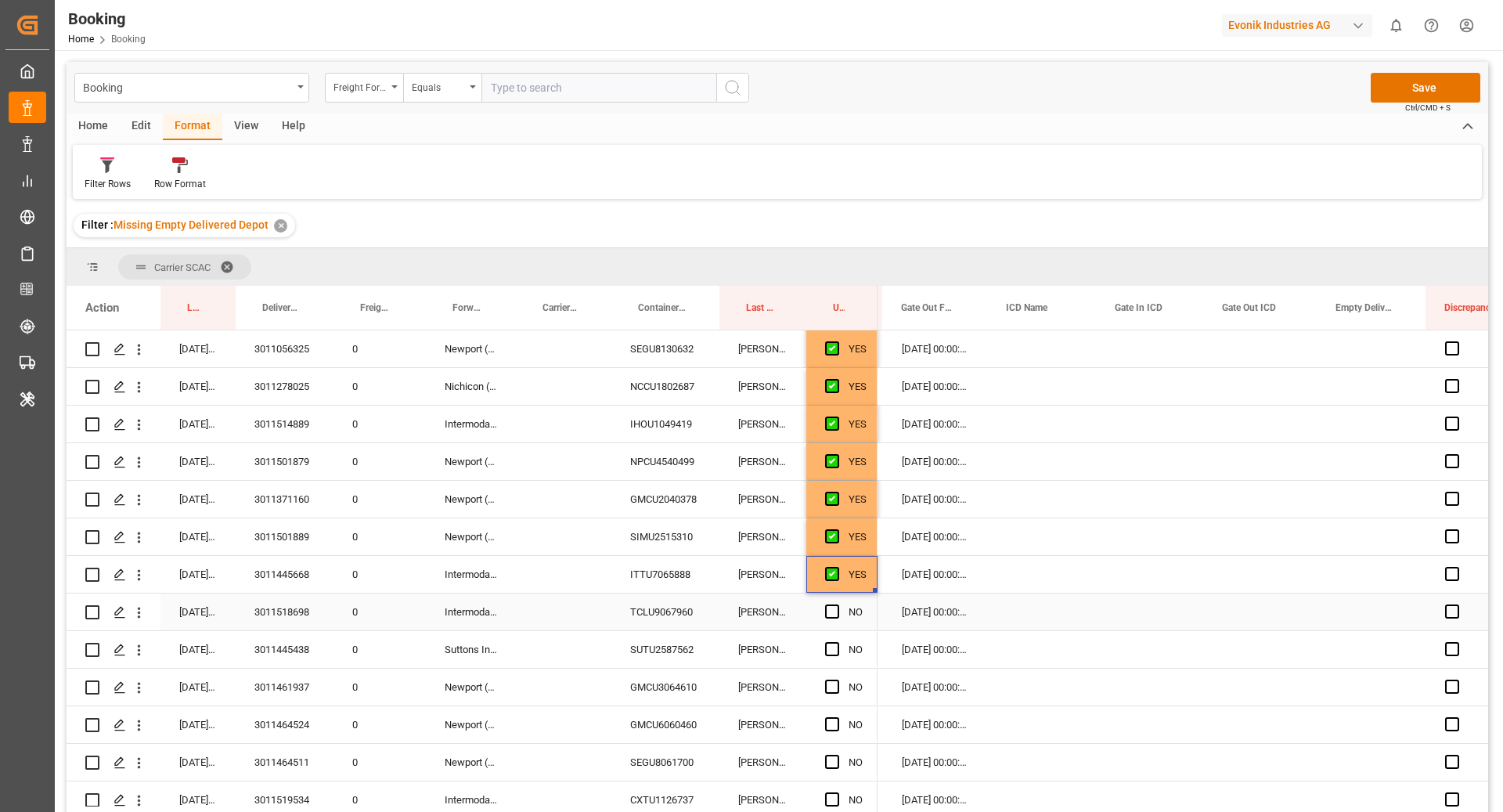
click at [654, 599] on div "TCLU9067960" at bounding box center [665, 611] width 108 height 37
click at [827, 613] on span "Press SPACE to select this row." at bounding box center [832, 611] width 14 height 14
click at [837, 604] on input "Press SPACE to select this row." at bounding box center [837, 604] width 0 height 0
click at [640, 657] on div "SUTU2587562" at bounding box center [665, 649] width 108 height 37
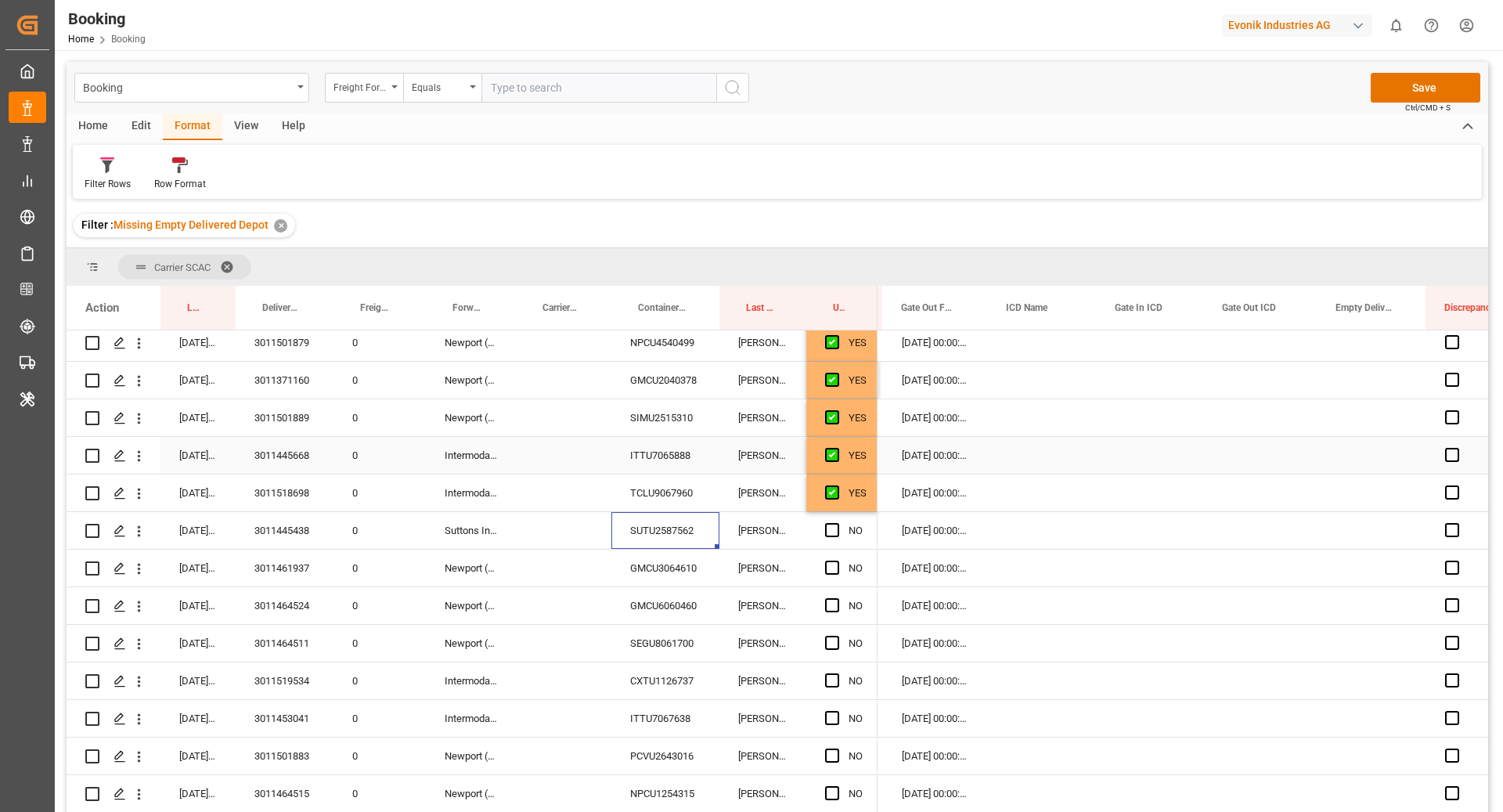
scroll to position [907, 0]
click at [831, 533] on span "Press SPACE to select this row." at bounding box center [832, 532] width 14 height 14
click at [837, 525] on input "Press SPACE to select this row." at bounding box center [837, 525] width 0 height 0
click at [697, 585] on div "GMCU3064610" at bounding box center [665, 569] width 108 height 37
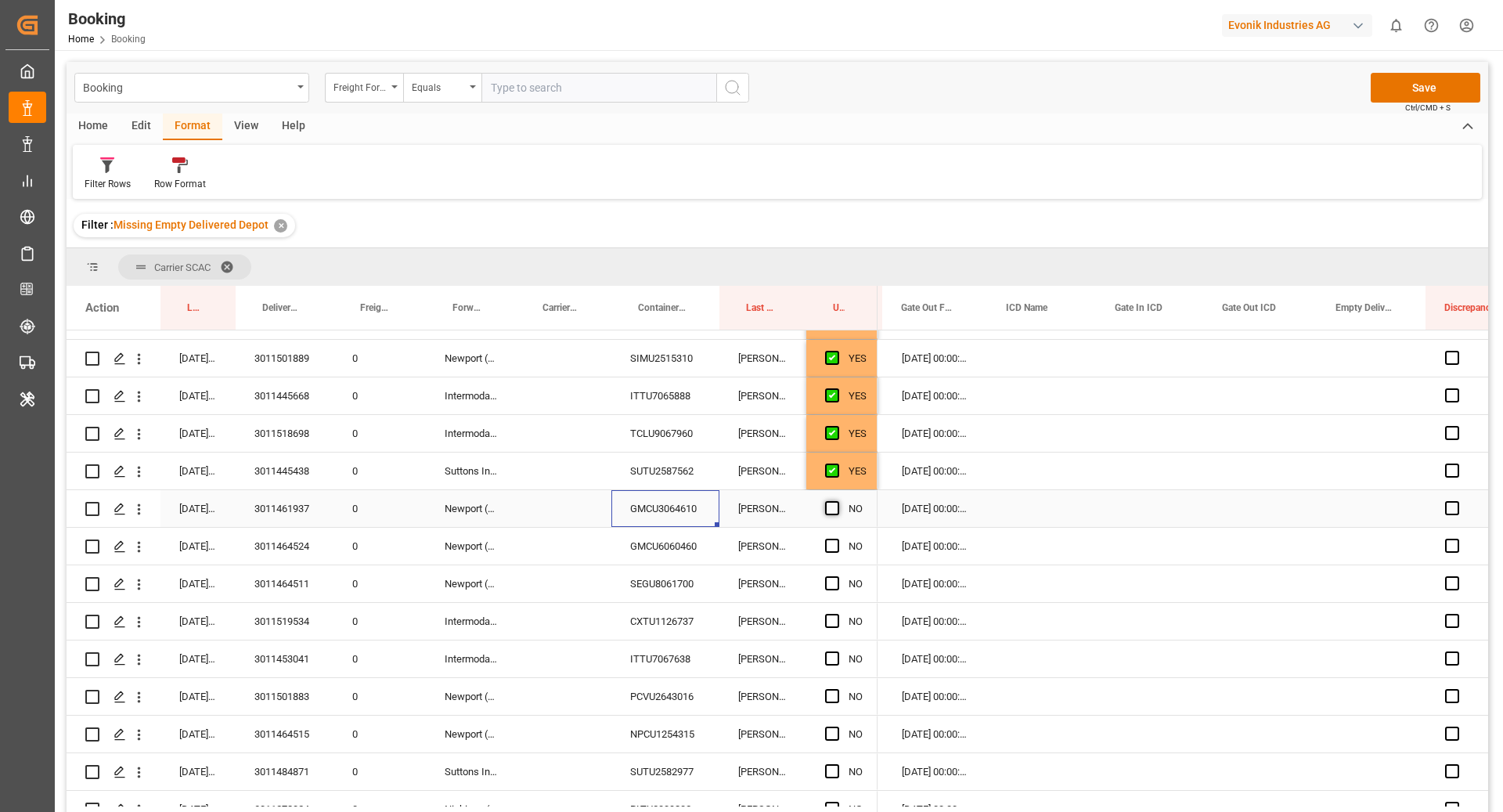
click at [832, 510] on span "Press SPACE to select this row." at bounding box center [832, 508] width 14 height 14
click at [837, 501] on input "Press SPACE to select this row." at bounding box center [837, 501] width 0 height 0
click at [825, 553] on div "Press SPACE to select this row." at bounding box center [836, 546] width 23 height 36
click at [832, 544] on span "Press SPACE to select this row." at bounding box center [832, 545] width 14 height 14
click at [837, 538] on input "Press SPACE to select this row." at bounding box center [837, 538] width 0 height 0
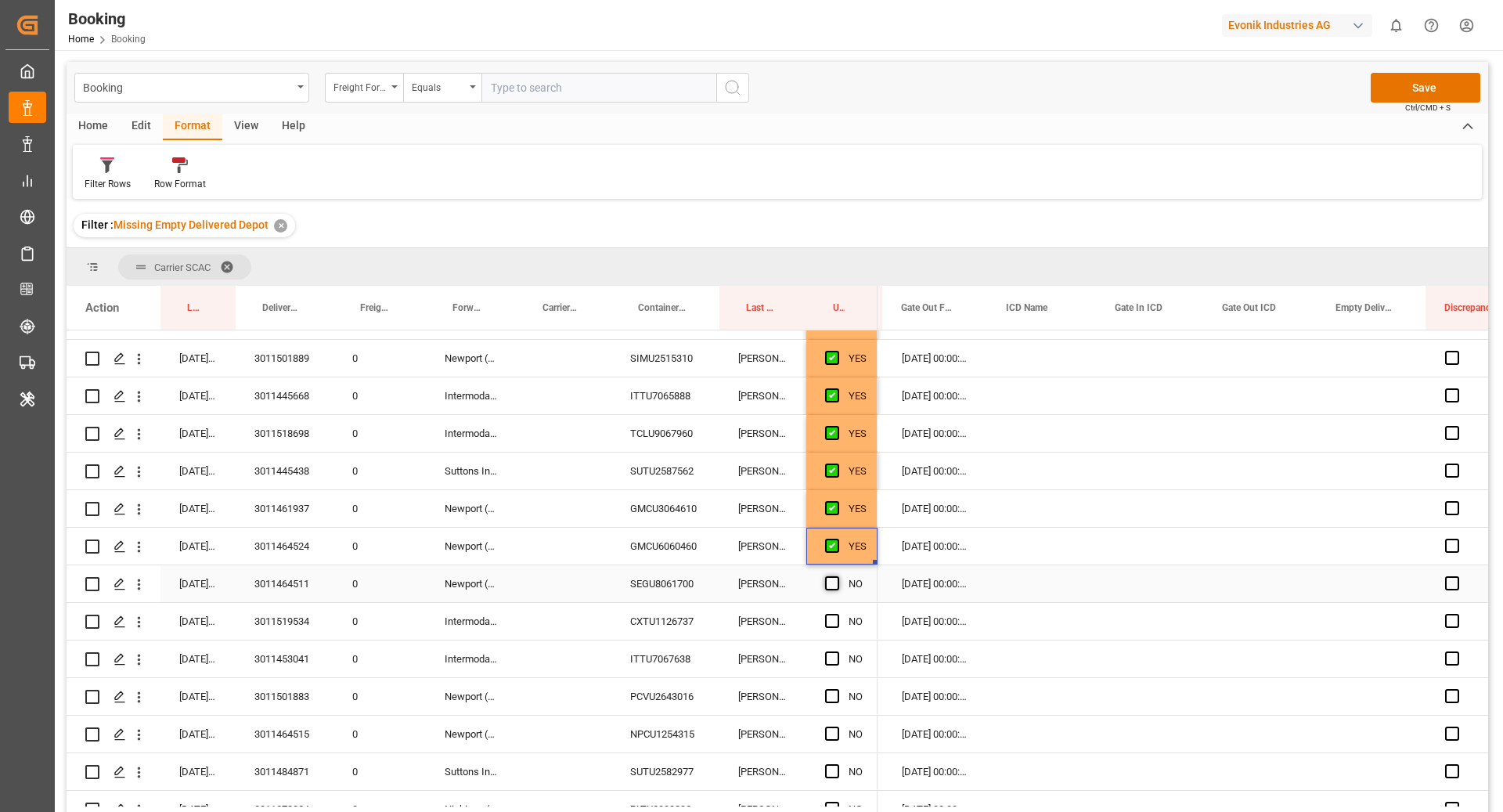
click at [833, 581] on span "Press SPACE to select this row." at bounding box center [832, 583] width 14 height 14
click at [837, 576] on input "Press SPACE to select this row." at bounding box center [837, 576] width 0 height 0
click at [665, 612] on div "CXTU1126737" at bounding box center [665, 621] width 108 height 37
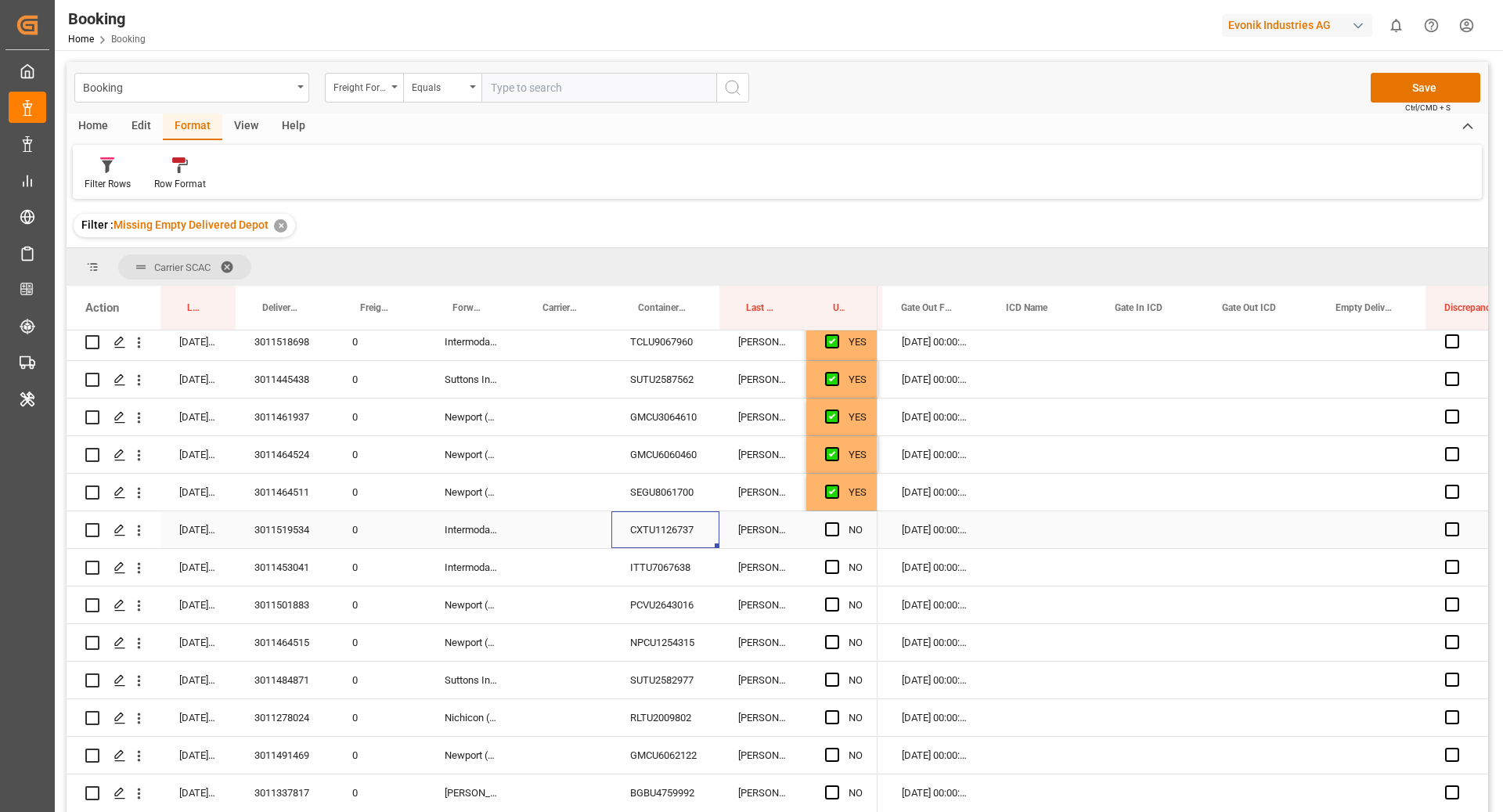
scroll to position [1056, 0]
click at [830, 533] on span "Press SPACE to select this row." at bounding box center [832, 533] width 14 height 14
click at [837, 526] on input "Press SPACE to select this row." at bounding box center [837, 526] width 0 height 0
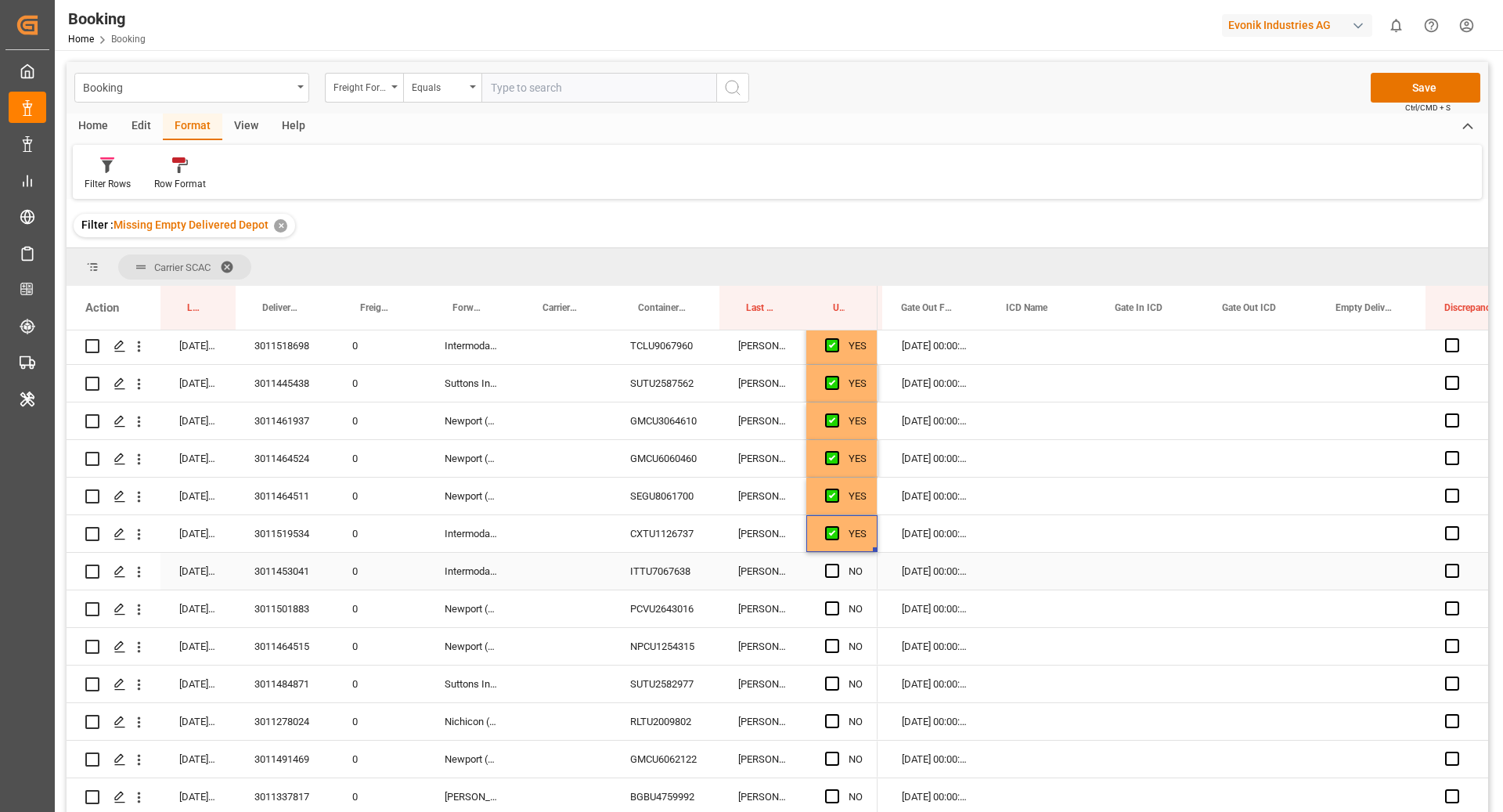
click at [666, 581] on div "ITTU7067638" at bounding box center [665, 571] width 108 height 37
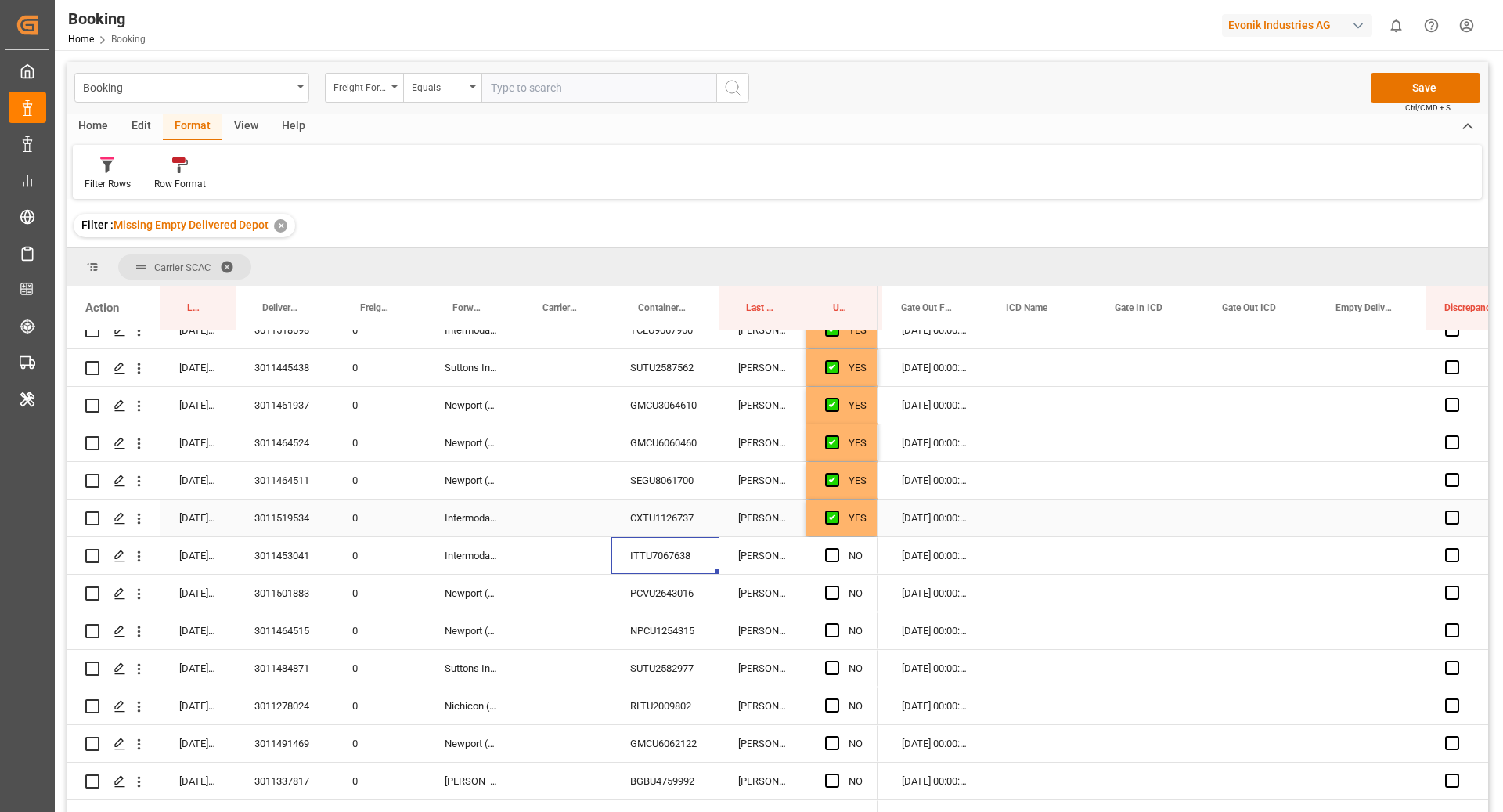
scroll to position [1070, 0]
click at [852, 525] on div "YES" at bounding box center [858, 519] width 18 height 36
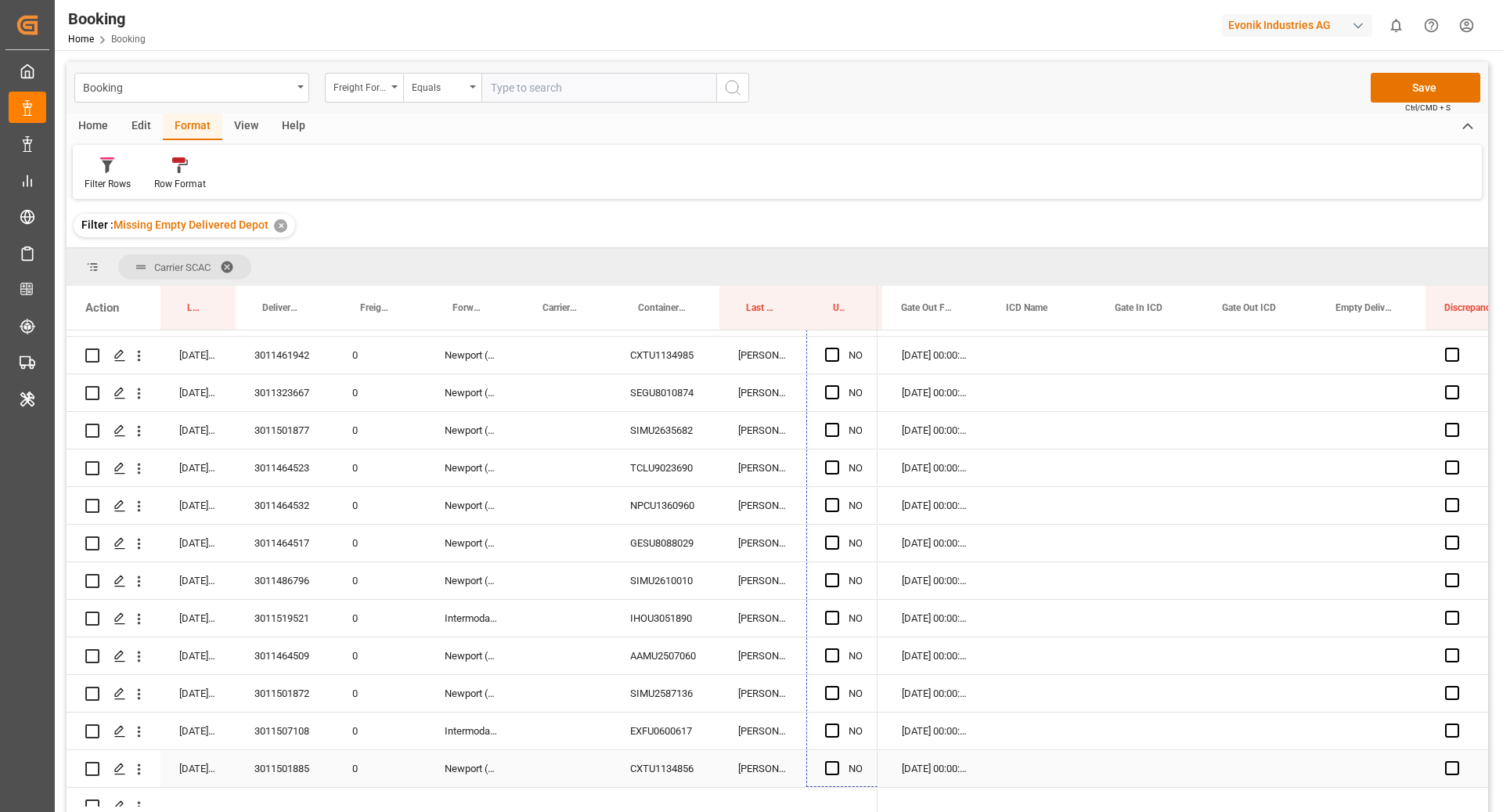
scroll to position [1868, 0]
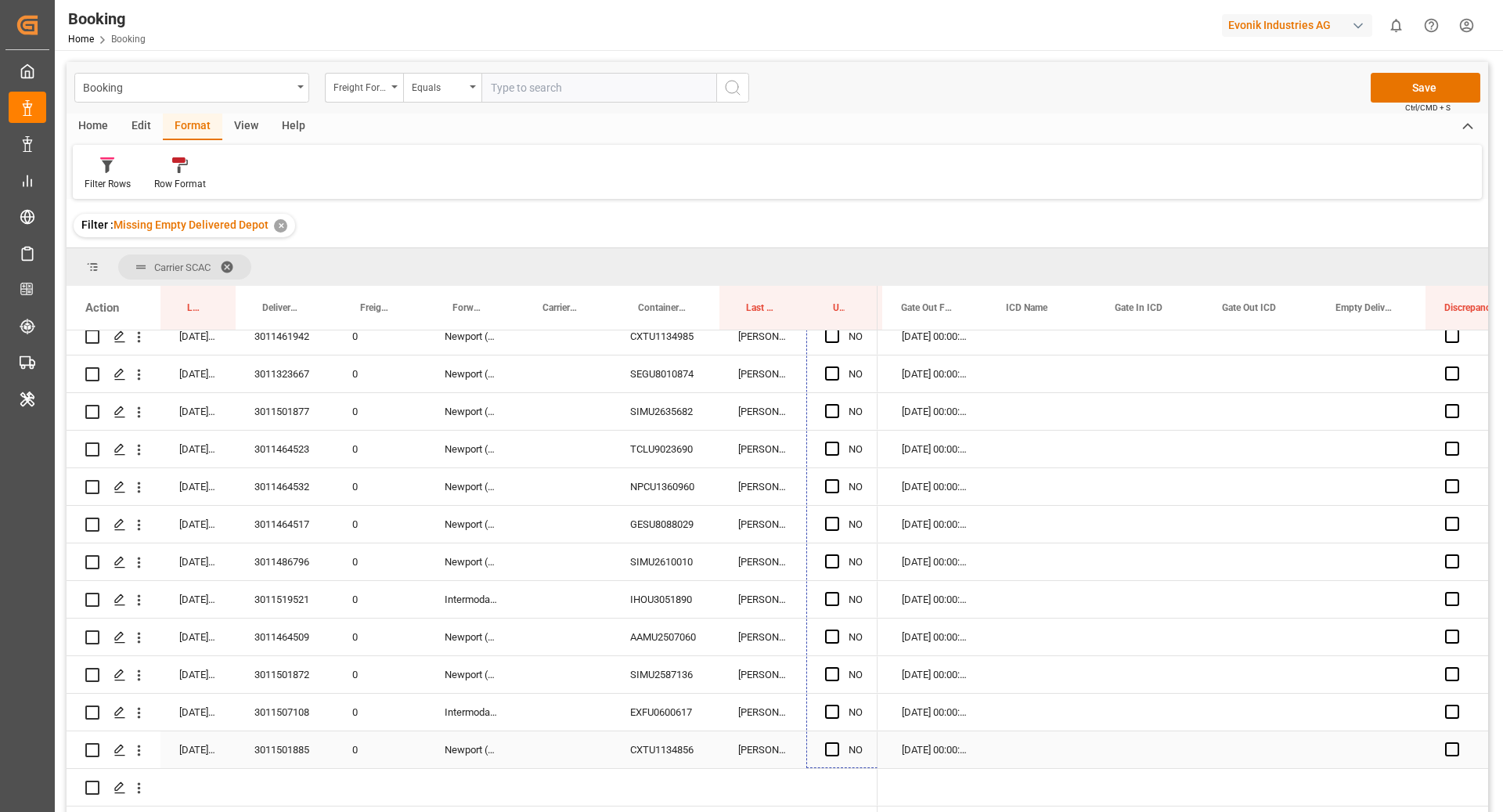
drag, startPoint x: 875, startPoint y: 535, endPoint x: 858, endPoint y: 738, distance: 203.7
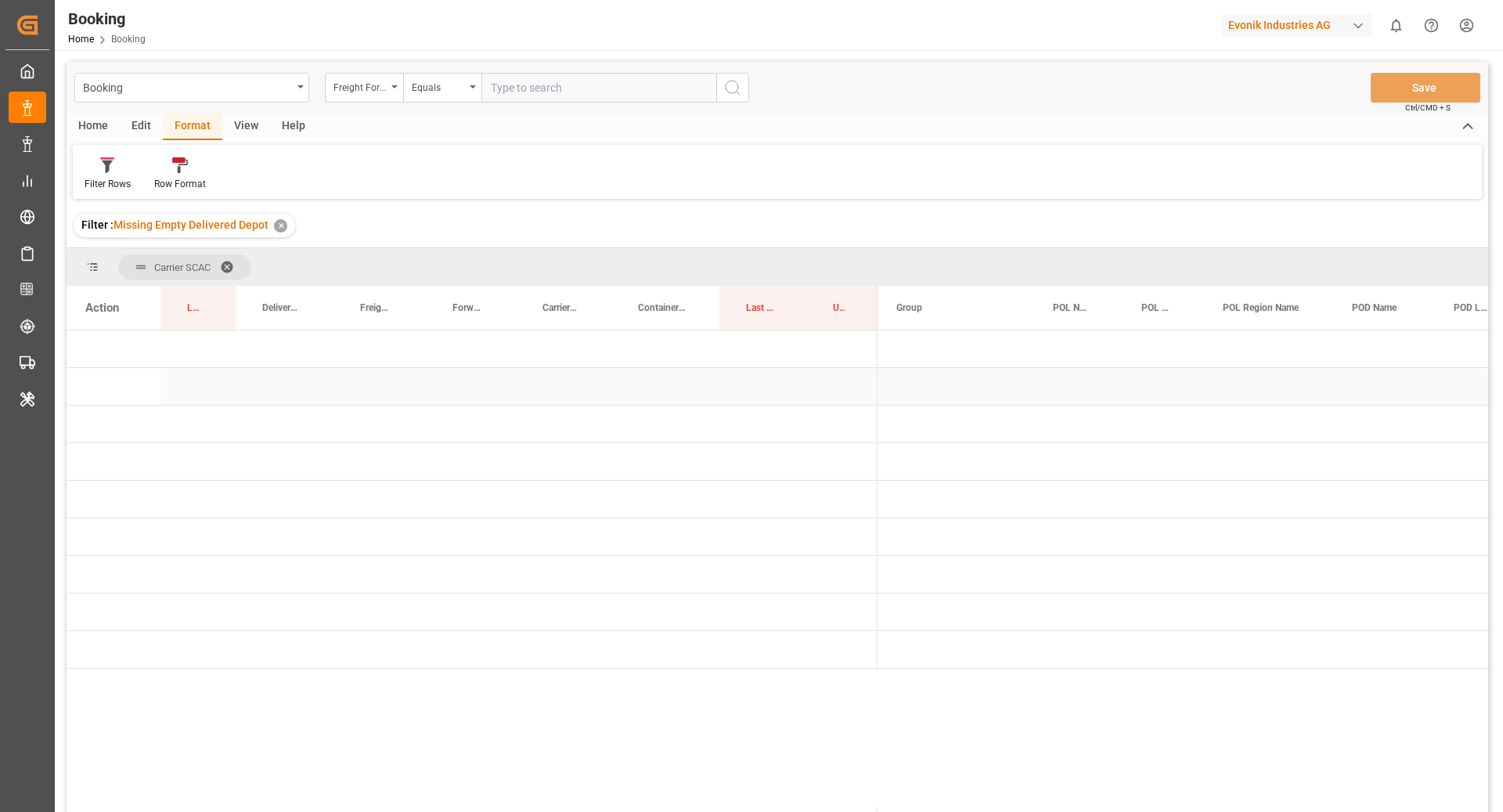
scroll to position [0, 0]
